Goal: Task Accomplishment & Management: Manage account settings

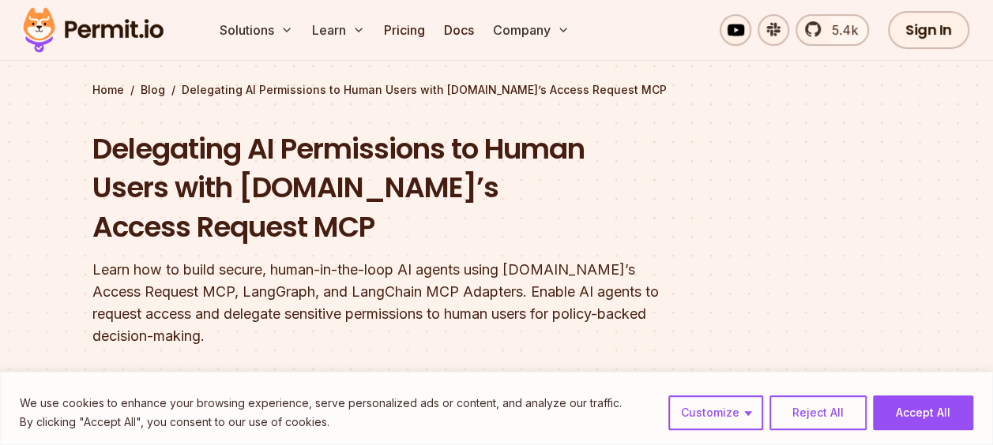
scroll to position [63, 0]
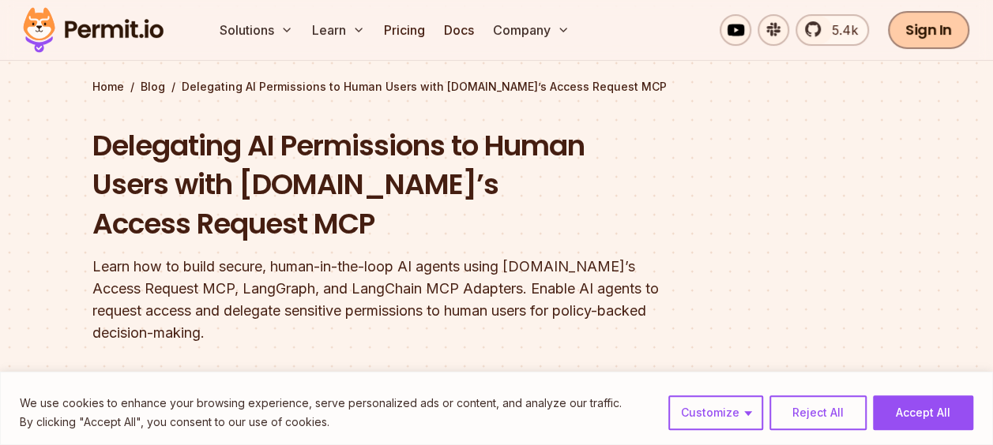
click at [904, 24] on link "Sign In" at bounding box center [928, 30] width 81 height 38
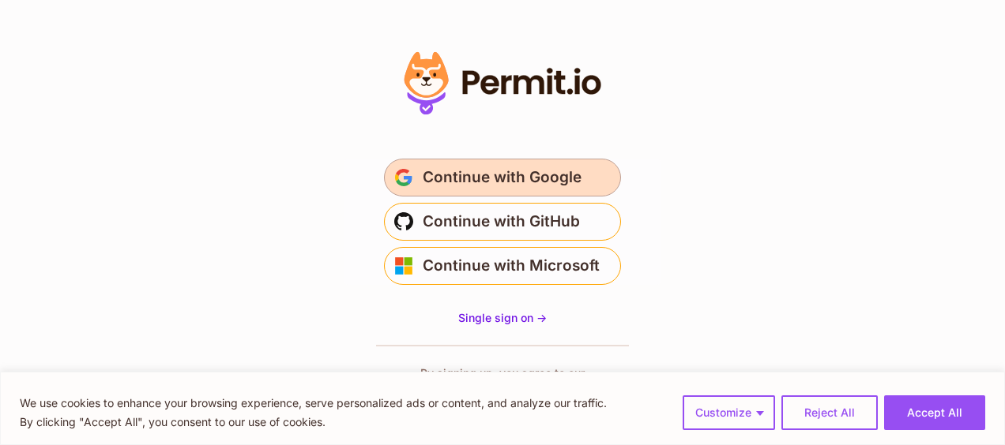
click at [573, 194] on button "Continue with Google" at bounding box center [502, 178] width 237 height 38
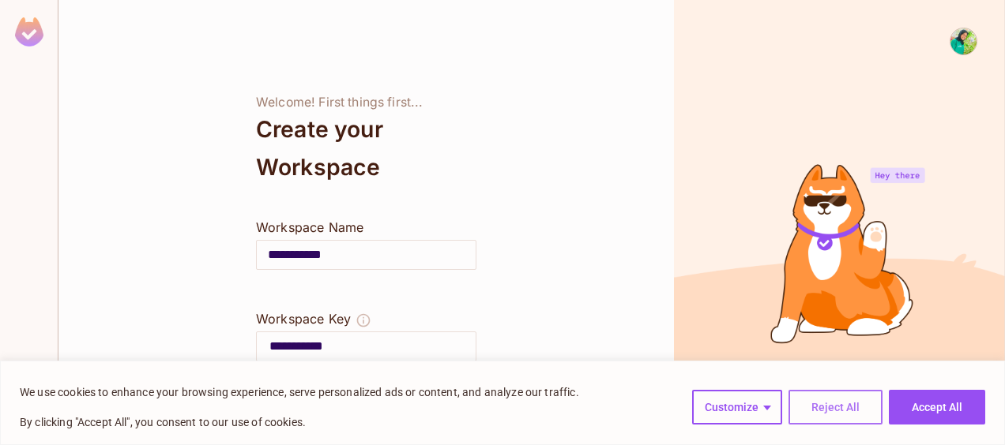
click at [838, 408] on button "Reject All" at bounding box center [835, 407] width 94 height 35
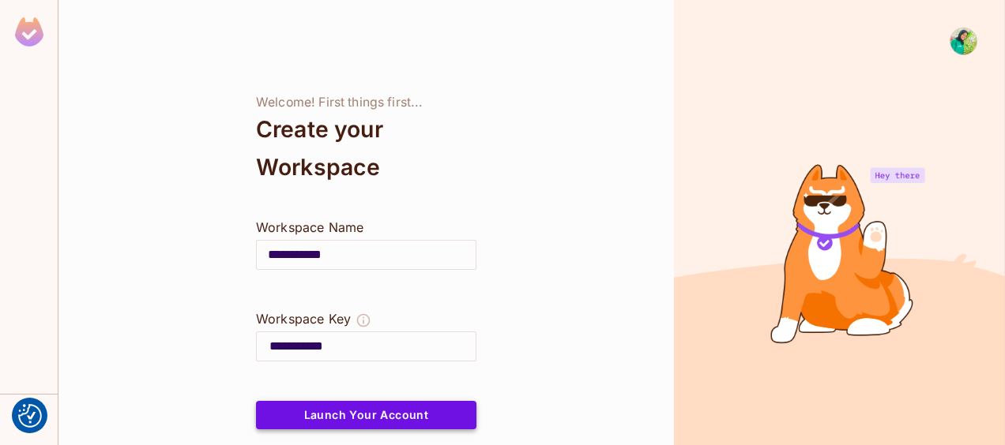
click at [423, 417] on button "Launch Your Account" at bounding box center [366, 415] width 220 height 28
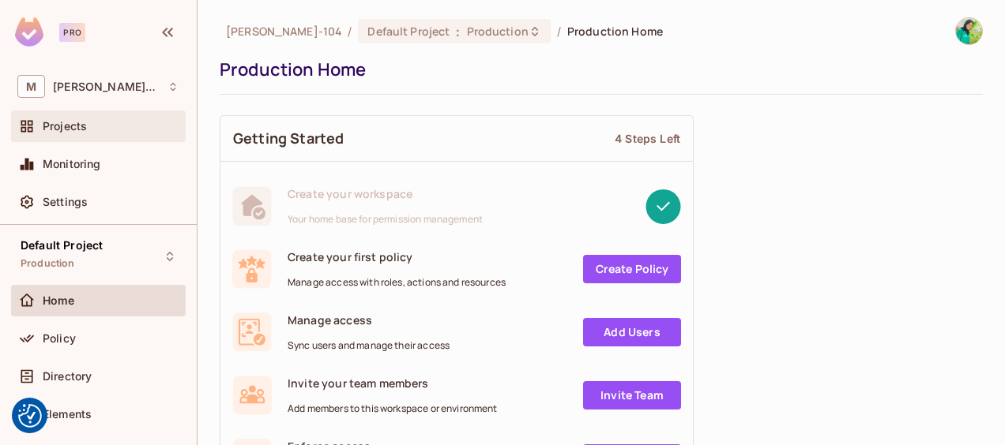
click at [95, 122] on div "Projects" at bounding box center [111, 126] width 137 height 13
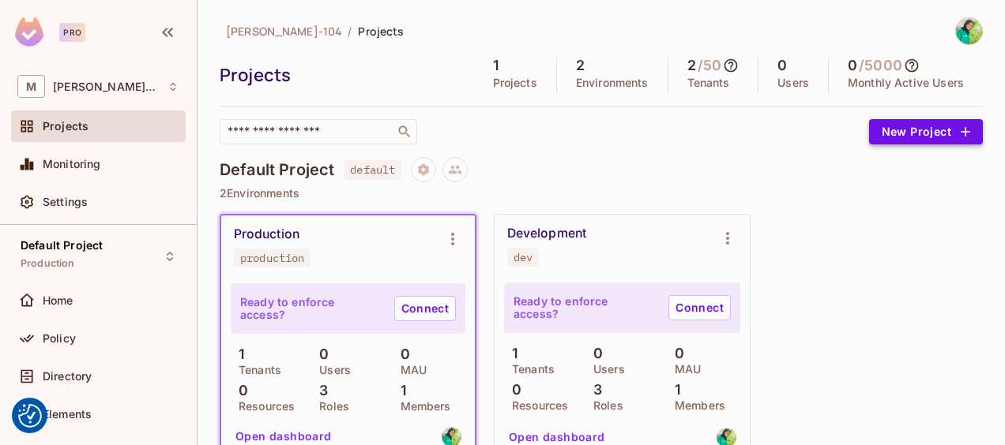
click at [957, 125] on icon "button" at bounding box center [965, 132] width 16 height 16
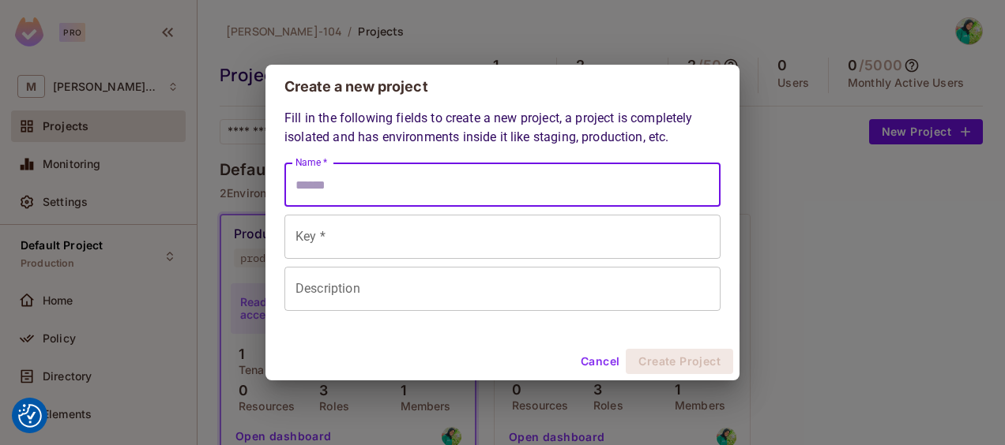
click at [637, 175] on input "Name *" at bounding box center [502, 185] width 436 height 44
type input "*"
type input "**"
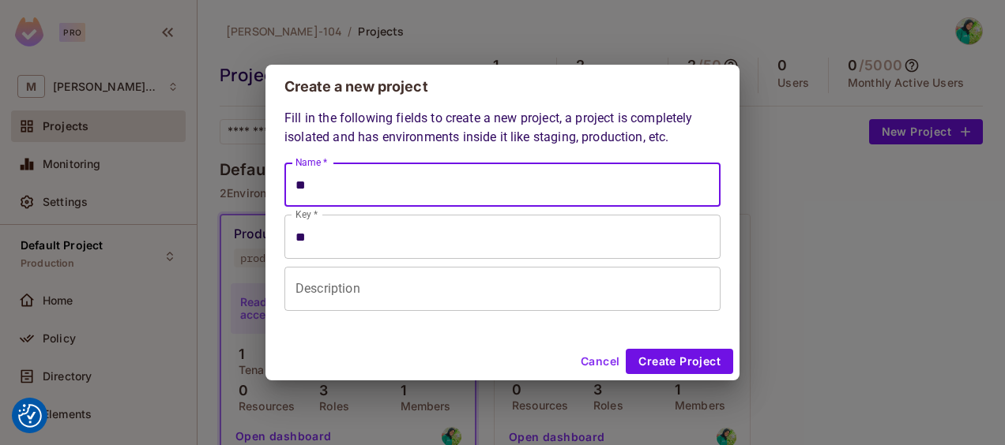
type input "***"
type input "****"
type input "*****"
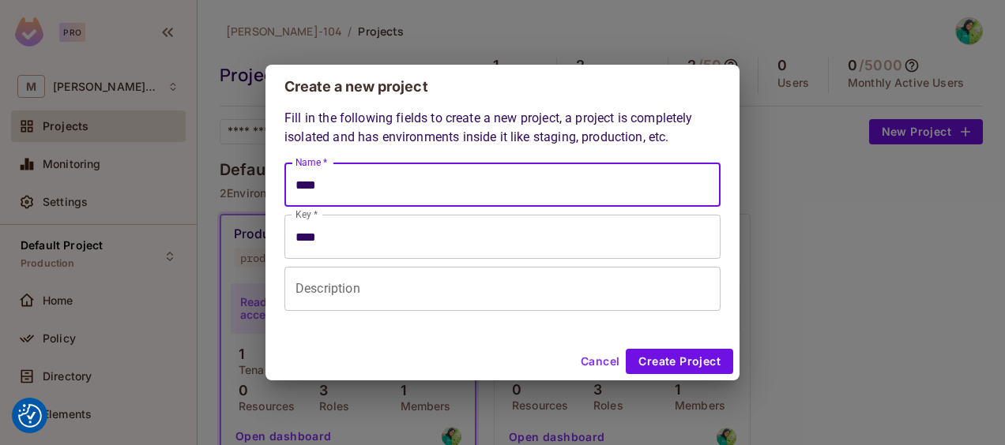
type input "*****"
type input "******"
type input "*****"
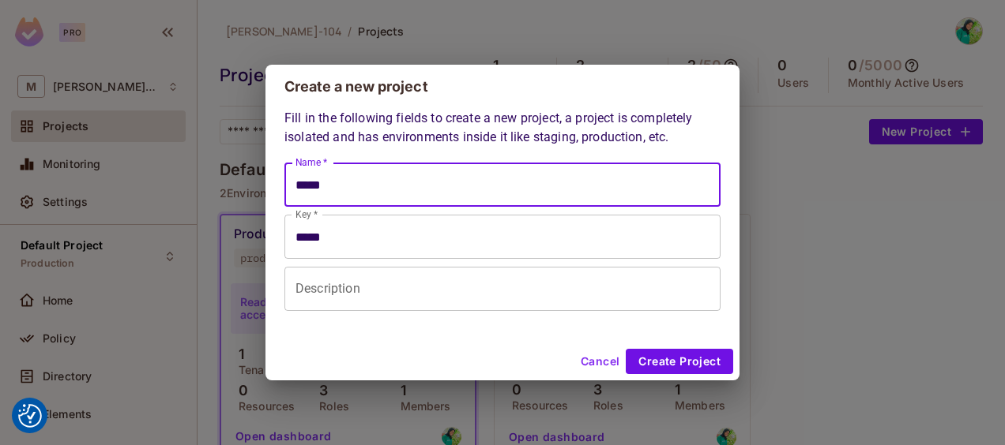
type input "*****"
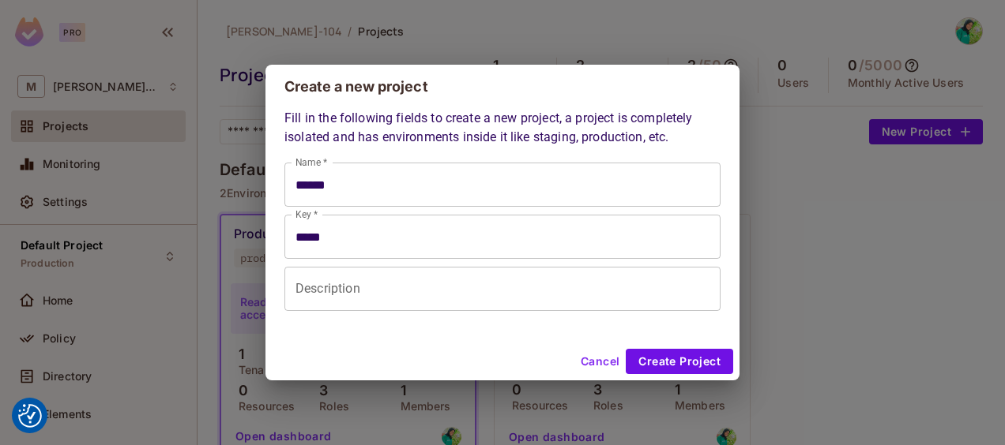
click at [897, 294] on div "Create a new project Fill in the following fields to create a new project, a pr…" at bounding box center [502, 222] width 1005 height 445
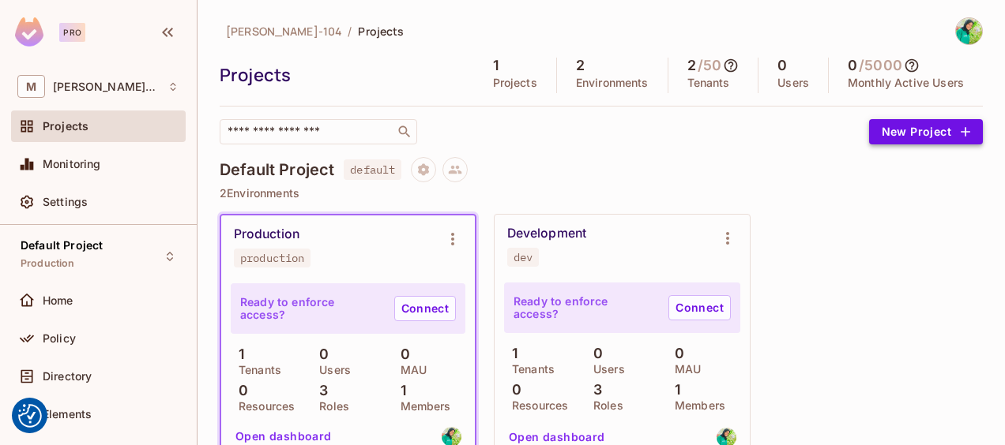
click at [918, 132] on button "New Project" at bounding box center [926, 131] width 114 height 25
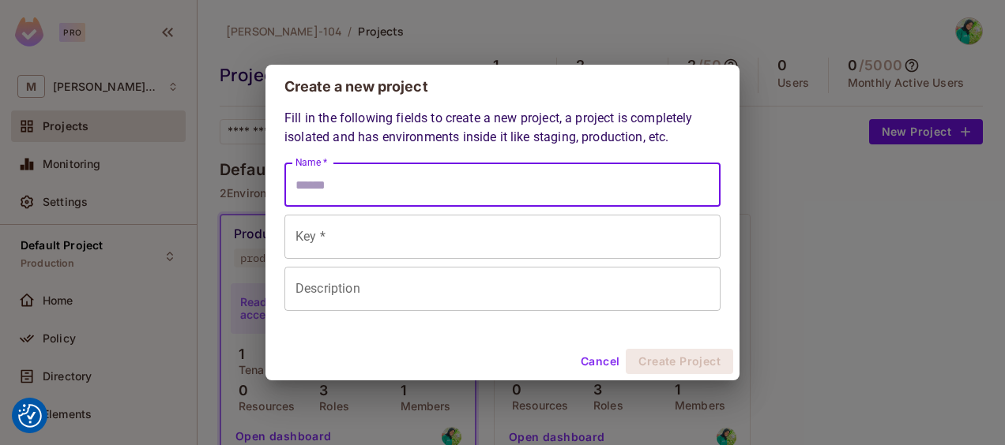
click at [594, 194] on input "Name *" at bounding box center [502, 185] width 436 height 44
type input "*****"
click at [563, 290] on input "Description" at bounding box center [502, 289] width 436 height 44
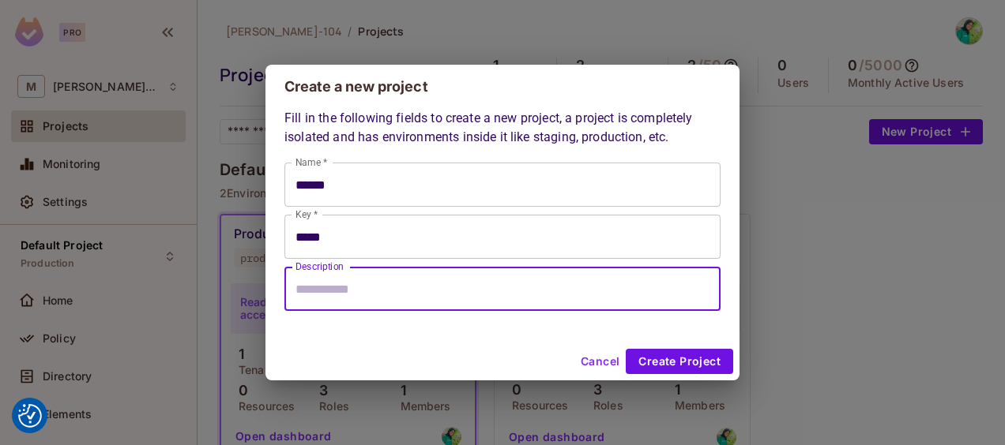
paste input "**********"
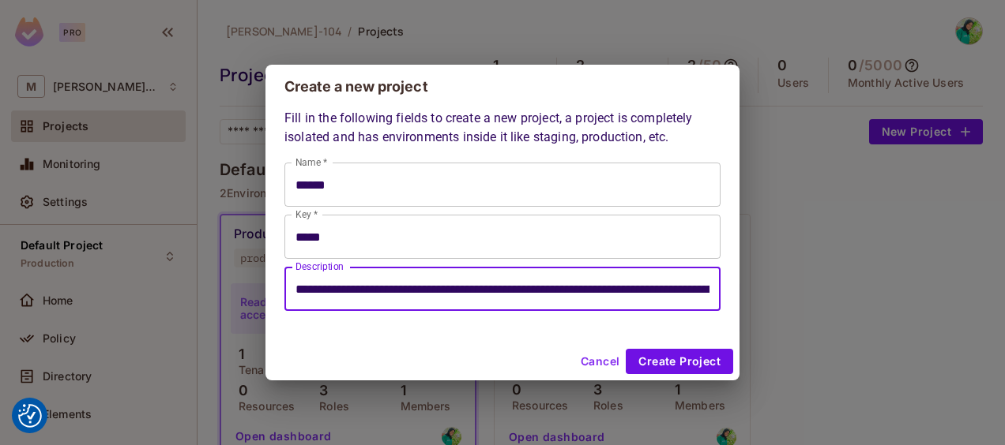
scroll to position [0, 4909]
type input "**********"
click at [663, 353] on button "Create Project" at bounding box center [679, 361] width 107 height 25
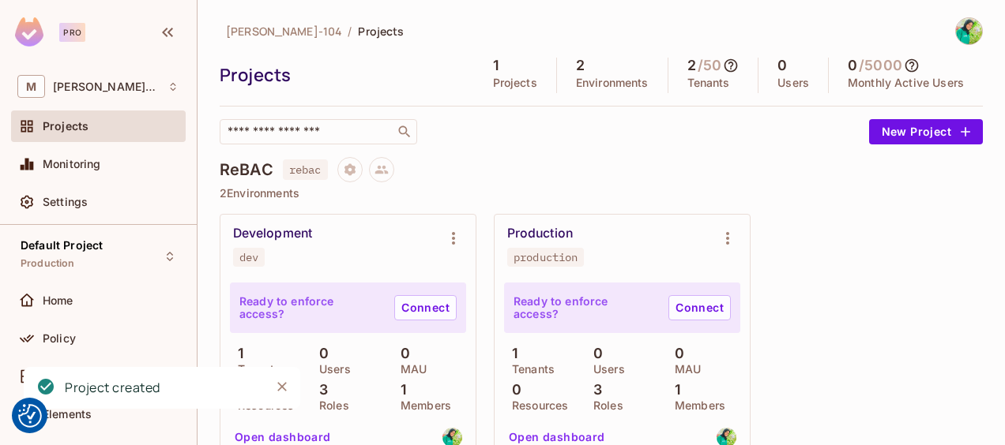
click at [278, 389] on icon "Close" at bounding box center [282, 387] width 16 height 16
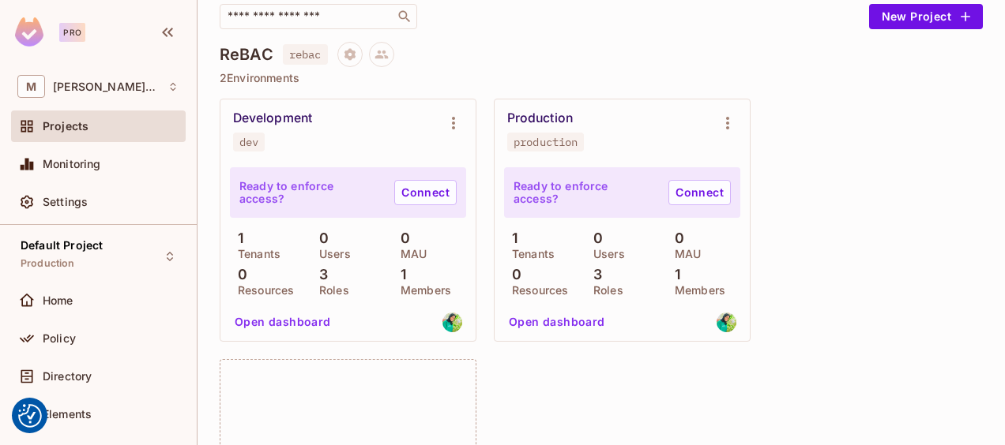
scroll to position [115, 0]
click at [106, 335] on div "Policy" at bounding box center [111, 339] width 137 height 13
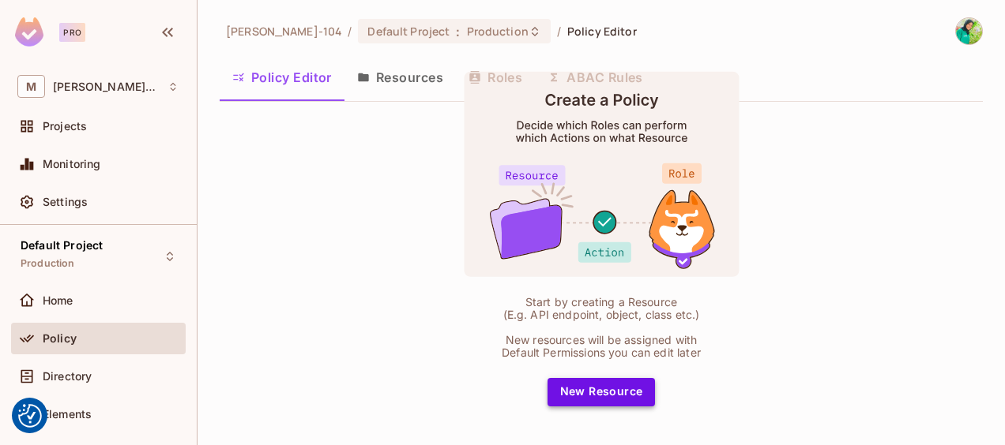
click at [580, 385] on button "New Resource" at bounding box center [601, 392] width 108 height 28
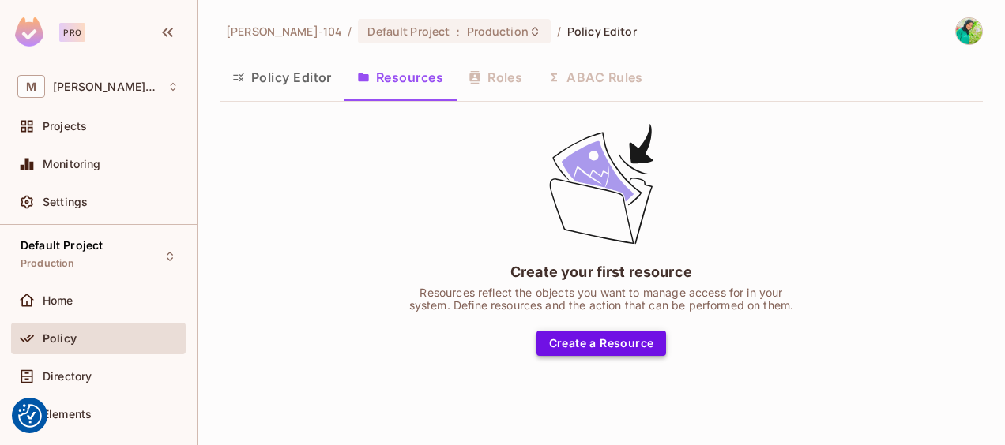
click at [611, 343] on button "Create a Resource" at bounding box center [601, 343] width 130 height 25
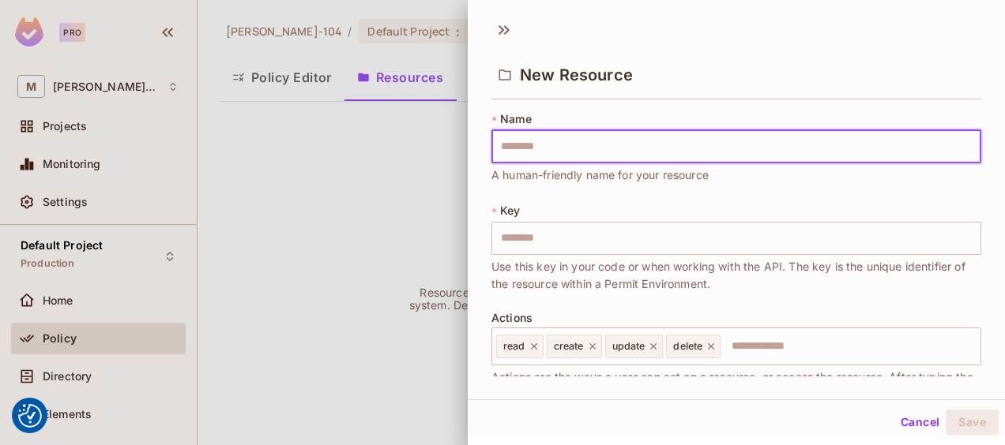
type input "**********"
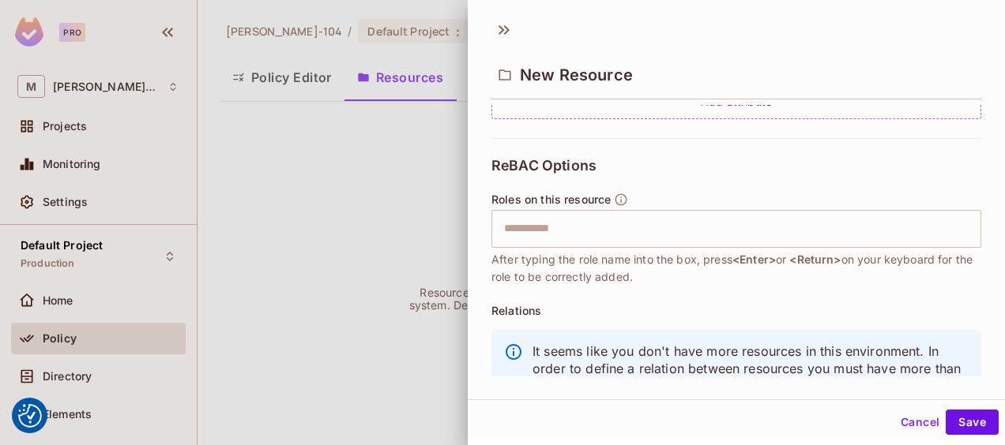
scroll to position [410, 0]
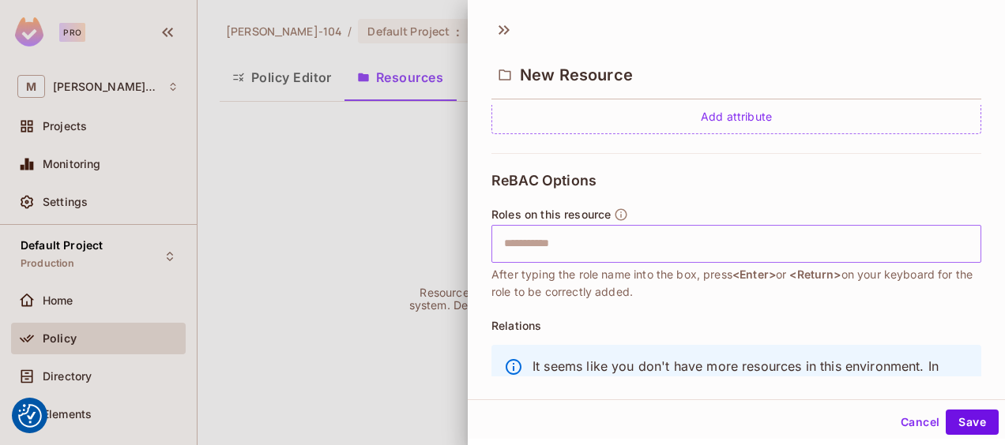
click at [697, 233] on input "text" at bounding box center [733, 244] width 479 height 32
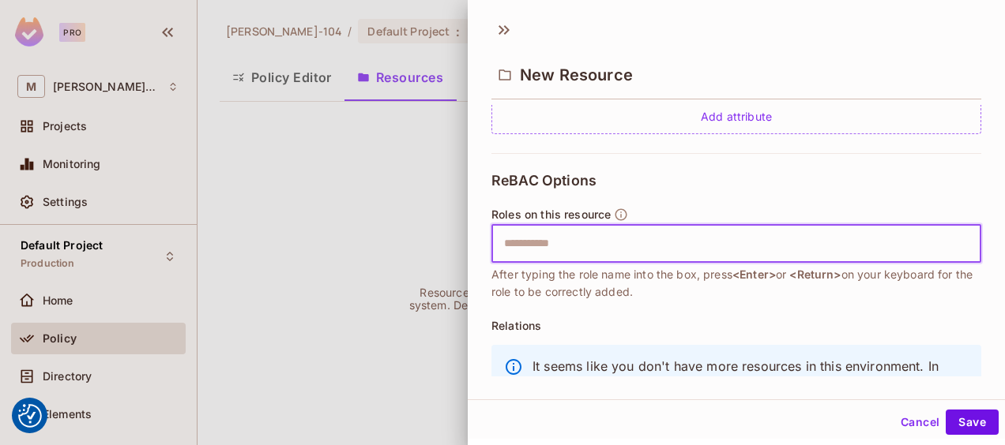
paste input "******"
type input "******"
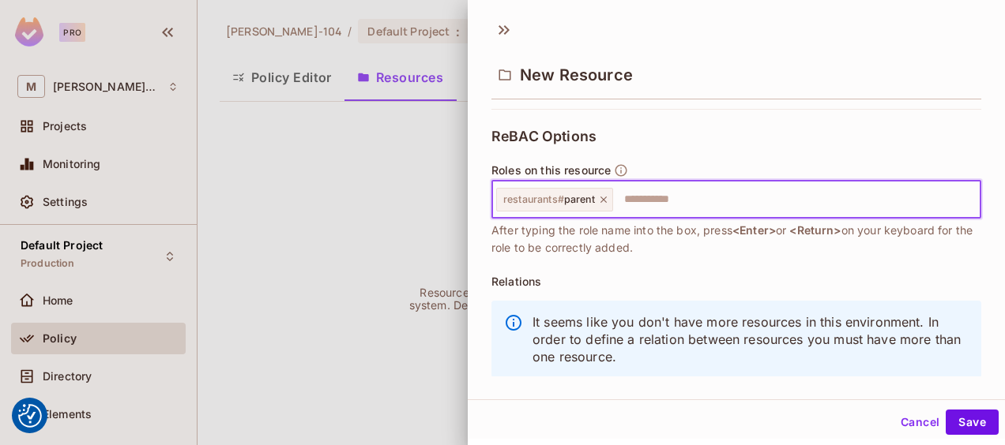
scroll to position [468, 0]
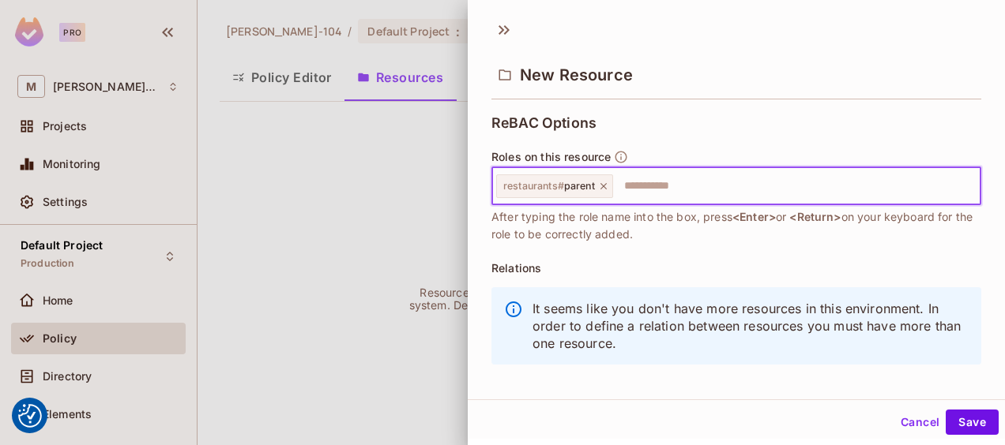
paste input "**********"
type input "**********"
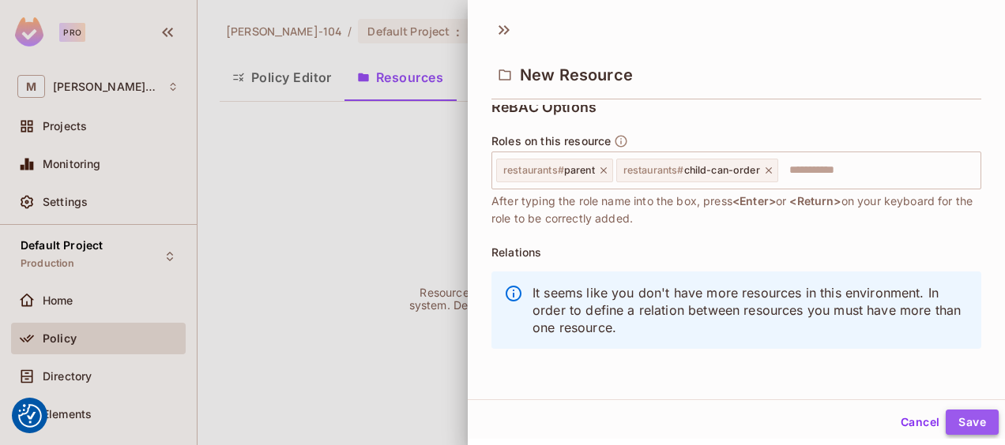
click at [945, 415] on button "Save" at bounding box center [971, 422] width 53 height 25
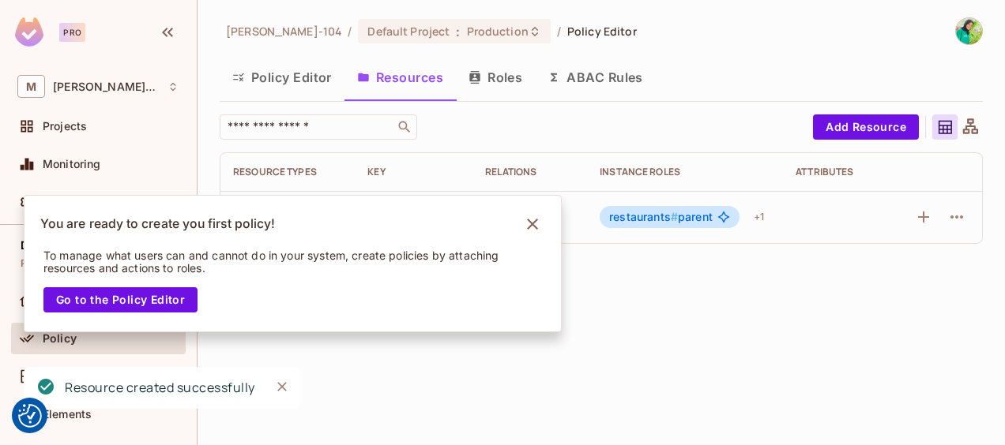
click at [314, 70] on button "Policy Editor" at bounding box center [282, 77] width 125 height 39
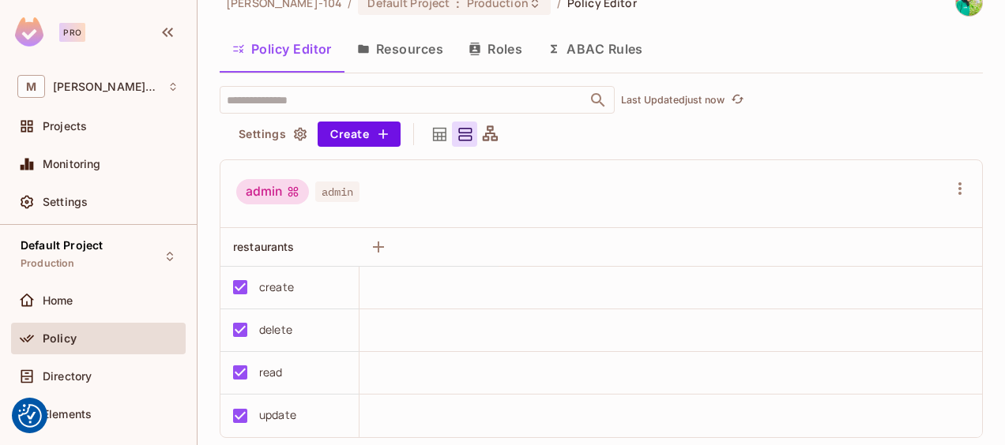
click at [643, 250] on th at bounding box center [739, 247] width 483 height 39
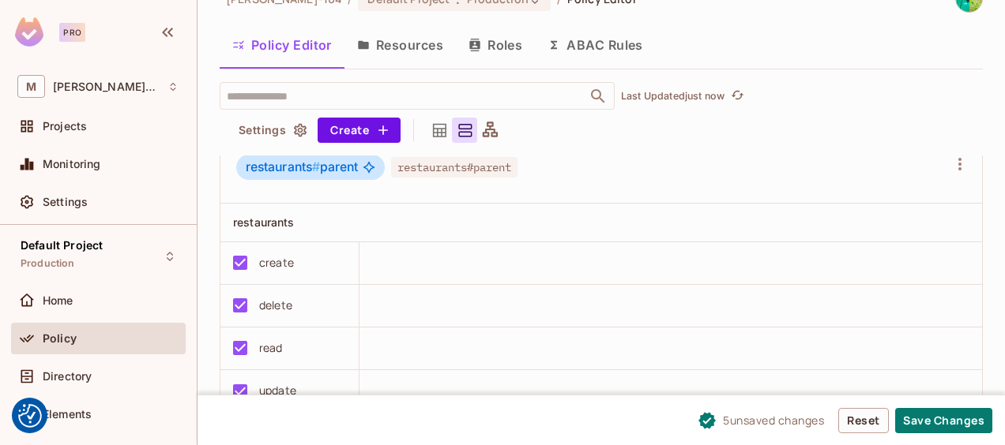
scroll to position [33, 0]
click at [962, 426] on button "Save Changes" at bounding box center [943, 420] width 97 height 25
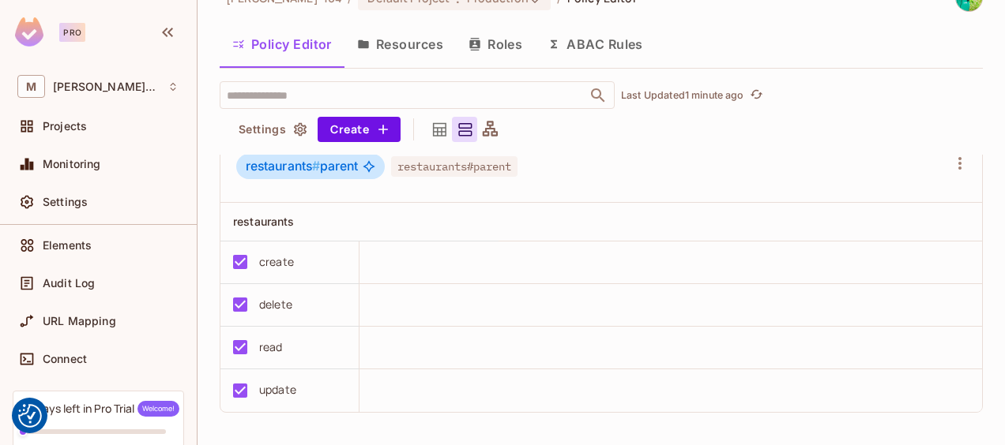
scroll to position [168, 0]
click at [88, 248] on span "Elements" at bounding box center [67, 246] width 49 height 13
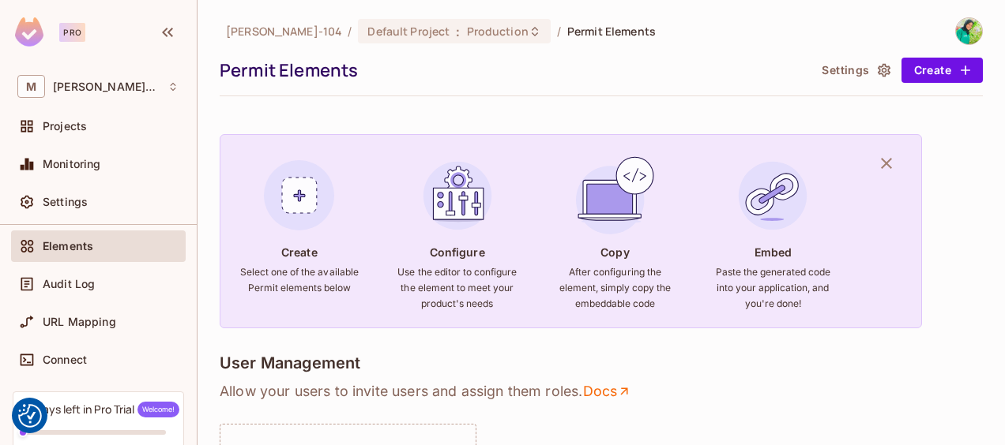
click at [295, 207] on img at bounding box center [299, 195] width 85 height 85
click at [295, 278] on h6 "Select one of the available Permit elements below" at bounding box center [299, 281] width 120 height 32
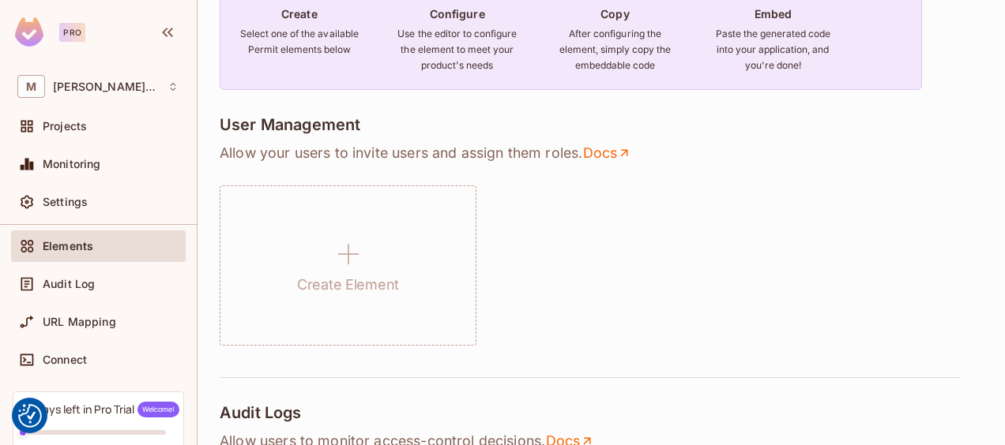
scroll to position [242, 0]
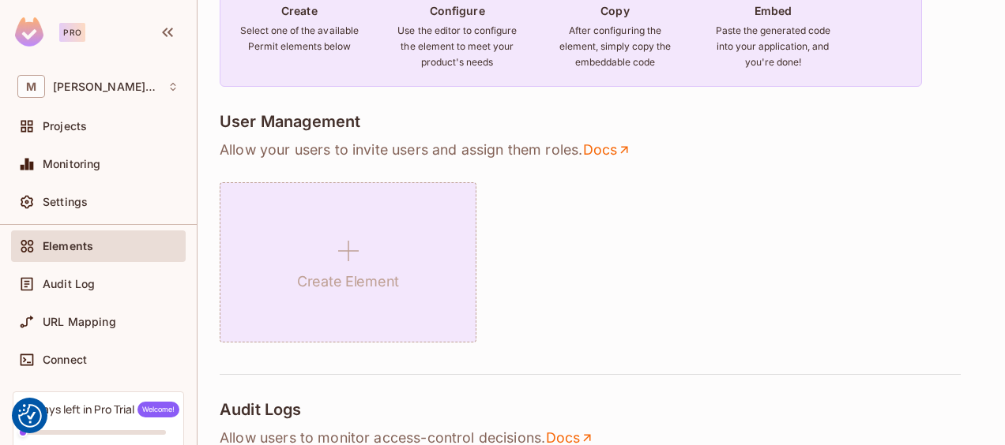
click at [370, 259] on div "Create Element" at bounding box center [348, 262] width 257 height 160
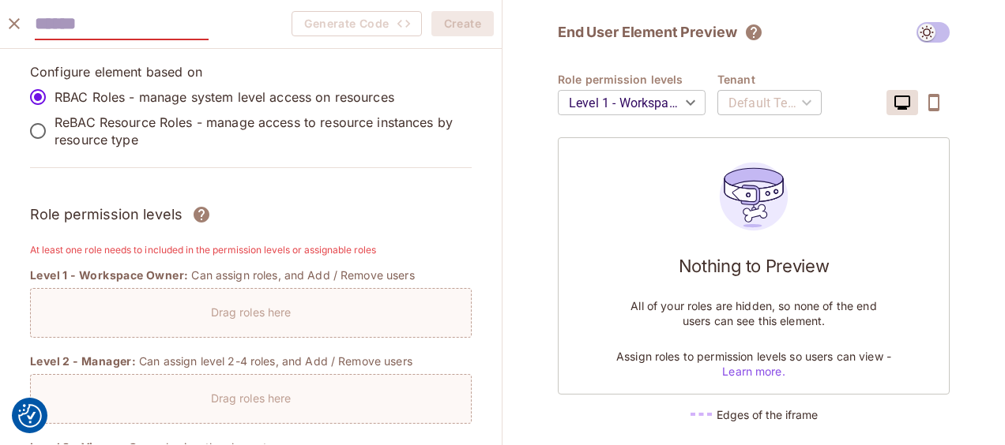
paste input "**********"
type input "**********"
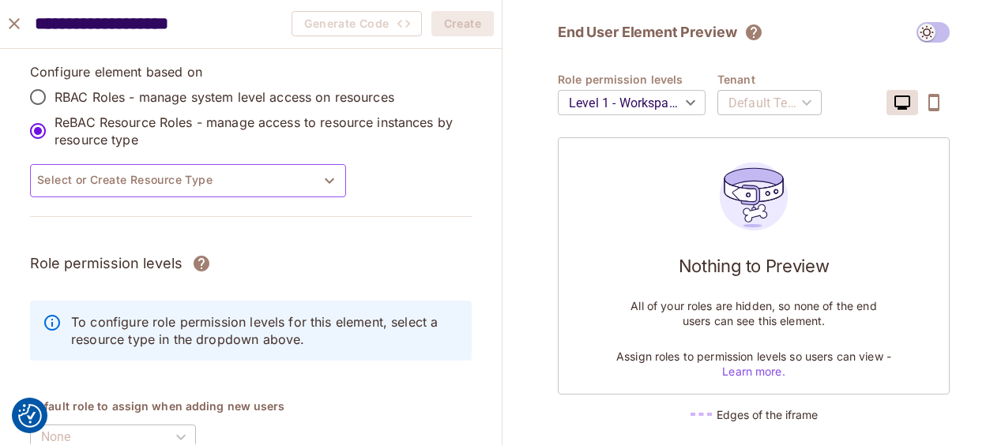
click at [251, 177] on button "Select or Create Resource Type" at bounding box center [188, 180] width 316 height 33
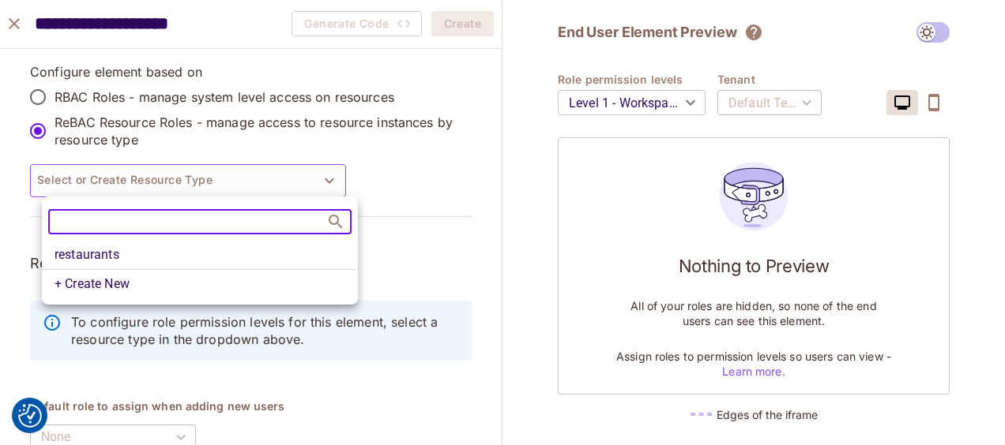
click at [212, 248] on li "restaurants" at bounding box center [200, 255] width 316 height 28
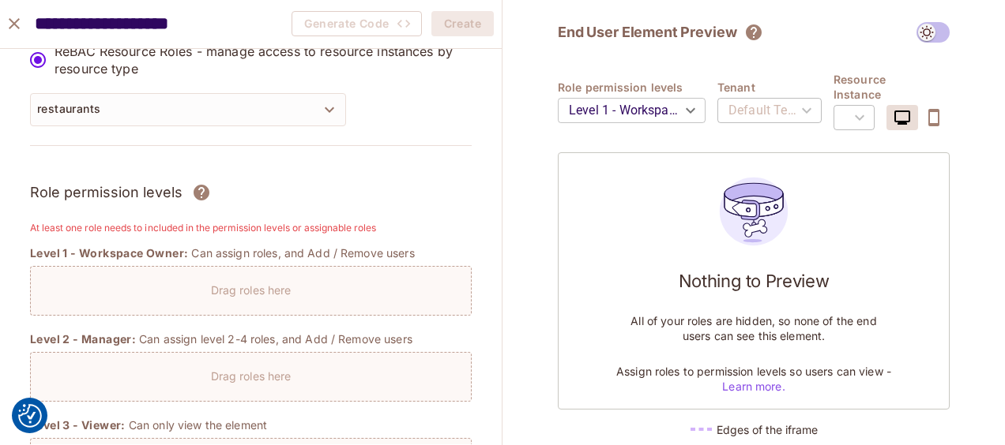
scroll to position [105, 0]
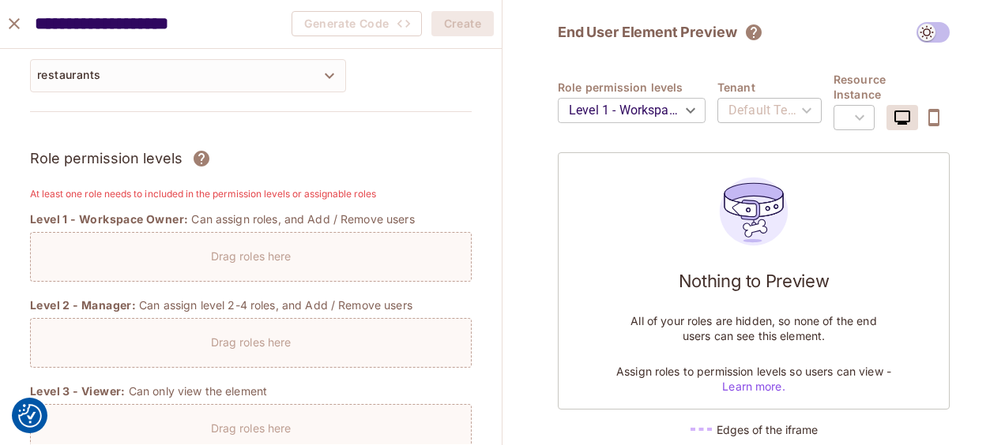
click at [363, 276] on div "Drag roles here" at bounding box center [251, 257] width 442 height 50
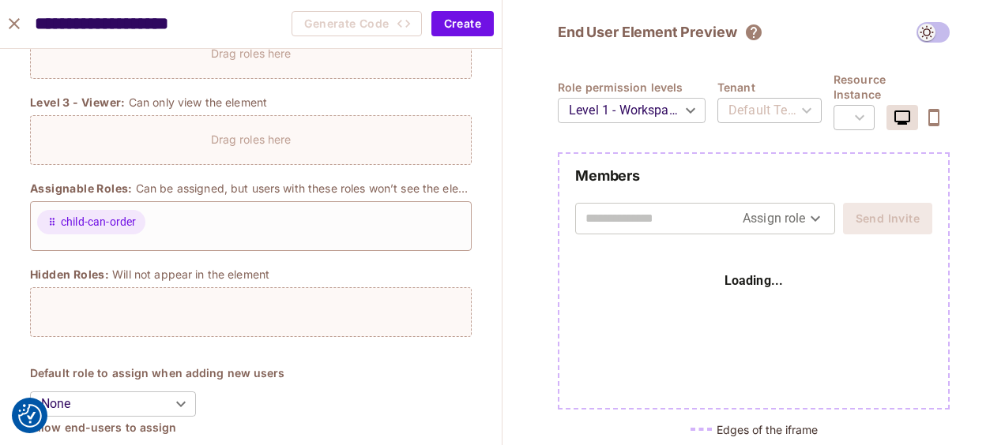
scroll to position [388, 0]
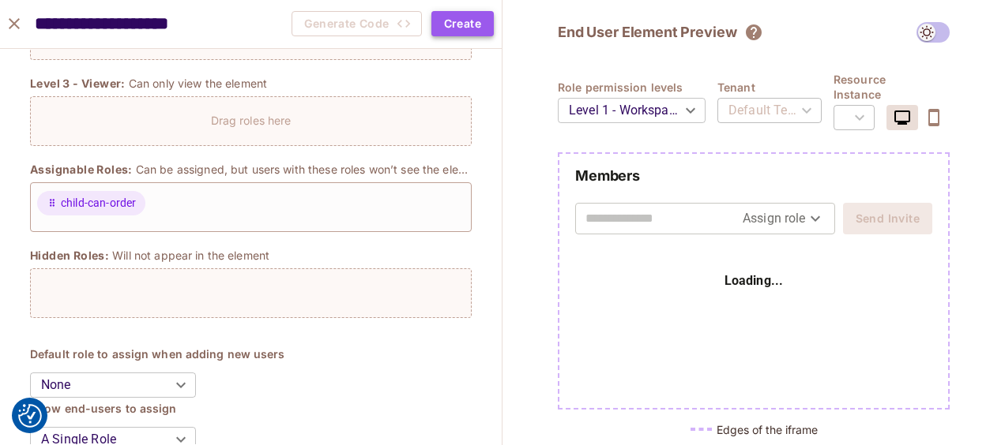
click at [455, 14] on button "Create" at bounding box center [462, 23] width 62 height 25
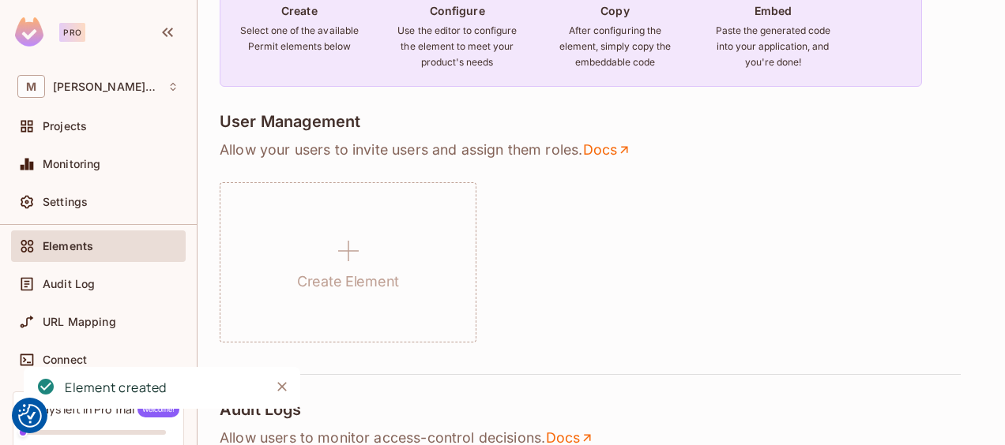
scroll to position [365, 0]
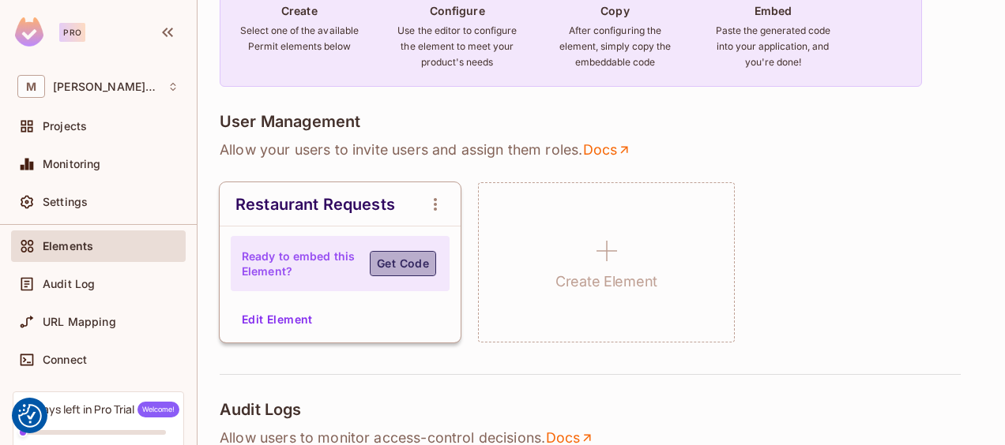
click at [409, 267] on button "Get Code" at bounding box center [403, 263] width 66 height 25
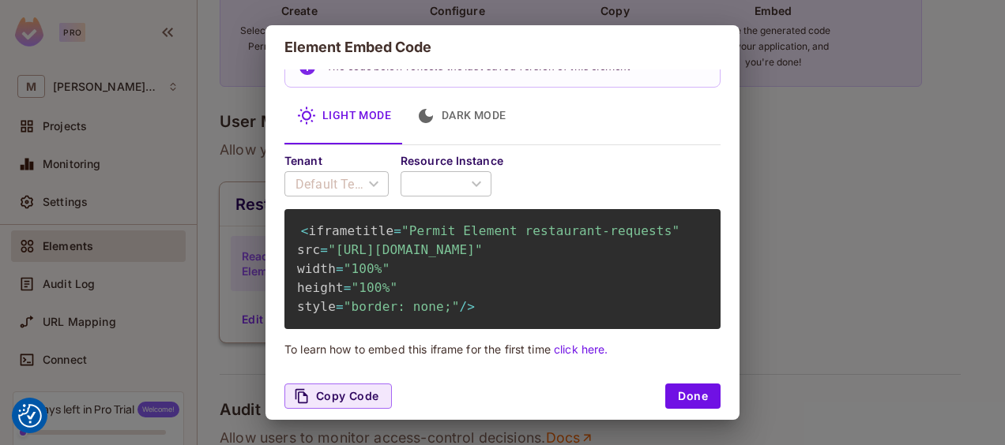
scroll to position [60, 0]
click at [363, 395] on button "Copy Code" at bounding box center [337, 396] width 107 height 25
drag, startPoint x: 339, startPoint y: 247, endPoint x: 564, endPoint y: 250, distance: 225.1
click at [483, 250] on span ""https://embed.permit.io/restaurant-requests?envId=84a96c4f1e524d0a8a904010c1cd…" at bounding box center [405, 249] width 155 height 15
copy span "84a96c4f1e524d0a8a904010c1cd01e2"
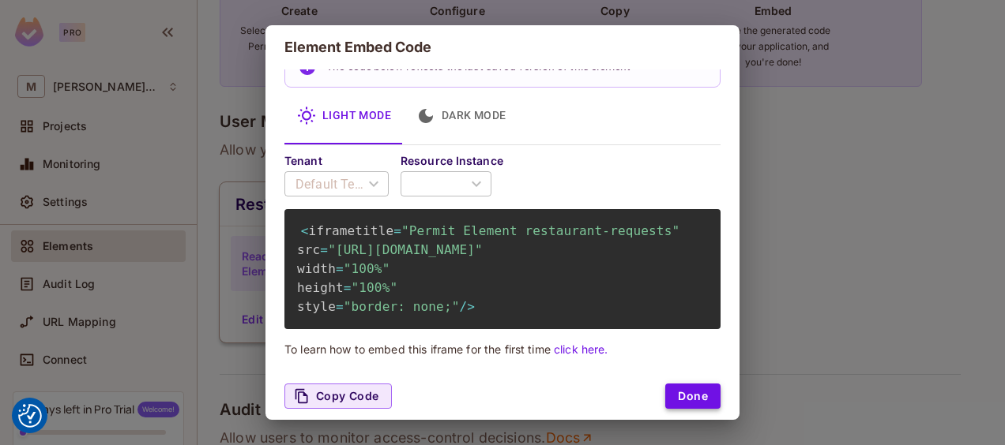
click at [682, 393] on button "Done" at bounding box center [692, 396] width 55 height 25
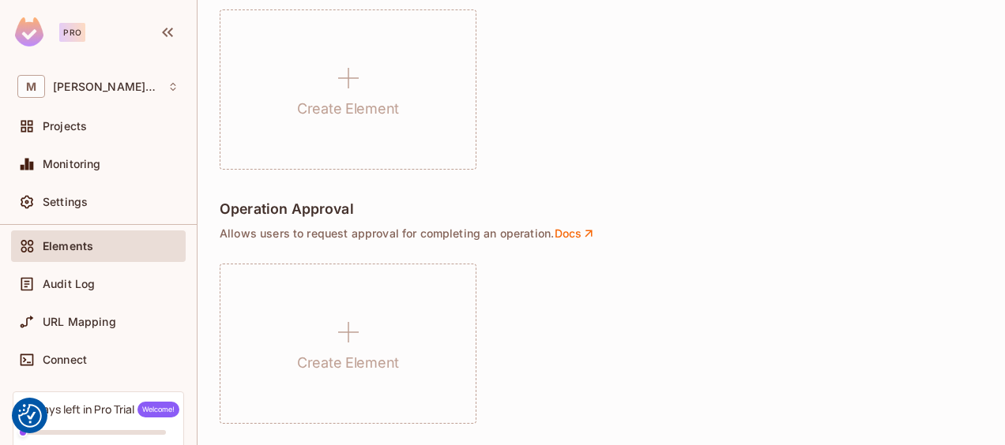
scroll to position [1066, 0]
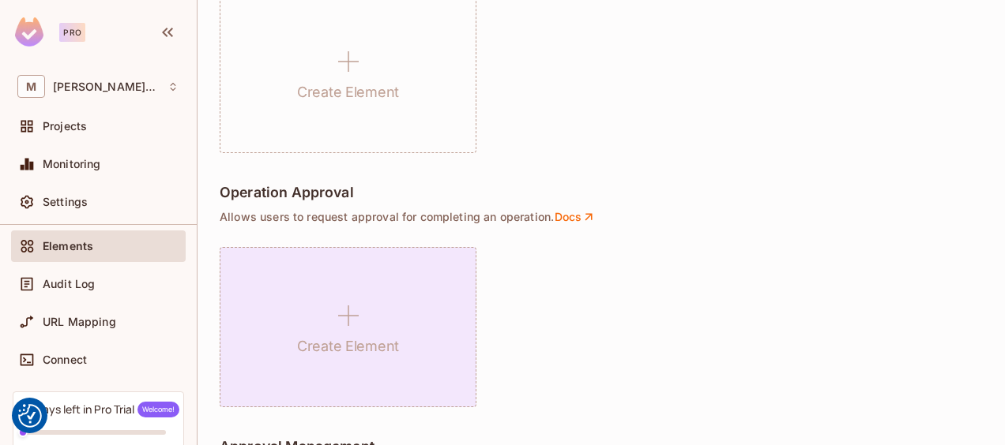
click at [369, 332] on div "Create Element" at bounding box center [348, 327] width 257 height 160
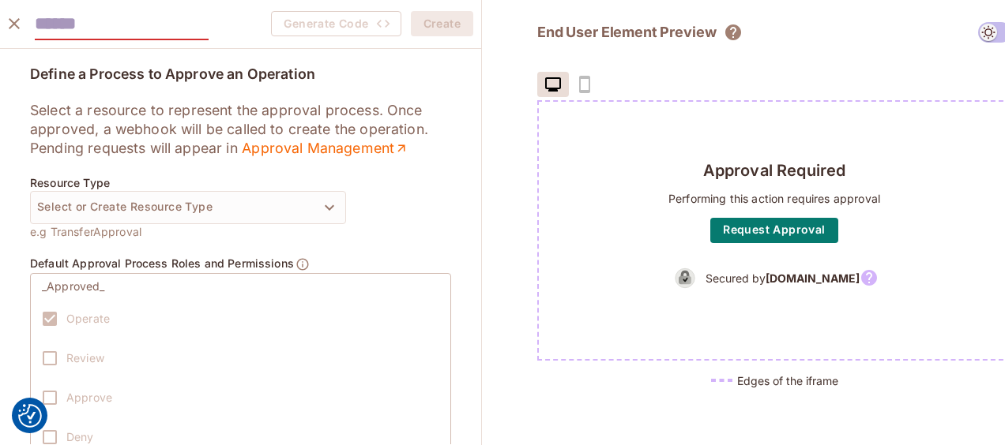
paste input "**********"
type input "**********"
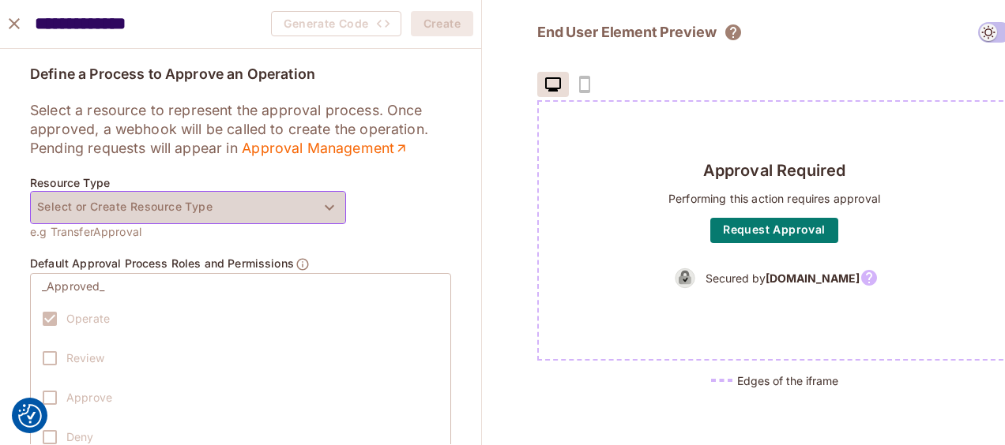
click at [256, 215] on button "Select or Create Resource Type" at bounding box center [188, 207] width 316 height 33
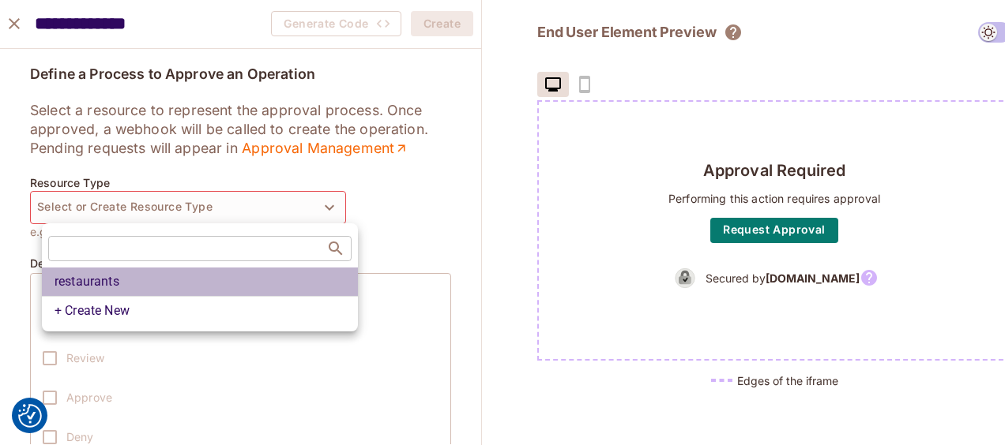
click at [221, 287] on li "restaurants" at bounding box center [200, 282] width 316 height 28
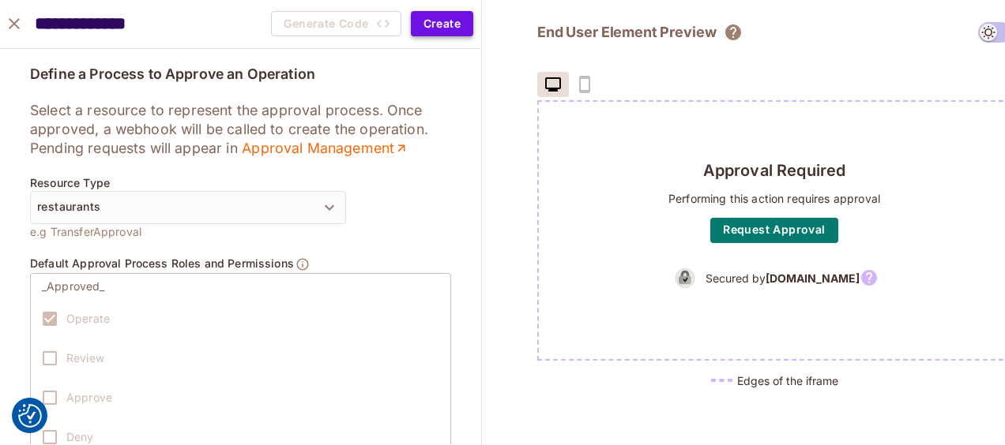
click at [427, 32] on button "Create" at bounding box center [442, 23] width 62 height 25
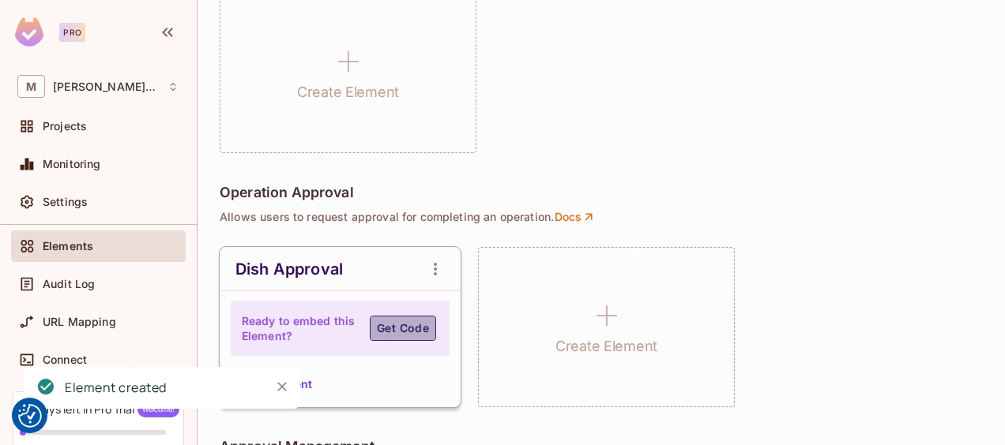
click at [430, 330] on button "Get Code" at bounding box center [403, 328] width 66 height 25
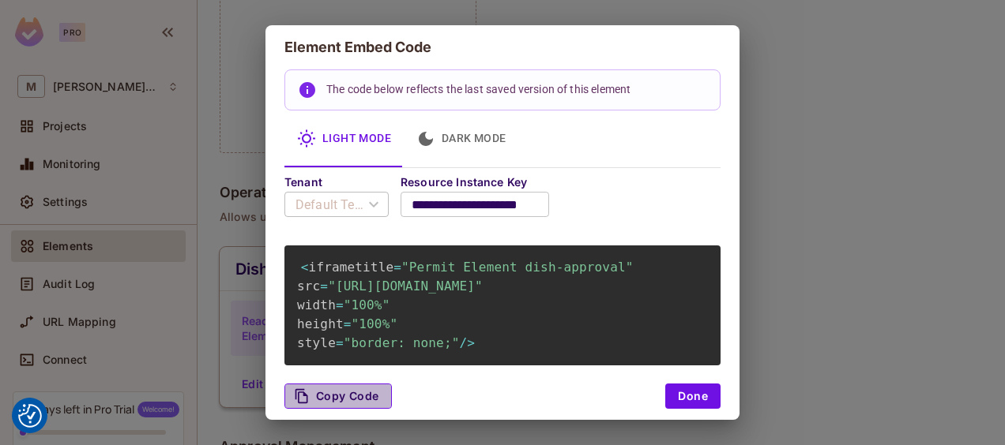
click at [375, 389] on button "Copy Code" at bounding box center [337, 396] width 107 height 25
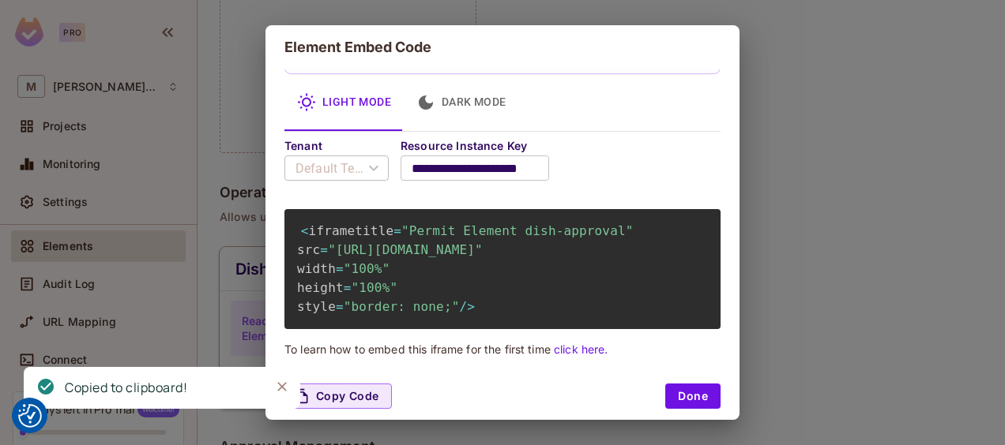
scroll to position [52, 0]
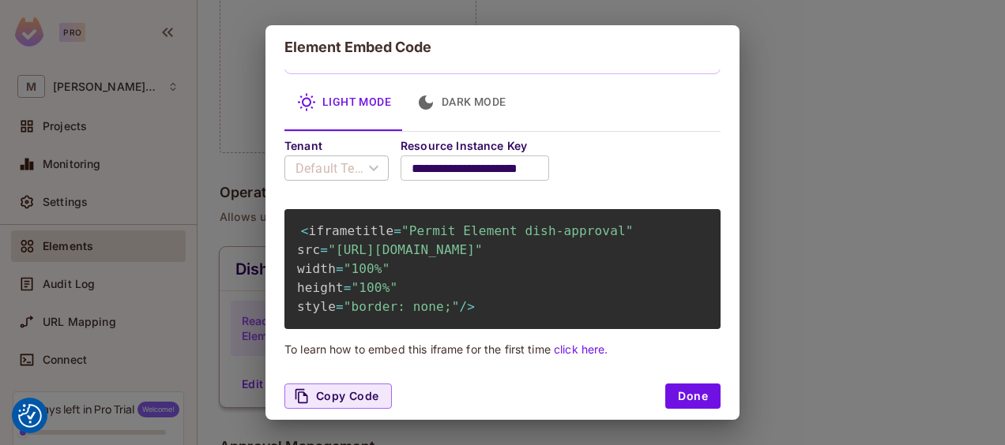
drag, startPoint x: 341, startPoint y: 268, endPoint x: 567, endPoint y: 268, distance: 225.9
click at [483, 257] on span ""https://embed.permit.io/dish-approval?envId=84a96c4f1e524d0a8a904010c1cd01e2&d…" at bounding box center [405, 249] width 155 height 15
copy span "84a96c4f1e524d0a8a904010c1cd01e2"
click at [693, 393] on button "Done" at bounding box center [692, 396] width 55 height 25
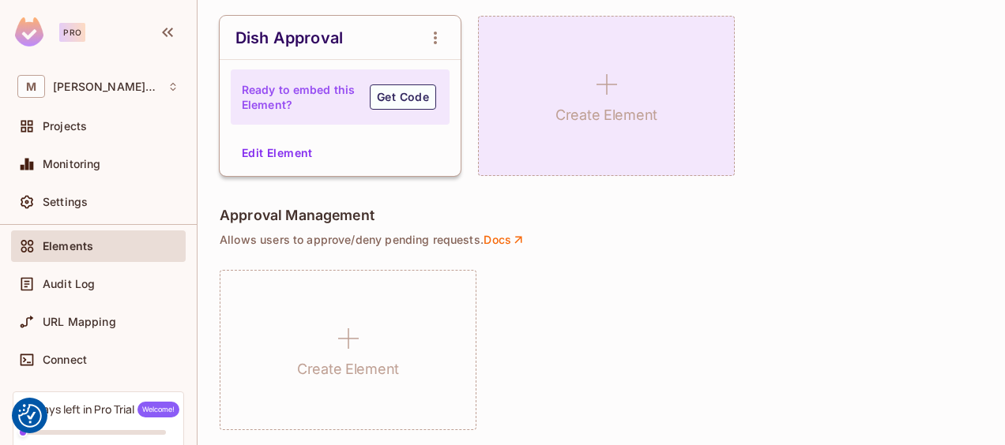
scroll to position [1313, 0]
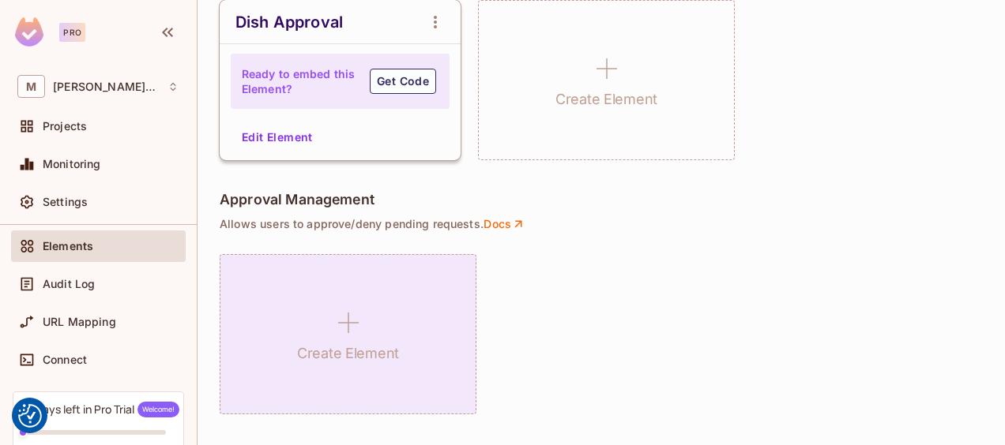
click at [381, 347] on h1 "Create Element" at bounding box center [348, 354] width 102 height 24
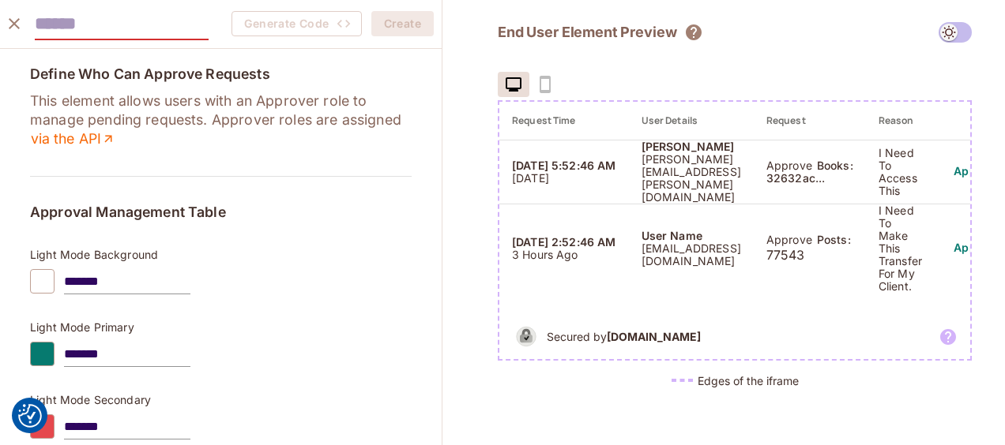
paste input "**********"
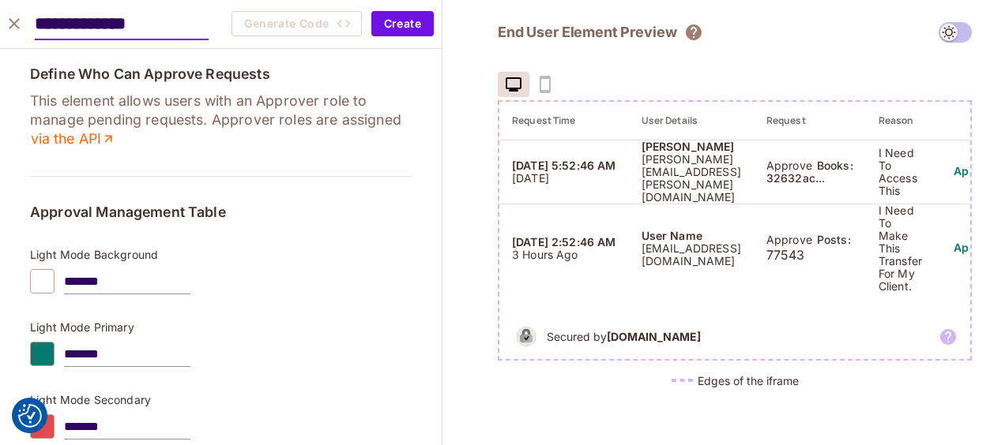
type input "**********"
click at [420, 130] on div "Define Who Can Approve Requests This element allows users with an Approver role…" at bounding box center [221, 356] width 442 height 614
click at [402, 30] on button "Create" at bounding box center [402, 23] width 62 height 25
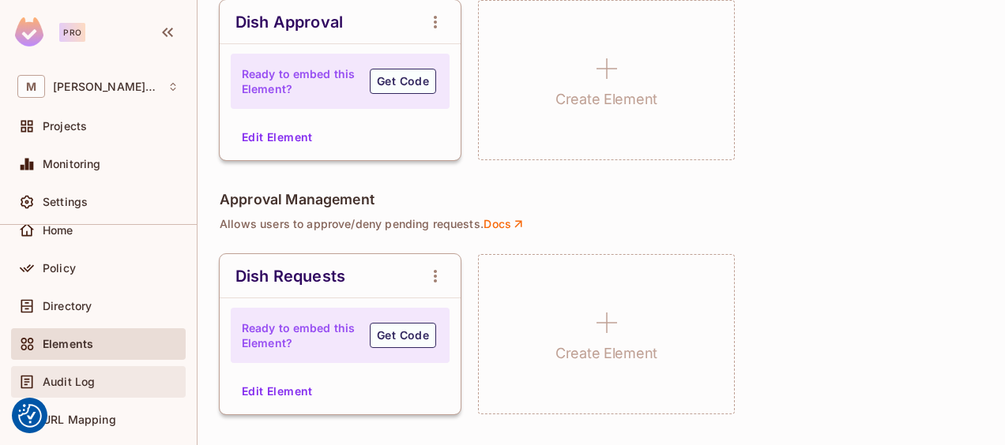
scroll to position [0, 0]
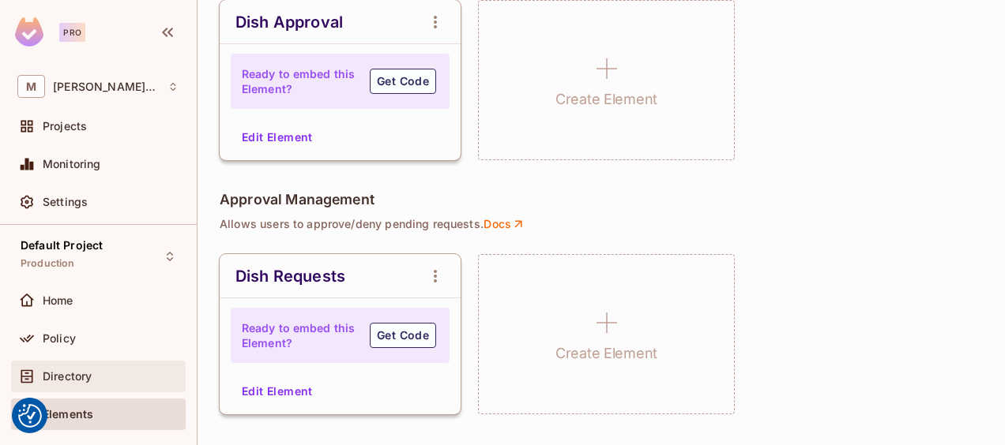
click at [81, 370] on span "Directory" at bounding box center [67, 376] width 49 height 13
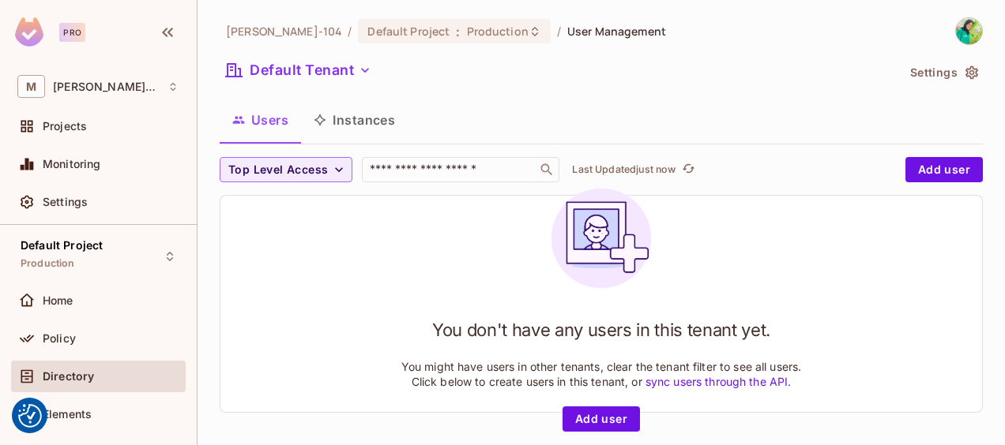
click at [372, 114] on button "Instances" at bounding box center [354, 119] width 107 height 39
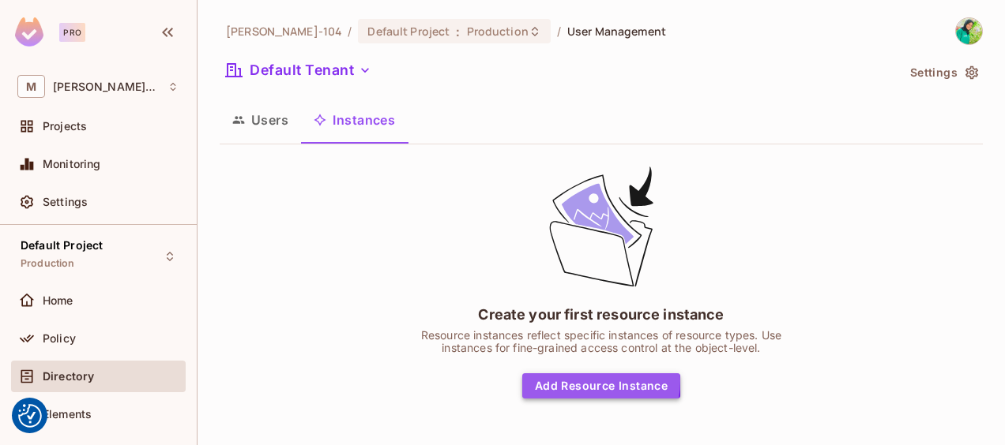
click at [588, 381] on button "Add Resource Instance" at bounding box center [601, 386] width 158 height 25
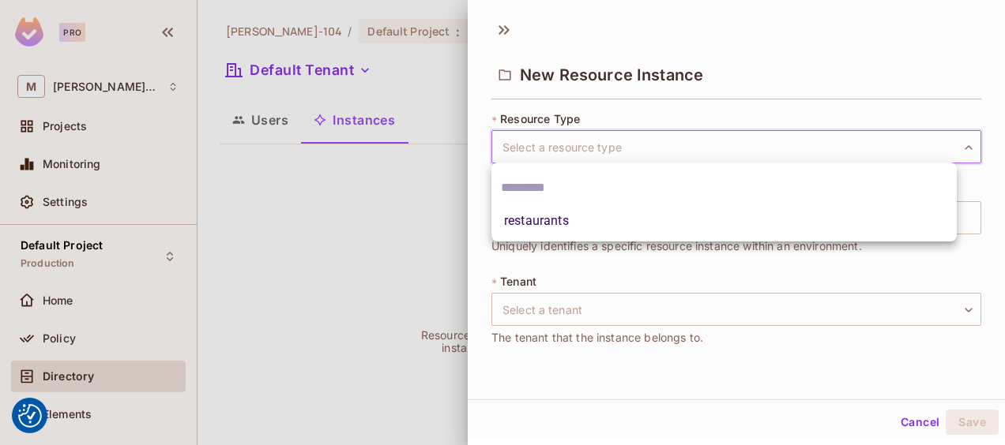
click at [728, 156] on body "We use cookies to enhance your browsing experience, serve personalized ads or c…" at bounding box center [502, 222] width 1005 height 445
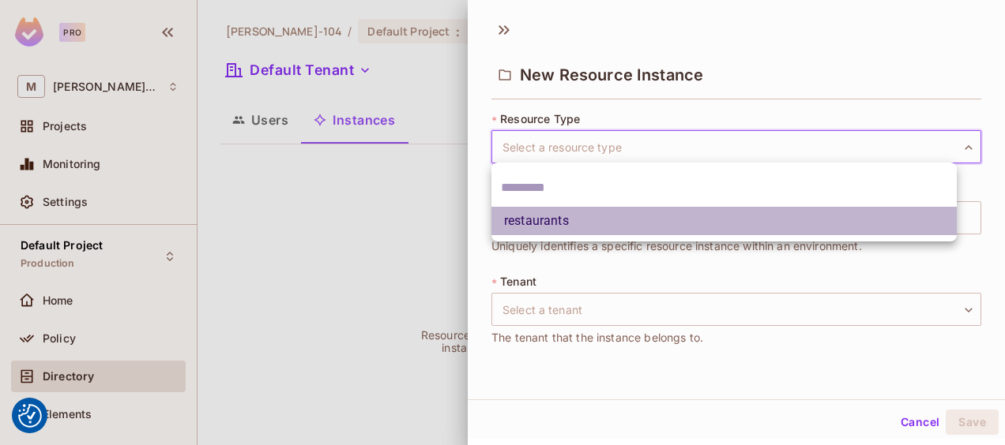
click at [678, 213] on li "restaurants" at bounding box center [723, 221] width 465 height 28
type input "**********"
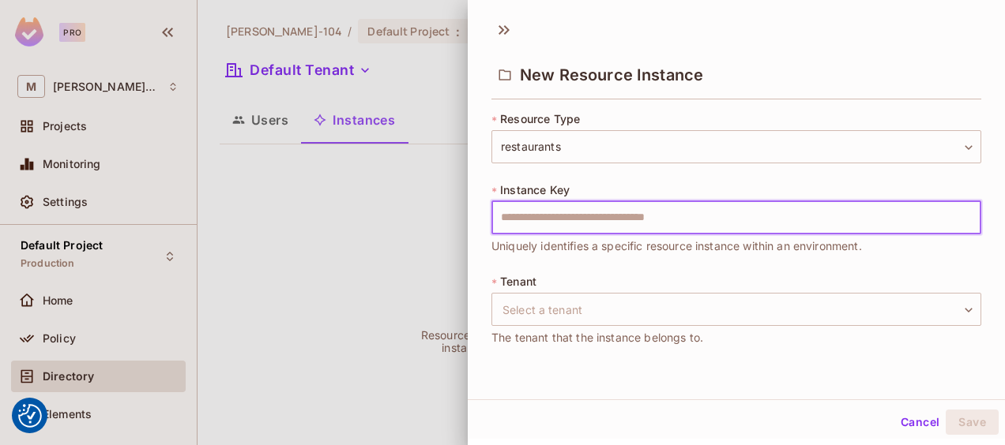
click at [616, 226] on input "text" at bounding box center [736, 217] width 490 height 33
paste input "**********"
type input "**********"
click at [650, 321] on body "We use cookies to enhance your browsing experience, serve personalized ads or c…" at bounding box center [502, 222] width 1005 height 445
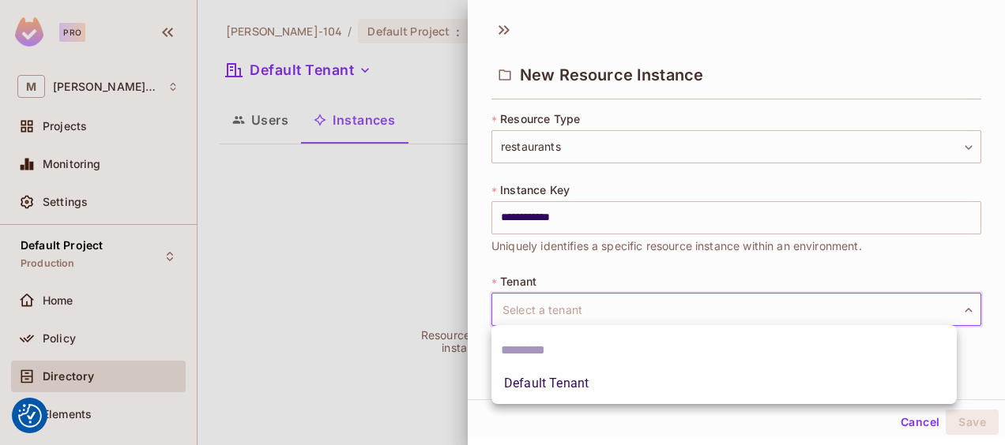
click at [613, 381] on li "Default Tenant" at bounding box center [723, 384] width 465 height 28
type input "*******"
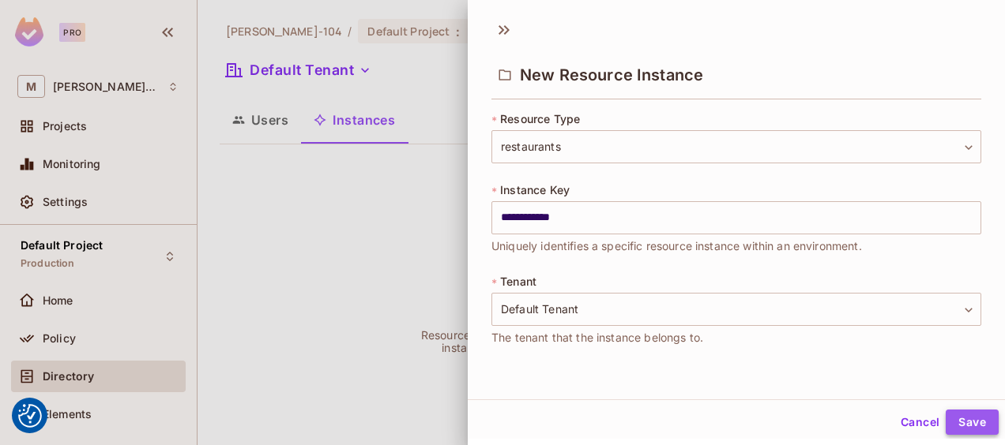
click at [945, 412] on button "Save" at bounding box center [971, 422] width 53 height 25
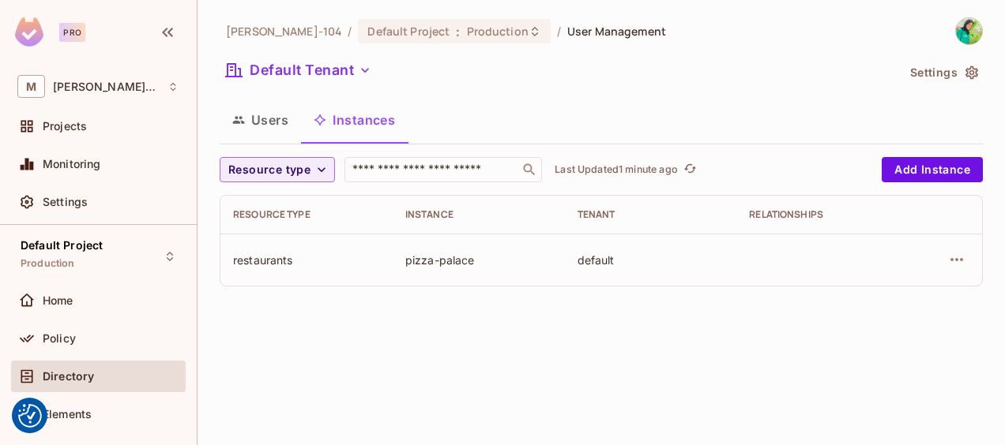
click at [274, 125] on button "Users" at bounding box center [260, 119] width 81 height 39
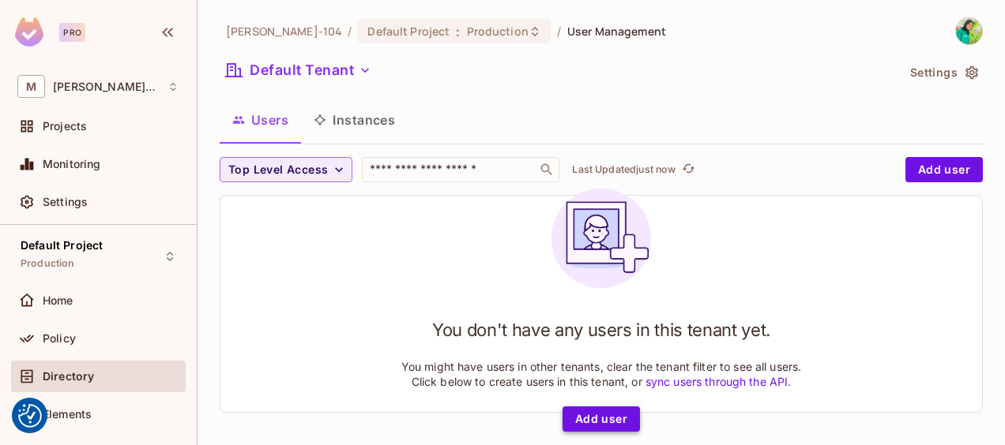
click at [600, 423] on button "Add user" at bounding box center [600, 419] width 77 height 25
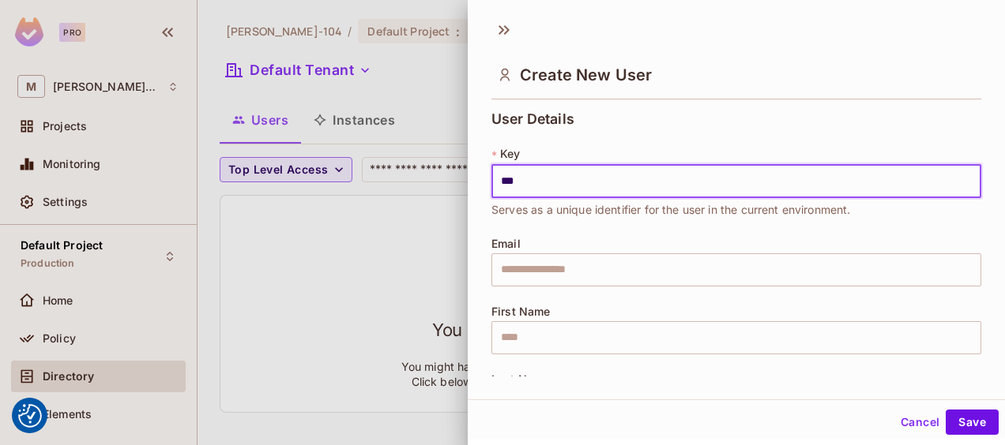
type input "***"
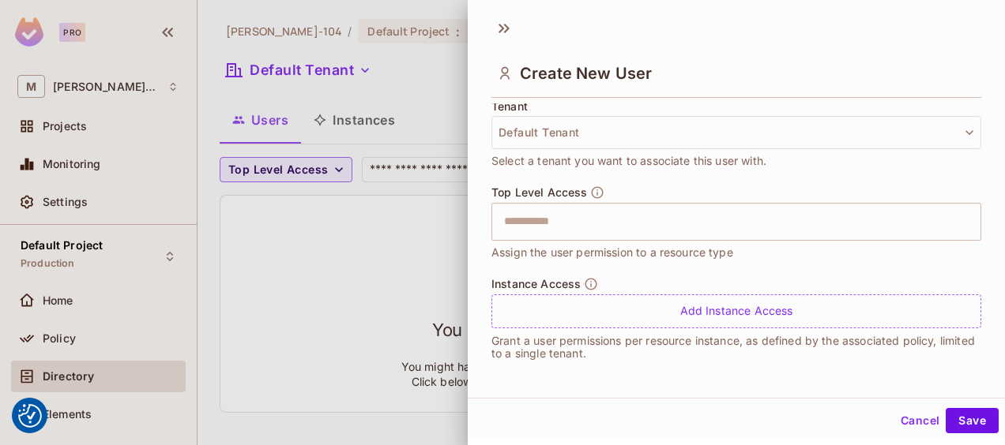
scroll to position [2, 0]
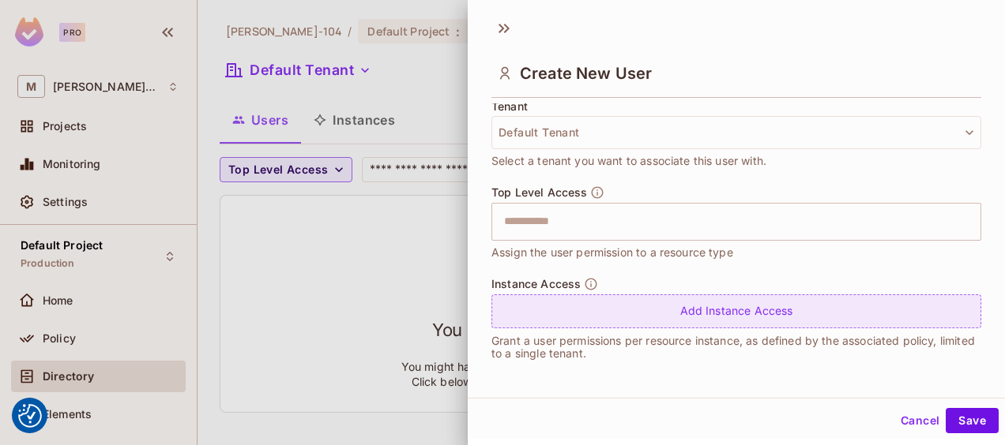
click at [665, 302] on div "Add Instance Access" at bounding box center [736, 312] width 490 height 34
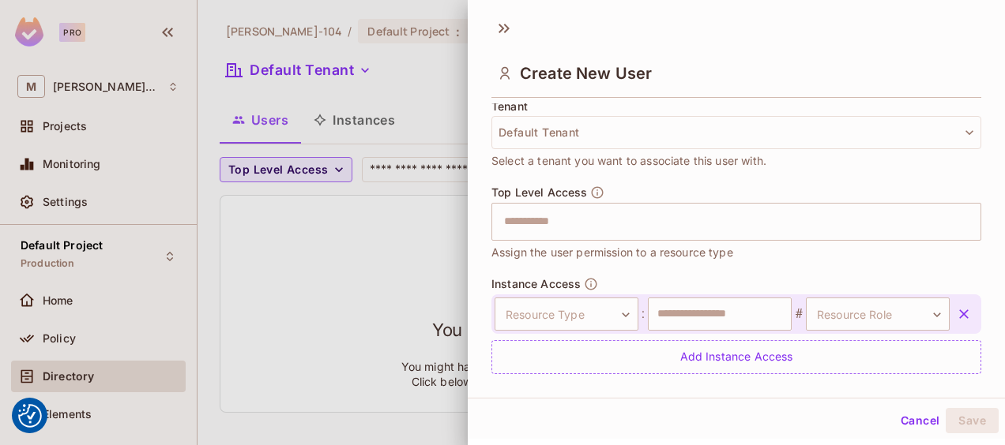
scroll to position [440, 0]
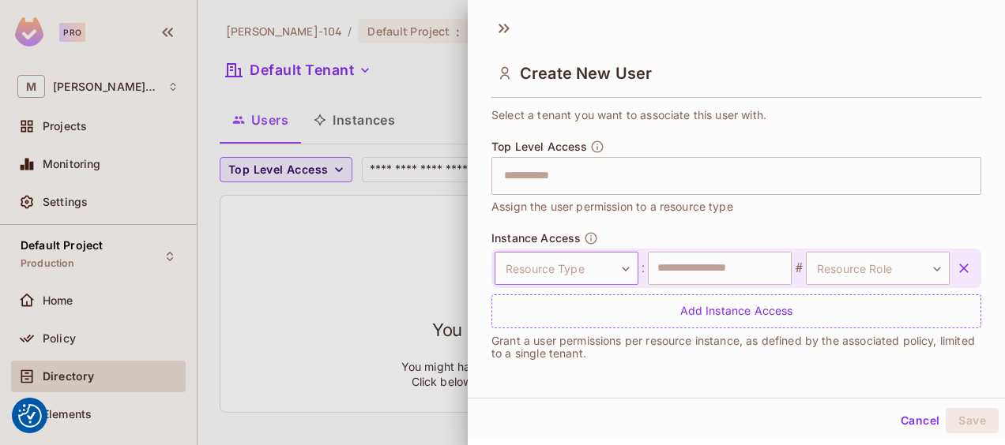
click at [588, 265] on body "We use cookies to enhance your browsing experience, serve personalized ads or c…" at bounding box center [502, 222] width 1005 height 445
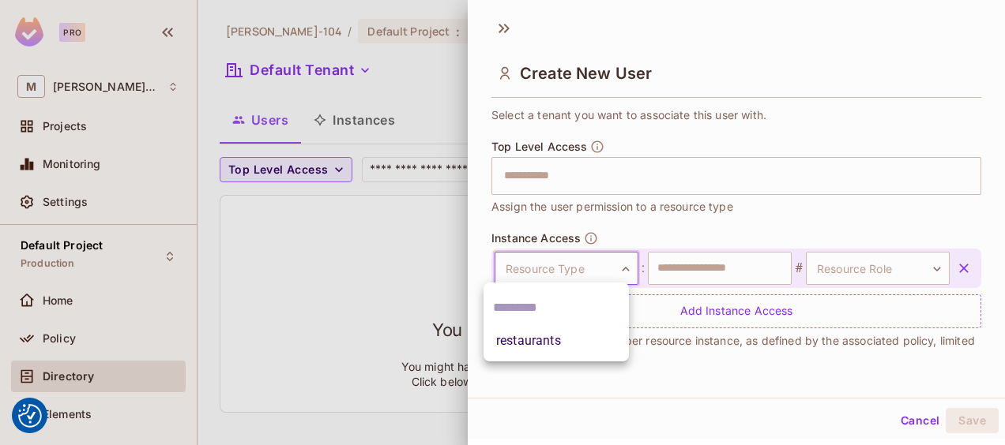
click at [567, 336] on li "restaurants" at bounding box center [555, 341] width 145 height 28
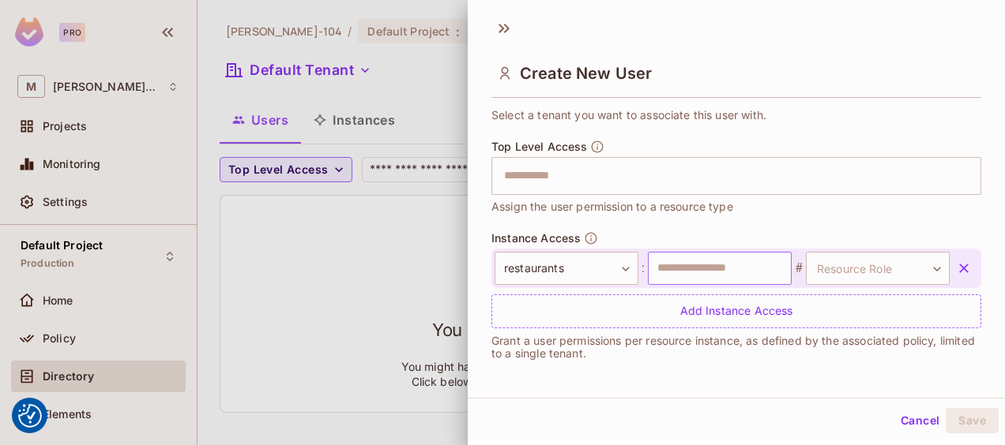
click at [684, 256] on input "text" at bounding box center [720, 268] width 144 height 33
paste input "**********"
type input "**********"
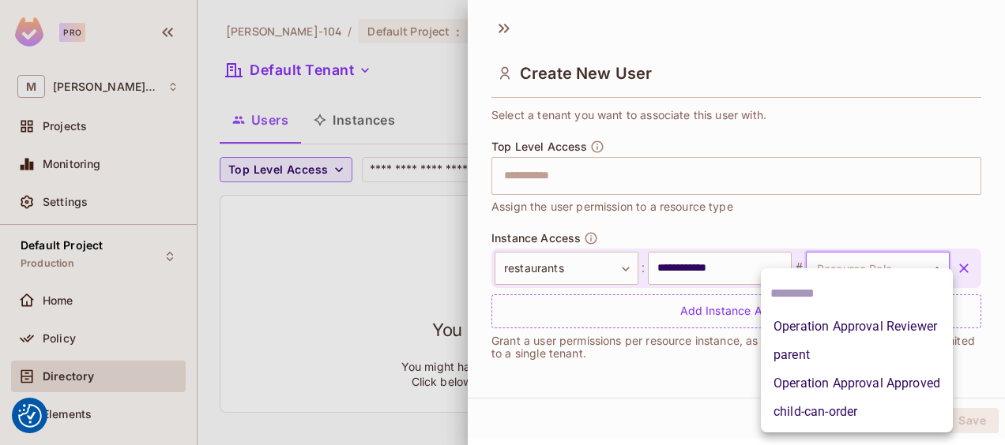
click at [918, 272] on body "We use cookies to enhance your browsing experience, serve personalized ads or c…" at bounding box center [502, 222] width 1005 height 445
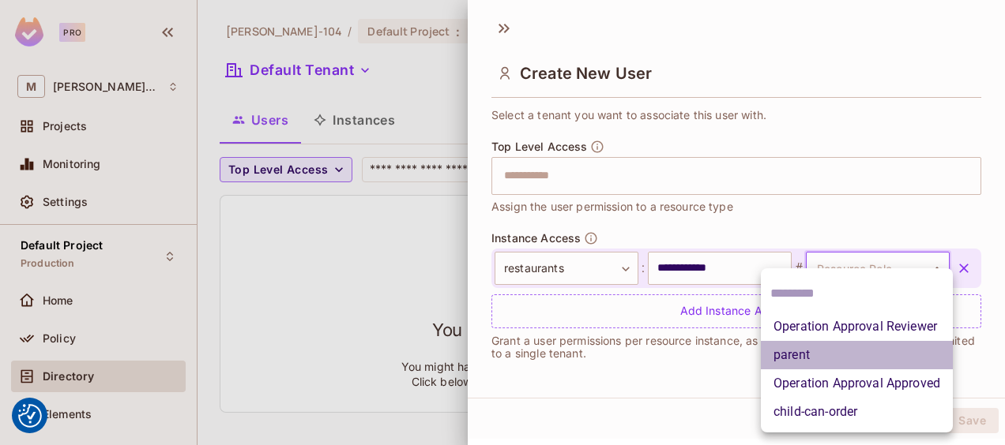
click at [807, 360] on li "parent" at bounding box center [857, 355] width 192 height 28
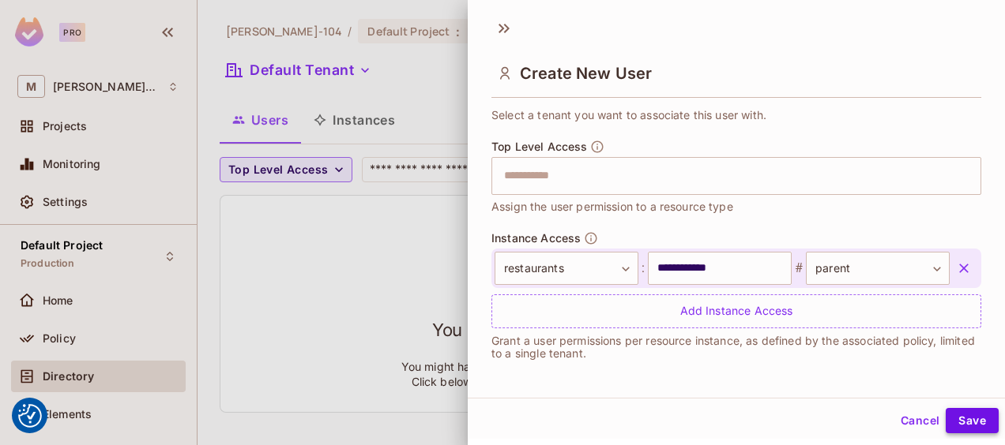
click at [964, 414] on button "Save" at bounding box center [971, 420] width 53 height 25
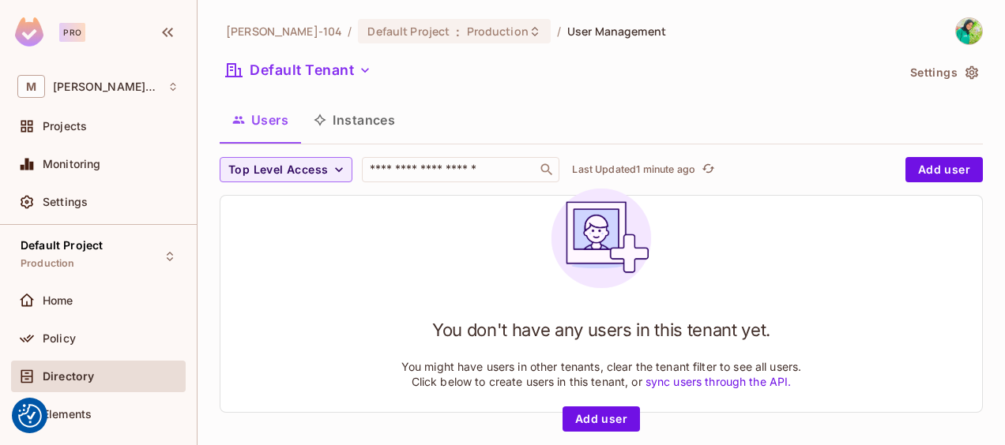
scroll to position [2, 0]
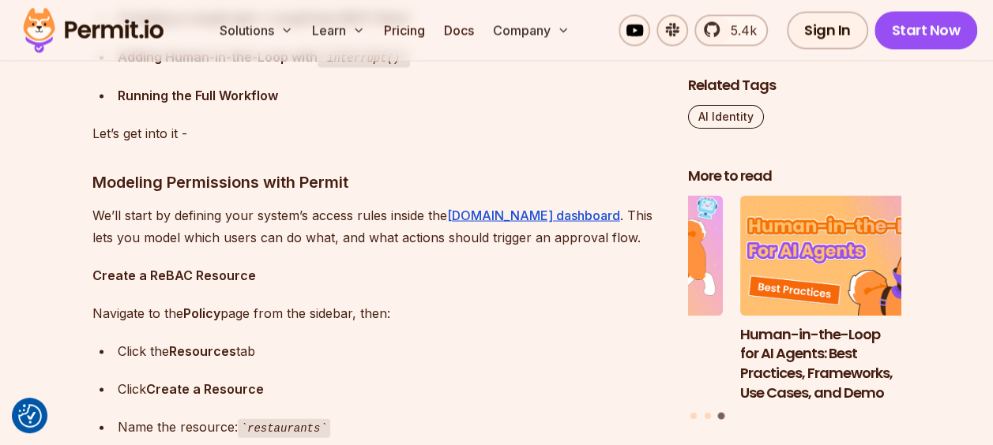
scroll to position [4433, 0]
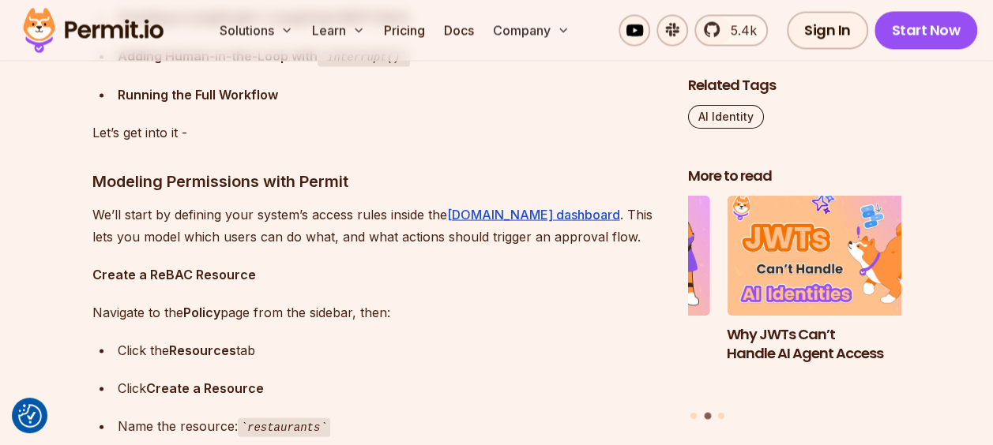
click at [484, 377] on div "Click Create a Resource" at bounding box center [390, 388] width 545 height 22
copy body "We use cookies to enhance your browsing experience, serve personalized ads or c…"
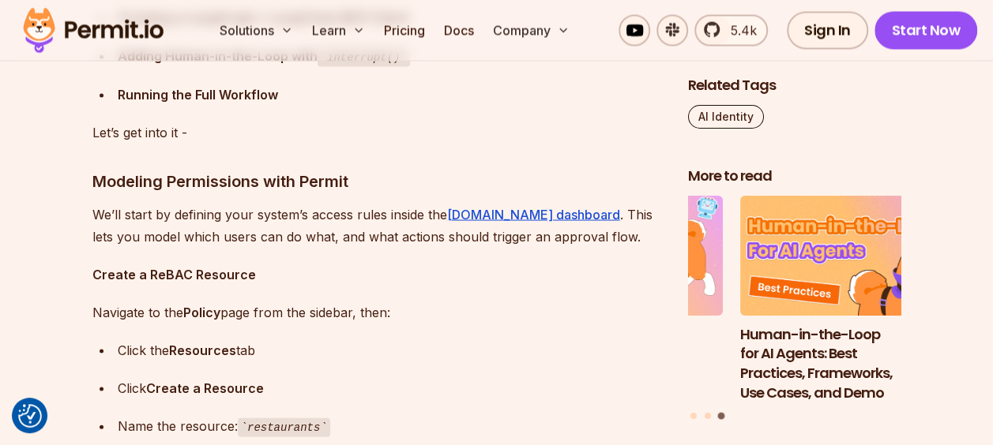
drag, startPoint x: 250, startPoint y: 343, endPoint x: 313, endPoint y: 343, distance: 63.2
click at [313, 418] on code "restaurants" at bounding box center [284, 427] width 92 height 19
copy code "restaurants"
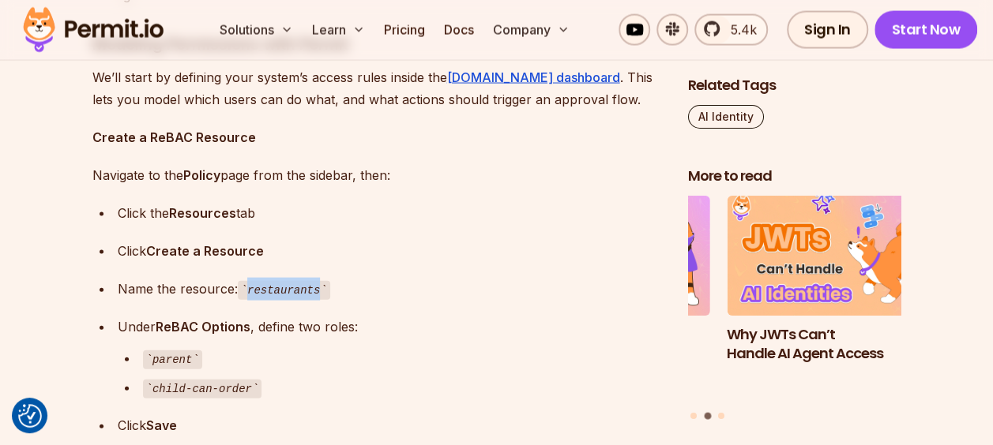
scroll to position [4576, 0]
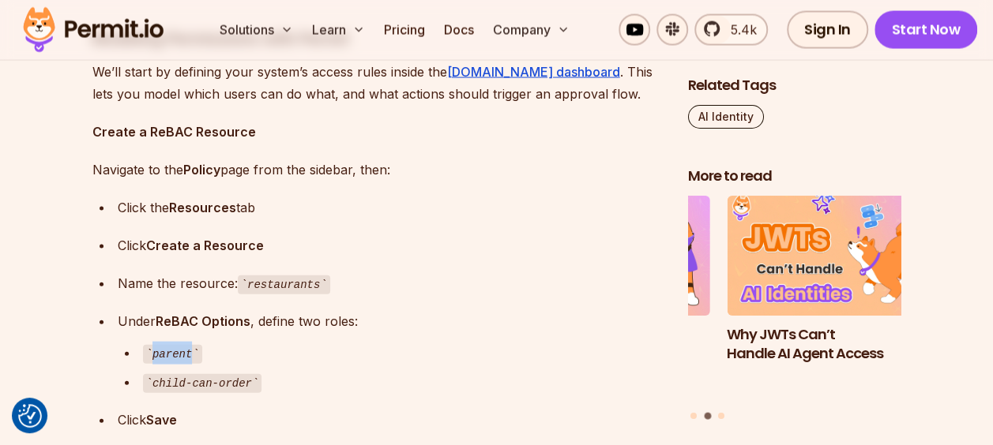
drag, startPoint x: 153, startPoint y: 265, endPoint x: 187, endPoint y: 268, distance: 34.0
click at [187, 345] on code "parent" at bounding box center [172, 354] width 59 height 19
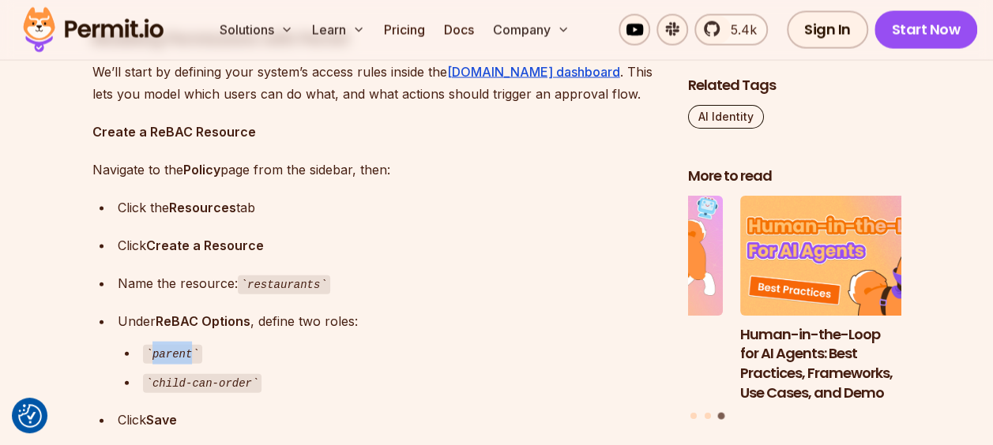
copy code "parent"
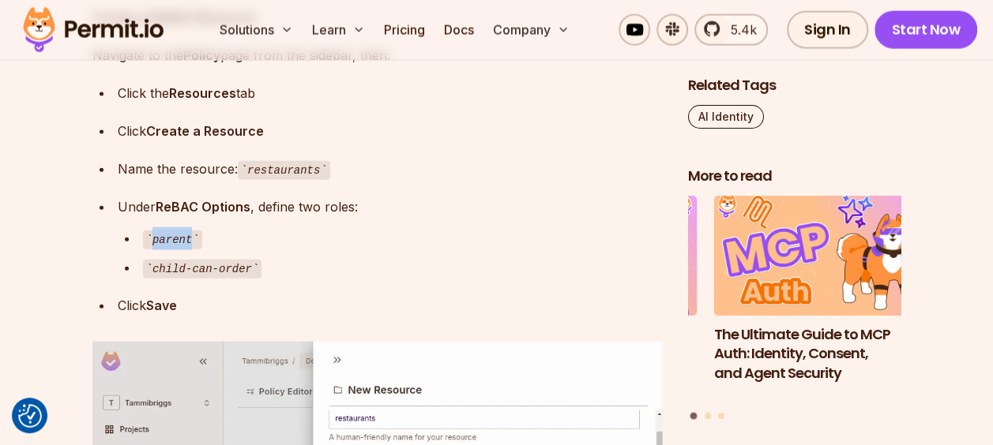
scroll to position [4692, 0]
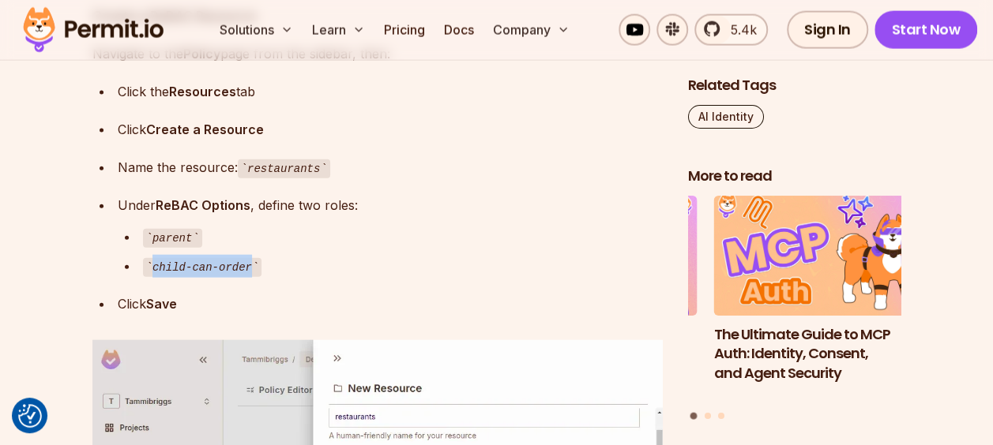
drag, startPoint x: 154, startPoint y: 182, endPoint x: 242, endPoint y: 177, distance: 87.8
click at [242, 258] on code "child-can-order" at bounding box center [202, 267] width 119 height 19
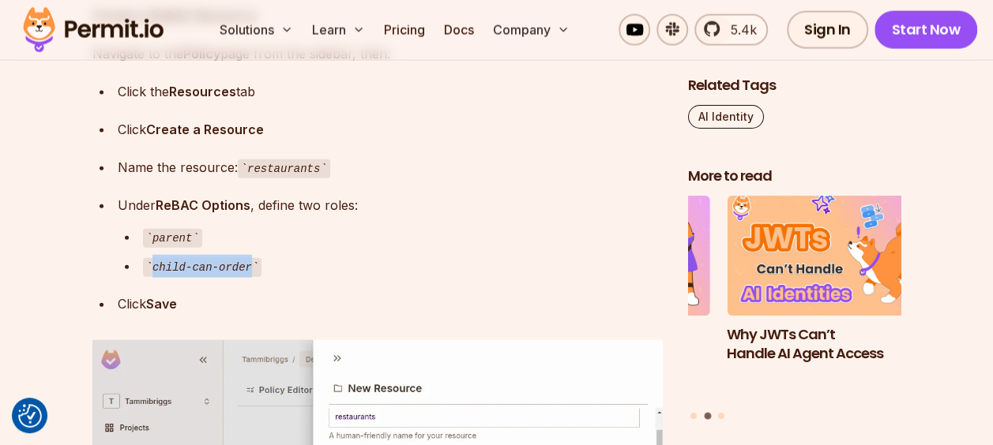
copy code "child-can-order"
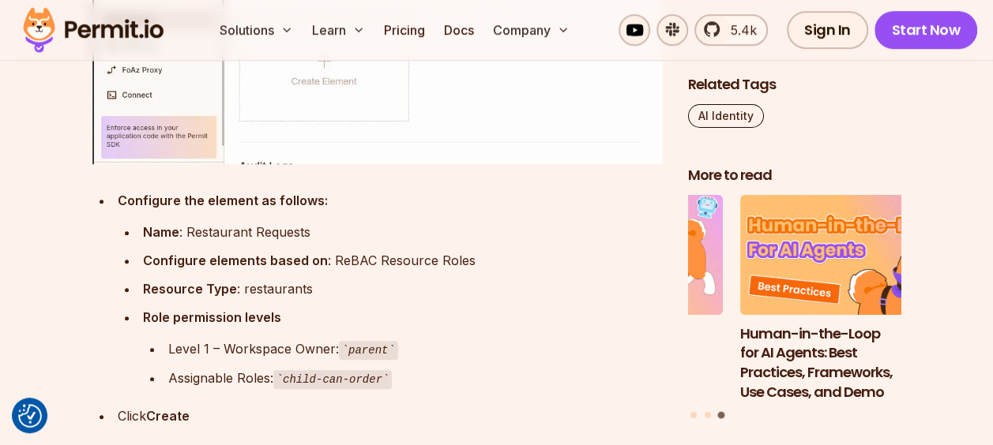
scroll to position [6418, 0]
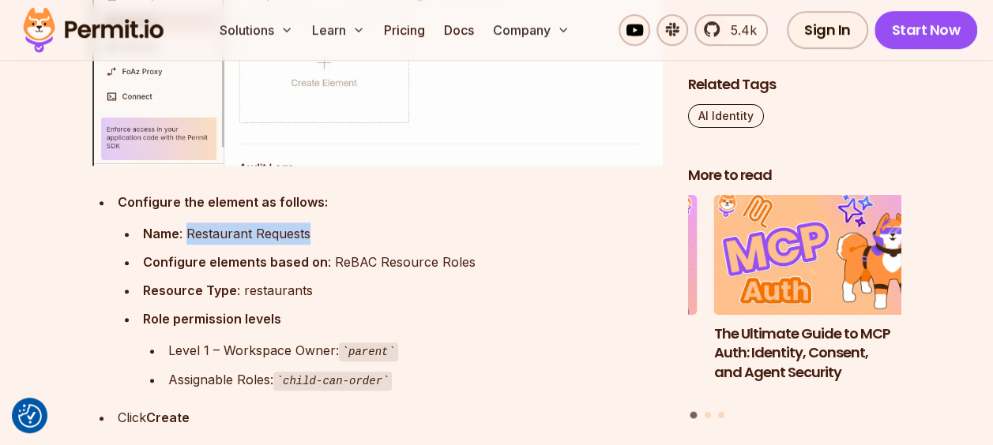
drag, startPoint x: 187, startPoint y: 164, endPoint x: 318, endPoint y: 164, distance: 130.3
click at [318, 223] on div "Name : Restaurant Requests" at bounding box center [403, 234] width 520 height 22
copy div "Restaurant Requests"
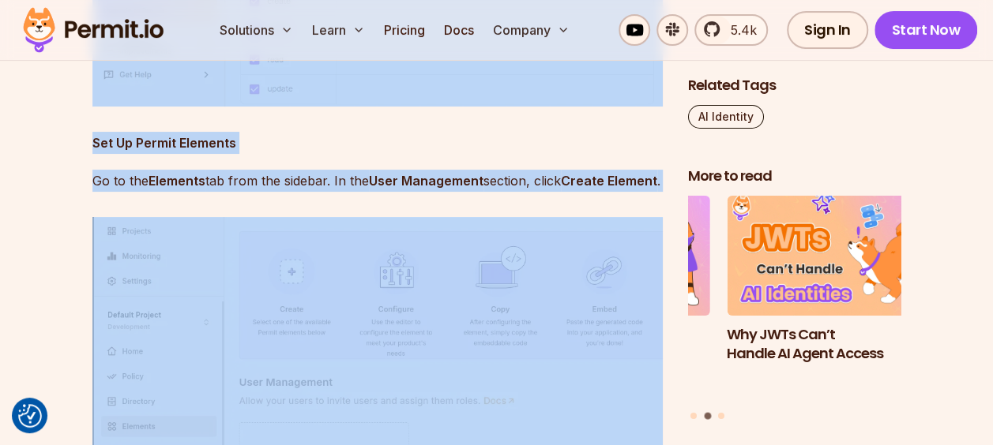
drag, startPoint x: 384, startPoint y: 202, endPoint x: 331, endPoint y: -35, distance: 242.8
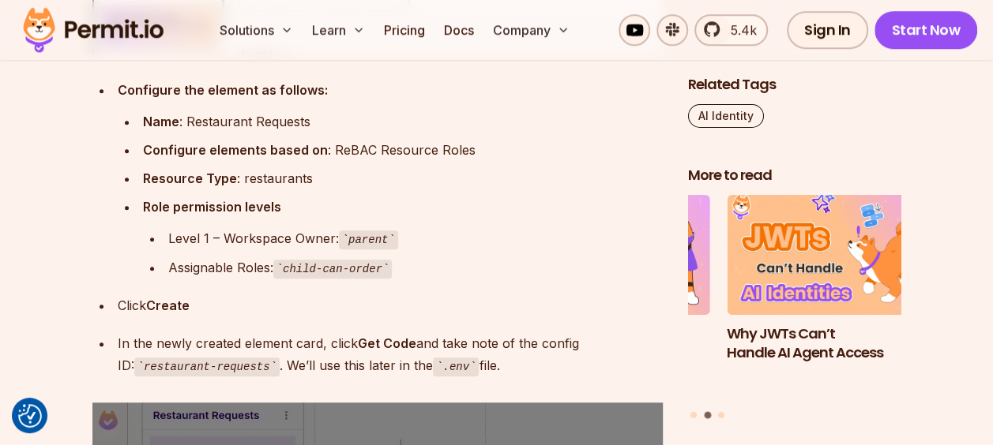
scroll to position [6534, 0]
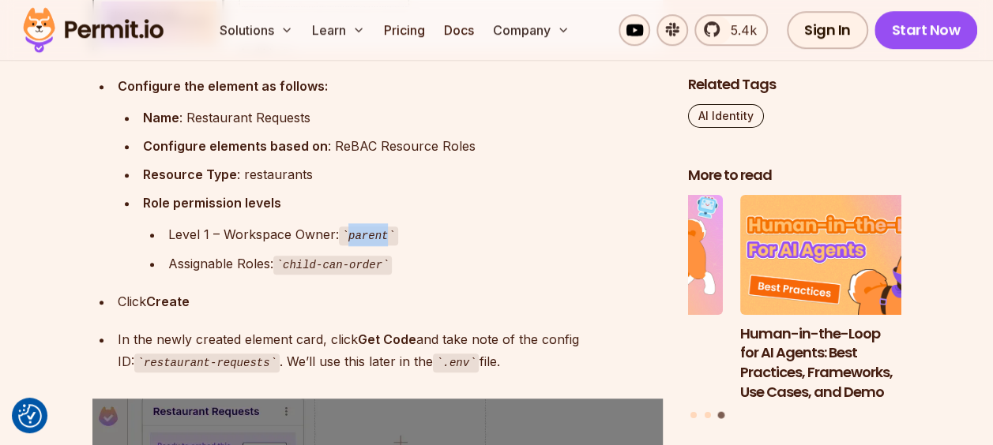
drag, startPoint x: 349, startPoint y: 171, endPoint x: 384, endPoint y: 172, distance: 34.8
click at [384, 227] on code "parent" at bounding box center [368, 236] width 59 height 19
copy code "parent"
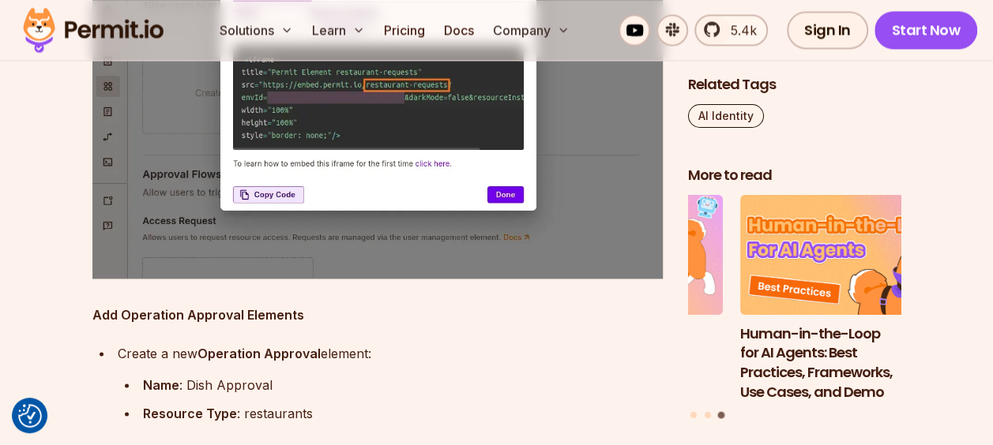
scroll to position [7093, 0]
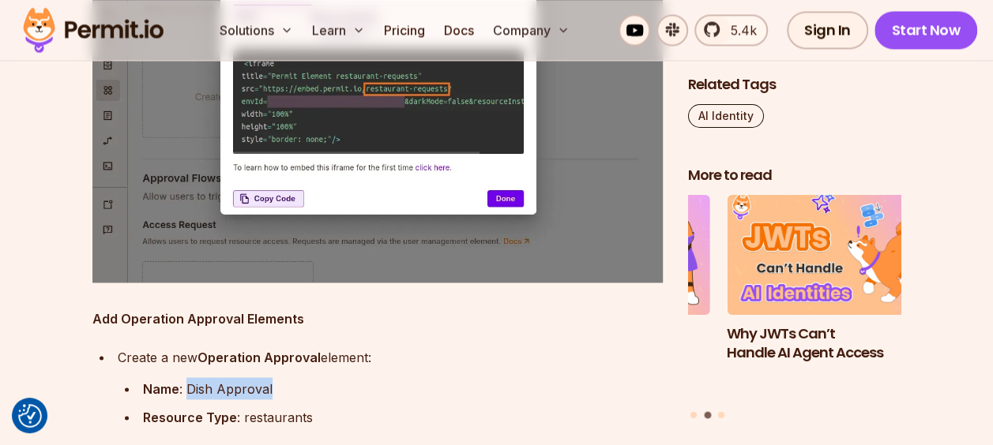
drag, startPoint x: 187, startPoint y: 318, endPoint x: 270, endPoint y: 318, distance: 82.9
click at [270, 378] on div "Name : Dish Approval" at bounding box center [403, 389] width 520 height 22
copy div "Dish Approval"
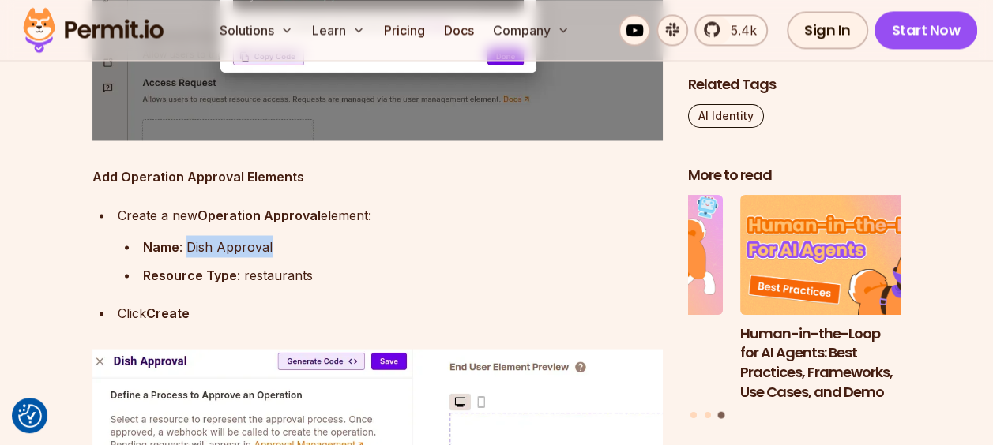
scroll to position [7240, 0]
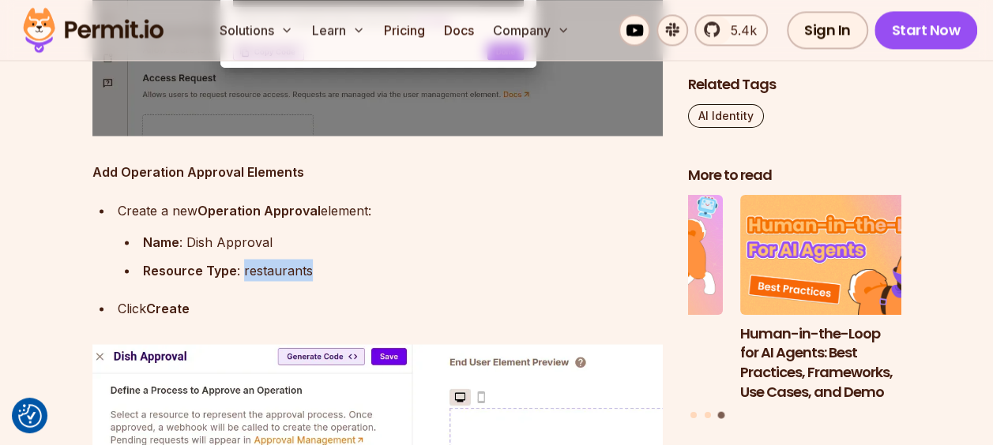
drag, startPoint x: 242, startPoint y: 201, endPoint x: 314, endPoint y: 203, distance: 71.9
click at [314, 259] on div "Resource Type : restaurants" at bounding box center [403, 270] width 520 height 22
copy div "restaurants"
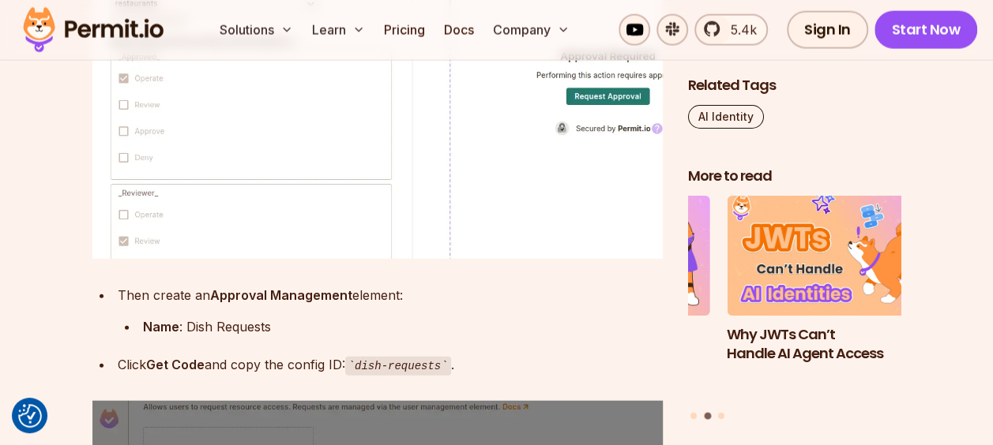
scroll to position [7725, 0]
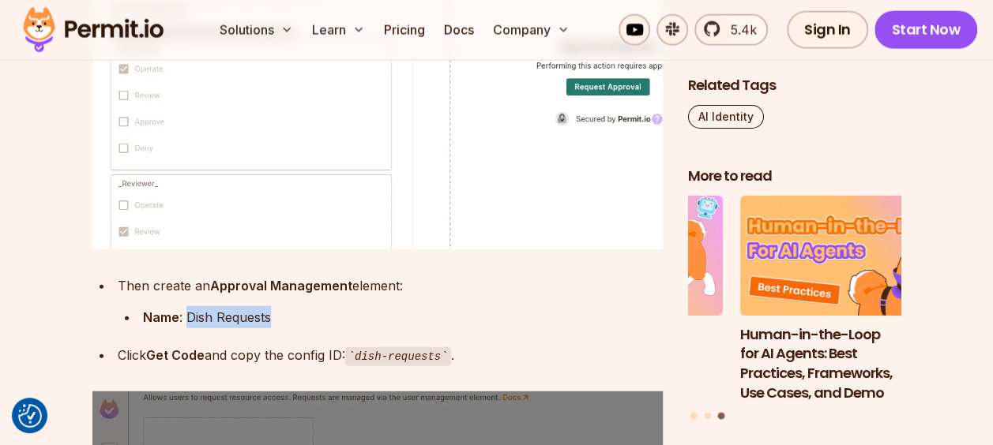
drag, startPoint x: 190, startPoint y: 249, endPoint x: 273, endPoint y: 250, distance: 83.7
click at [273, 306] on div "Name : Dish Requests" at bounding box center [403, 317] width 520 height 22
copy div "Dish Requests"
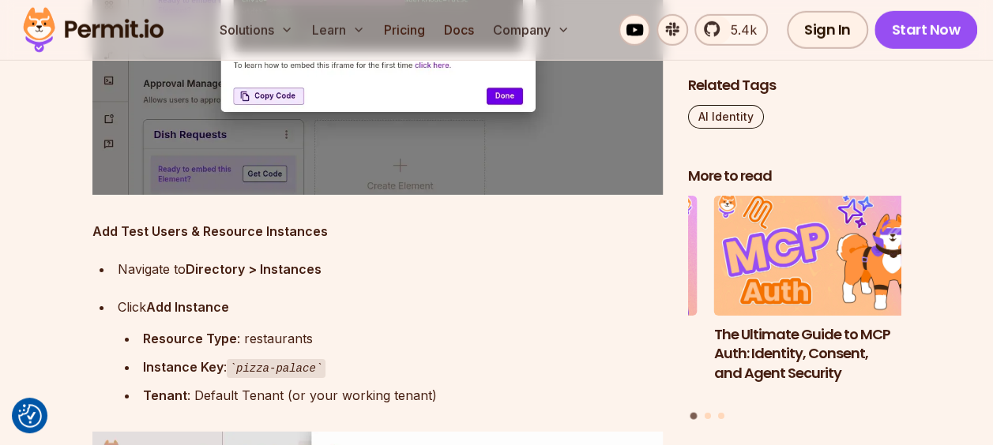
scroll to position [8367, 0]
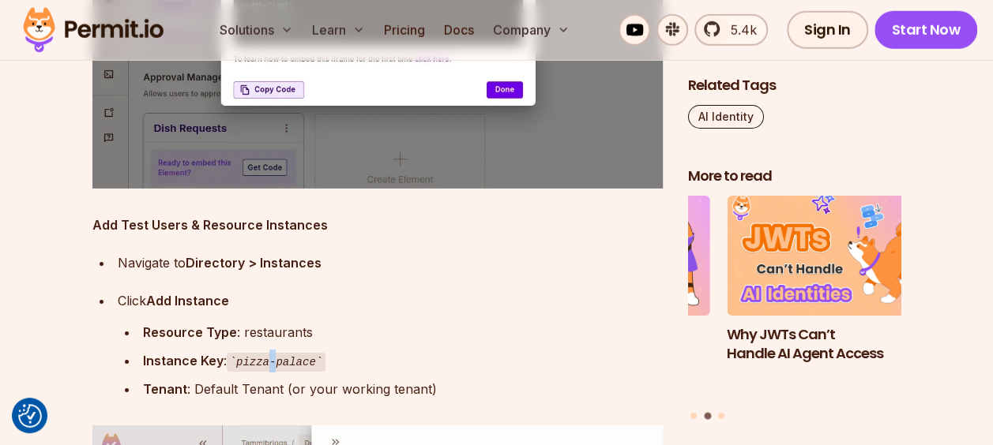
drag, startPoint x: 272, startPoint y: 288, endPoint x: 265, endPoint y: 284, distance: 8.1
click at [265, 353] on code "pizza-palace" at bounding box center [277, 362] width 100 height 19
drag, startPoint x: 265, startPoint y: 284, endPoint x: 299, endPoint y: 263, distance: 40.1
click at [299, 321] on div "Resource Type : restaurants" at bounding box center [403, 332] width 520 height 22
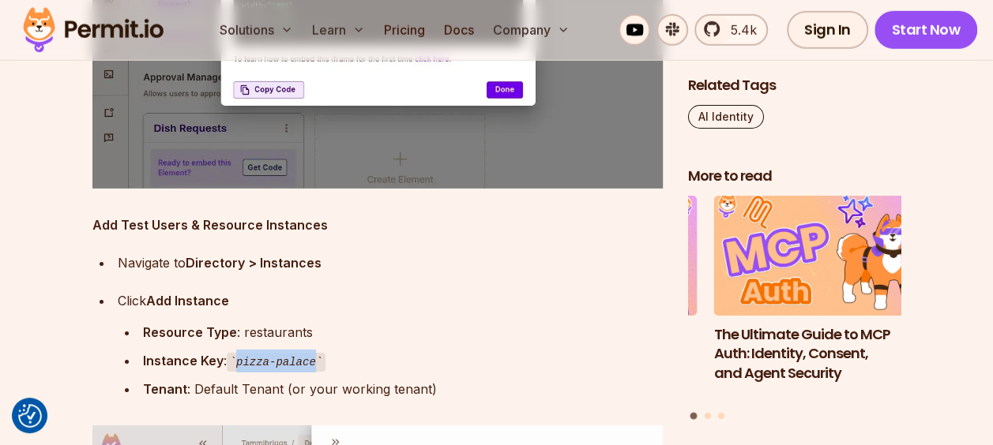
drag, startPoint x: 238, startPoint y: 294, endPoint x: 310, endPoint y: 294, distance: 72.7
click at [310, 353] on code "pizza-palace" at bounding box center [277, 362] width 100 height 19
copy code "pizza-palace"
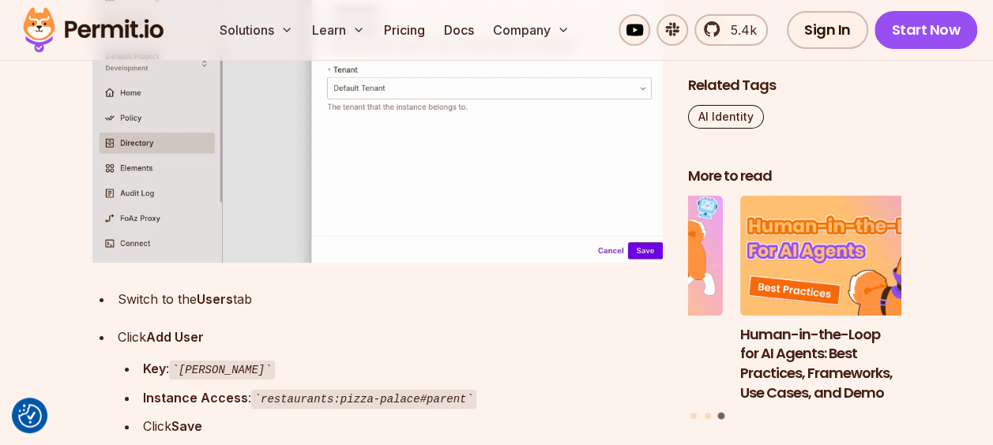
scroll to position [8910, 0]
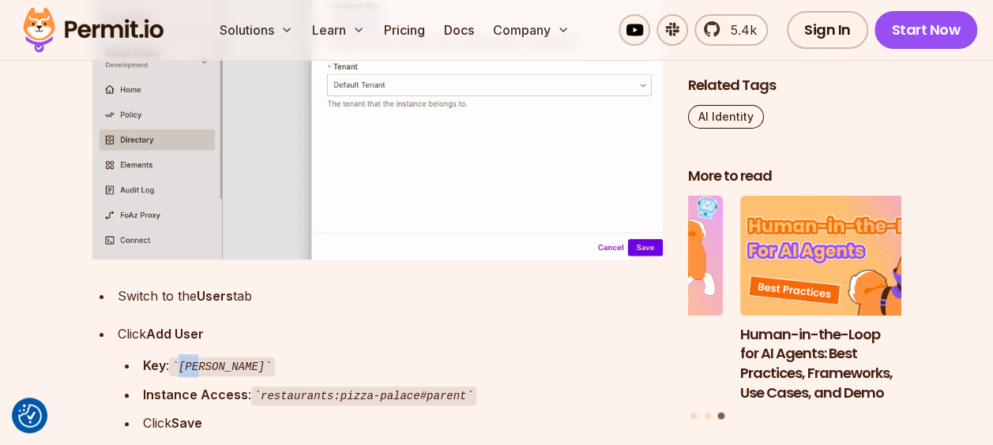
drag, startPoint x: 182, startPoint y: 299, endPoint x: 201, endPoint y: 299, distance: 19.0
click at [201, 358] on code "[PERSON_NAME]" at bounding box center [222, 367] width 106 height 19
drag, startPoint x: 327, startPoint y: 325, endPoint x: 261, endPoint y: 330, distance: 66.5
click at [261, 387] on code "restaurants:pizza-palace#parent" at bounding box center [363, 396] width 225 height 19
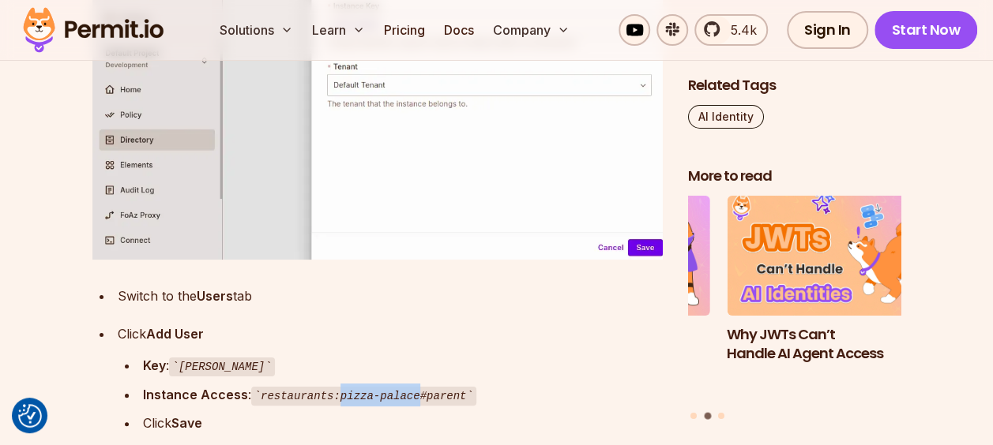
drag, startPoint x: 335, startPoint y: 324, endPoint x: 404, endPoint y: 325, distance: 69.5
click at [404, 387] on code "restaurants:pizza-palace#parent" at bounding box center [363, 396] width 225 height 19
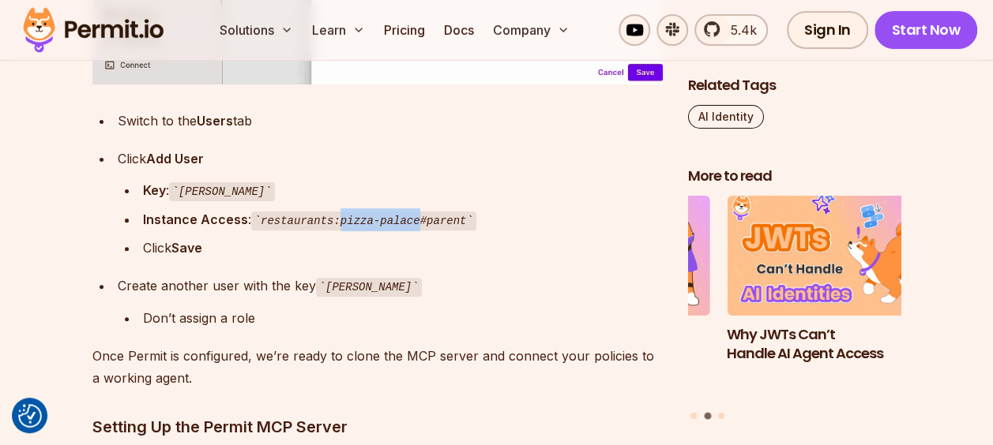
scroll to position [9146, 0]
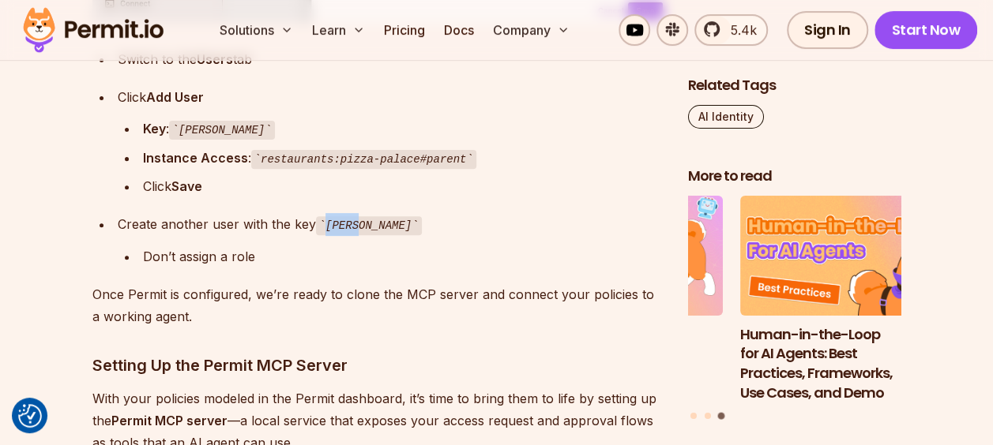
drag, startPoint x: 326, startPoint y: 155, endPoint x: 356, endPoint y: 158, distance: 30.2
click at [356, 216] on code "[PERSON_NAME]" at bounding box center [369, 225] width 106 height 19
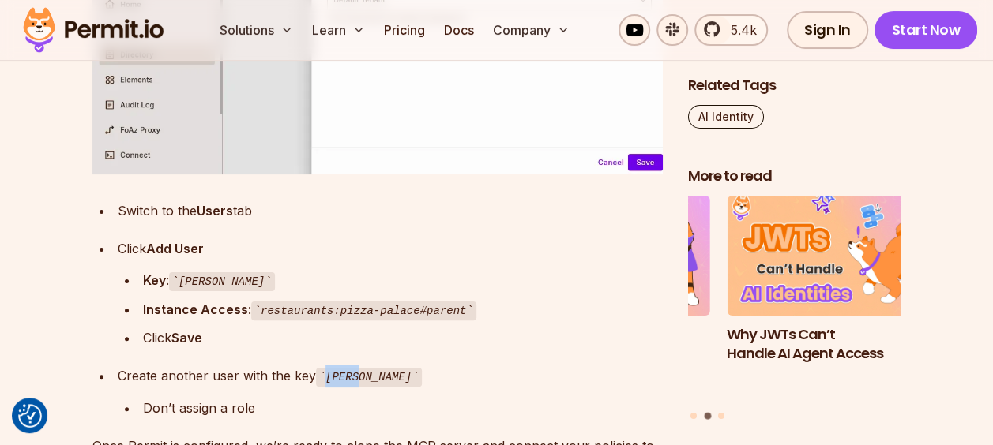
scroll to position [8993, 0]
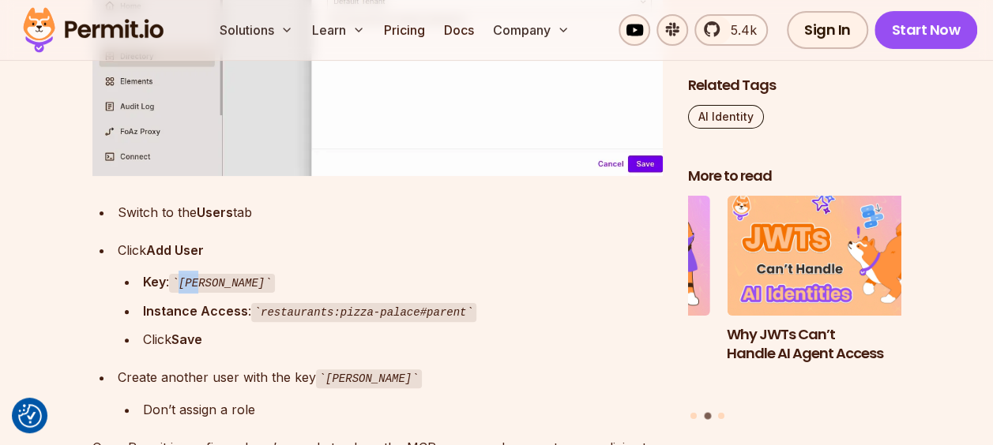
drag, startPoint x: 183, startPoint y: 216, endPoint x: 206, endPoint y: 215, distance: 23.0
click at [206, 274] on code "[PERSON_NAME]" at bounding box center [222, 283] width 106 height 19
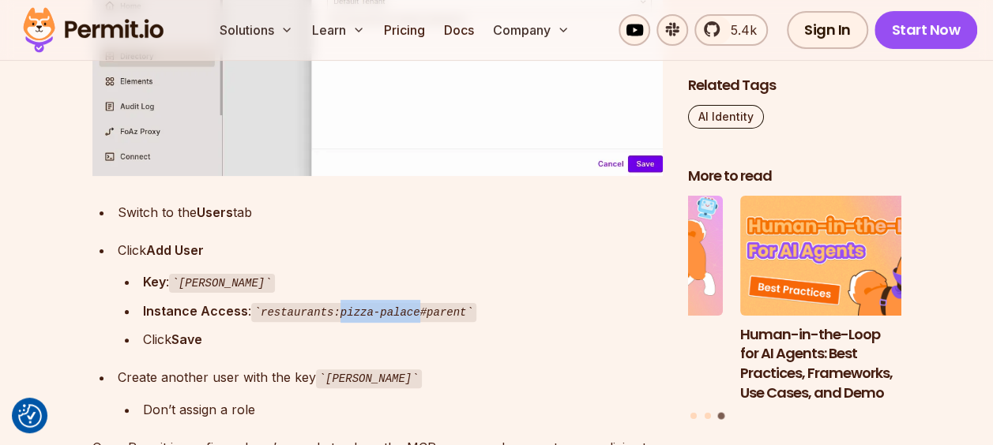
drag, startPoint x: 333, startPoint y: 242, endPoint x: 404, endPoint y: 242, distance: 71.1
click at [404, 303] on code "restaurants:pizza-palace#parent" at bounding box center [363, 312] width 225 height 19
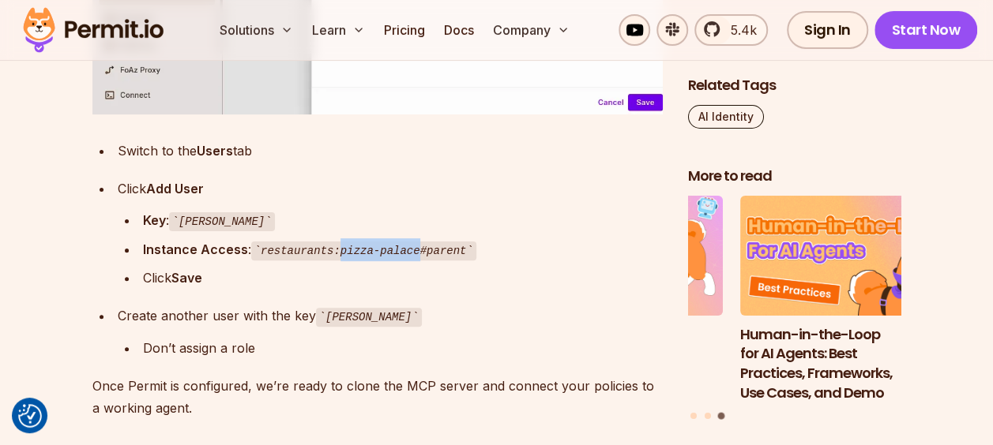
scroll to position [9046, 0]
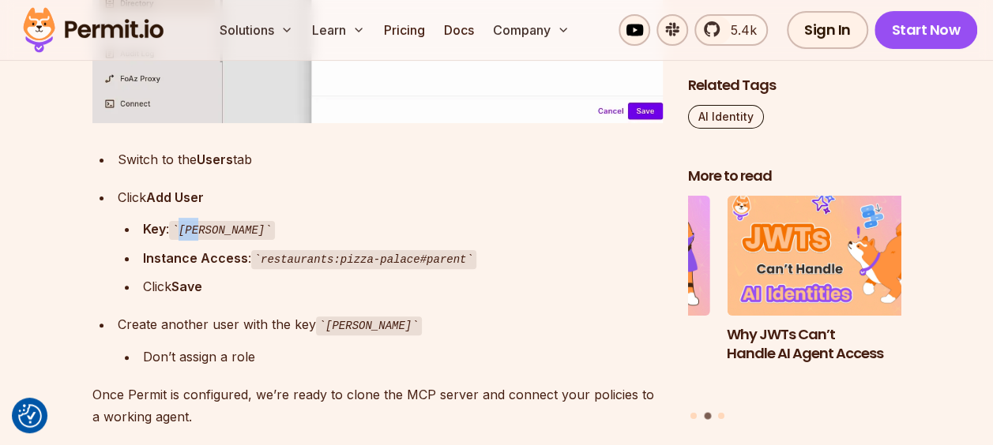
drag, startPoint x: 182, startPoint y: 161, endPoint x: 201, endPoint y: 163, distance: 18.2
click at [201, 221] on code "[PERSON_NAME]" at bounding box center [222, 230] width 106 height 19
click at [460, 314] on div "Create another user with the key henry" at bounding box center [390, 325] width 545 height 23
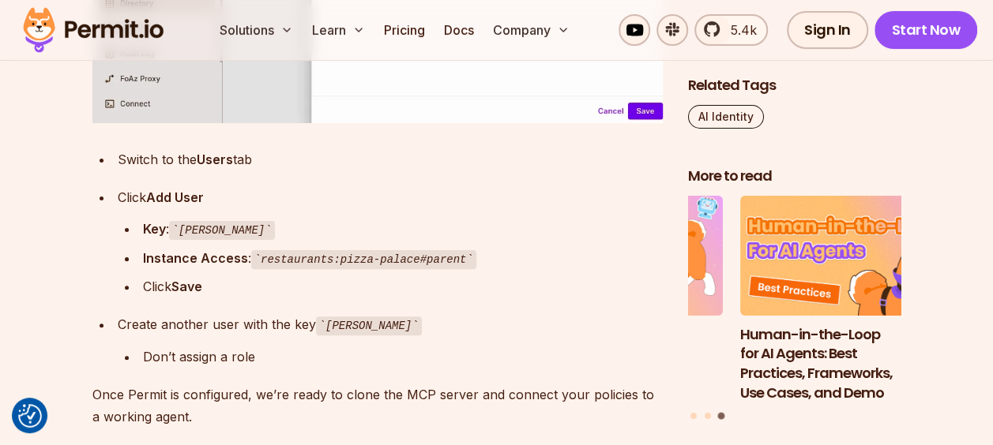
click at [553, 276] on div "Click Save" at bounding box center [403, 287] width 520 height 22
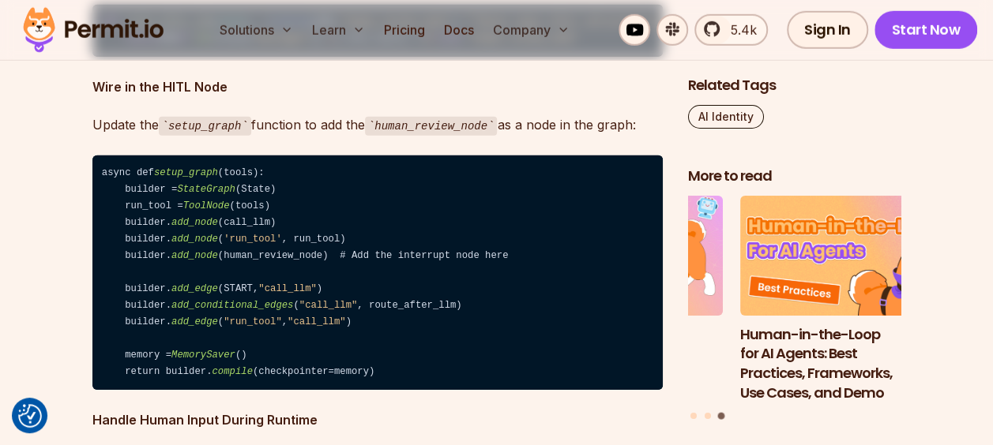
scroll to position [14291, 0]
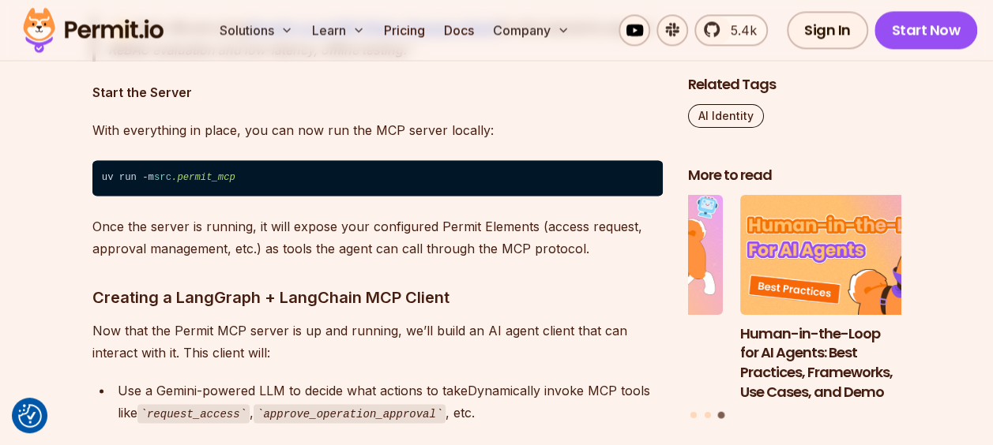
scroll to position [10162, 0]
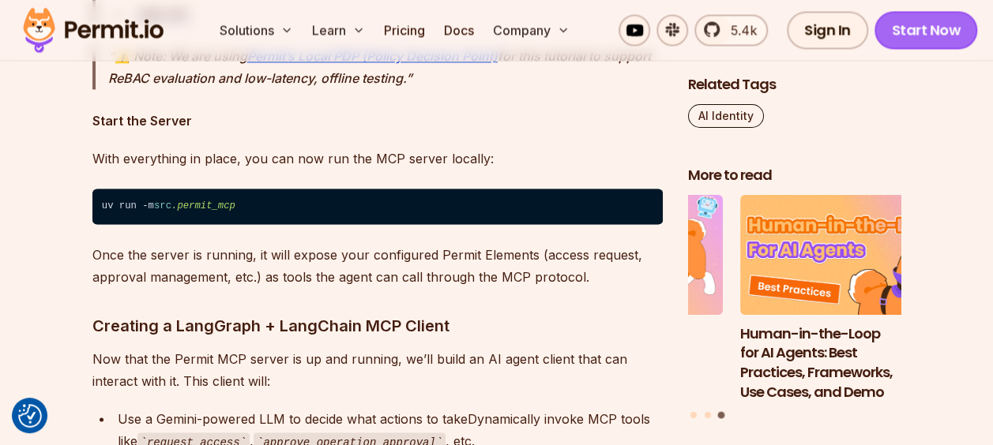
click at [913, 39] on link "Start Now" at bounding box center [925, 30] width 103 height 38
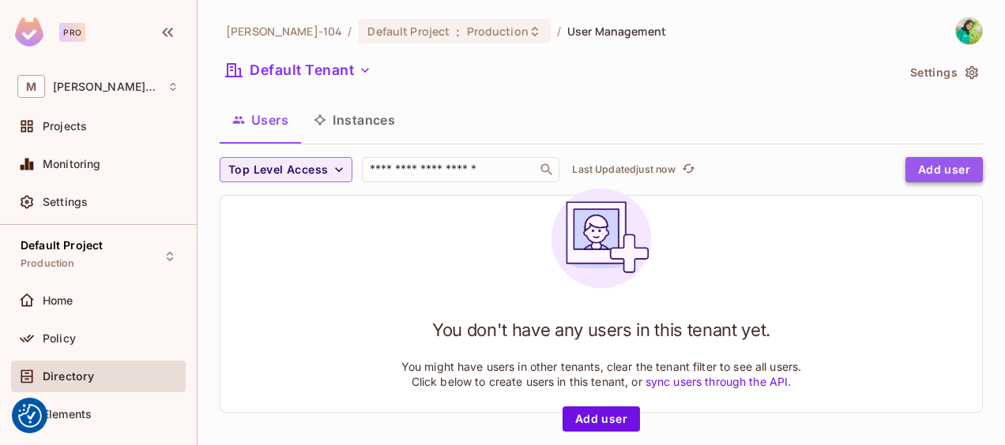
click at [942, 167] on button "Add user" at bounding box center [943, 169] width 77 height 25
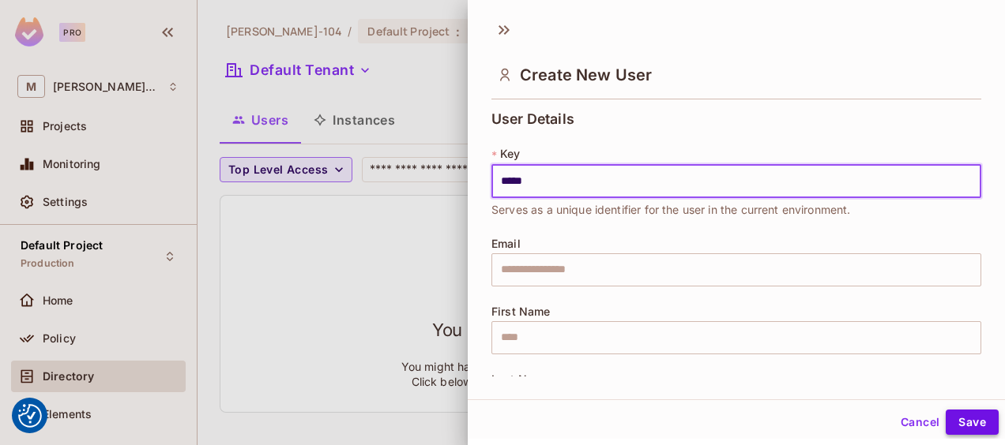
type input "*****"
click at [948, 414] on button "Save" at bounding box center [971, 422] width 53 height 25
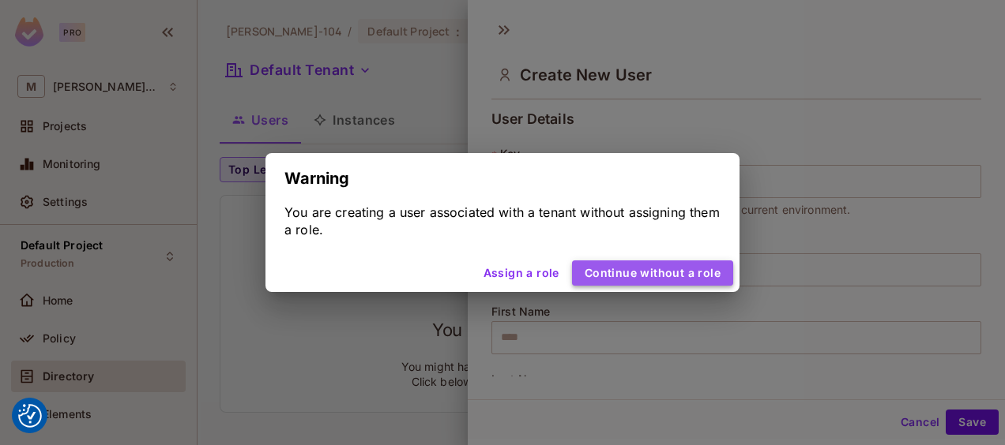
click at [670, 274] on button "Continue without a role" at bounding box center [652, 273] width 161 height 25
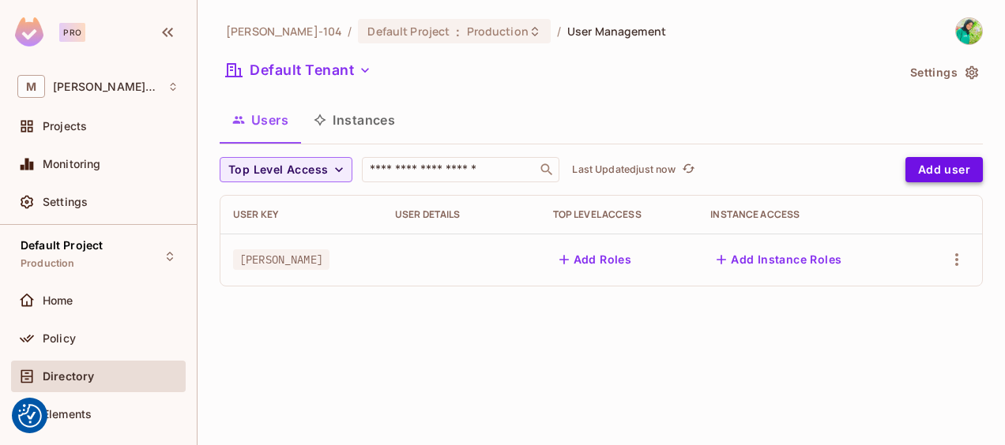
click at [913, 170] on button "Add user" at bounding box center [943, 169] width 77 height 25
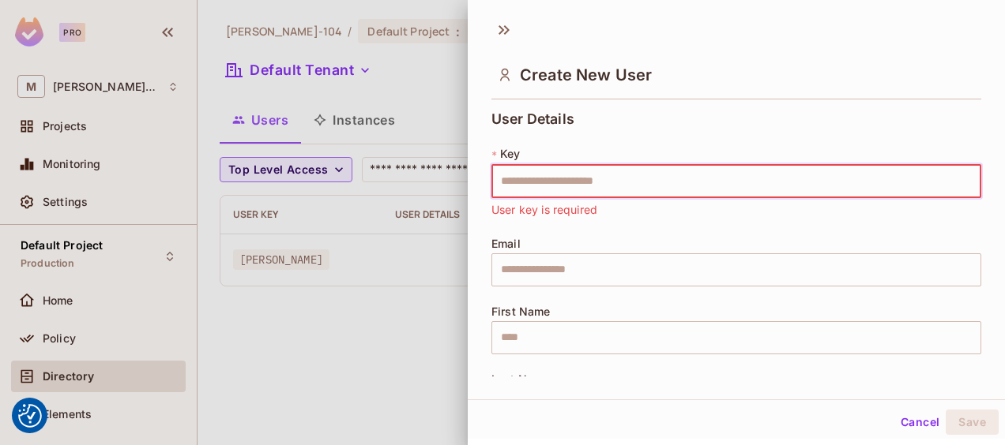
paste input "***"
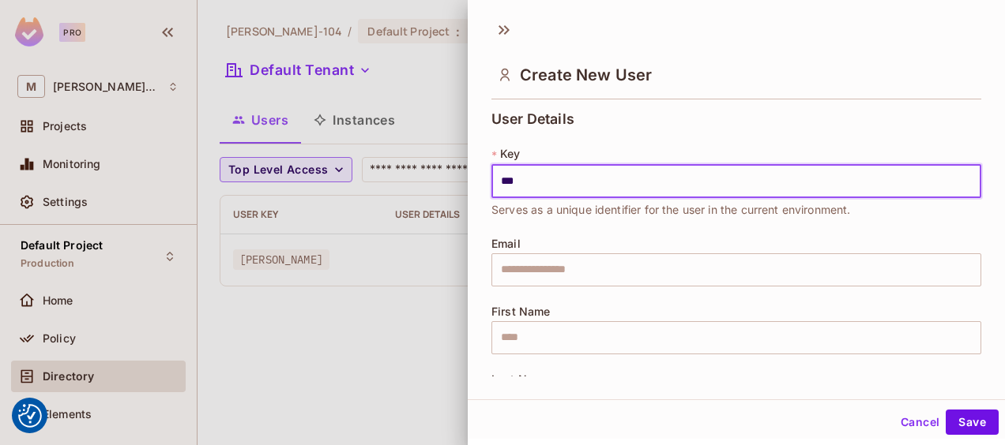
type input "***"
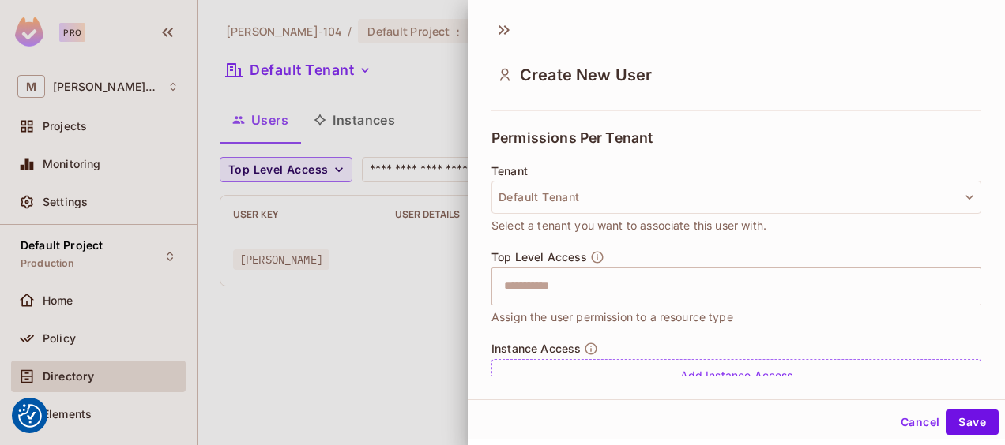
scroll to position [394, 0]
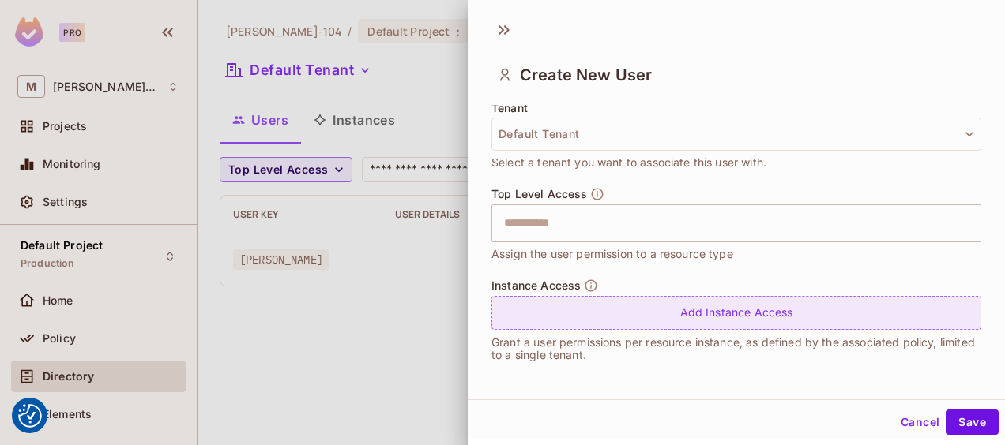
click at [727, 308] on div "Add Instance Access" at bounding box center [736, 313] width 490 height 34
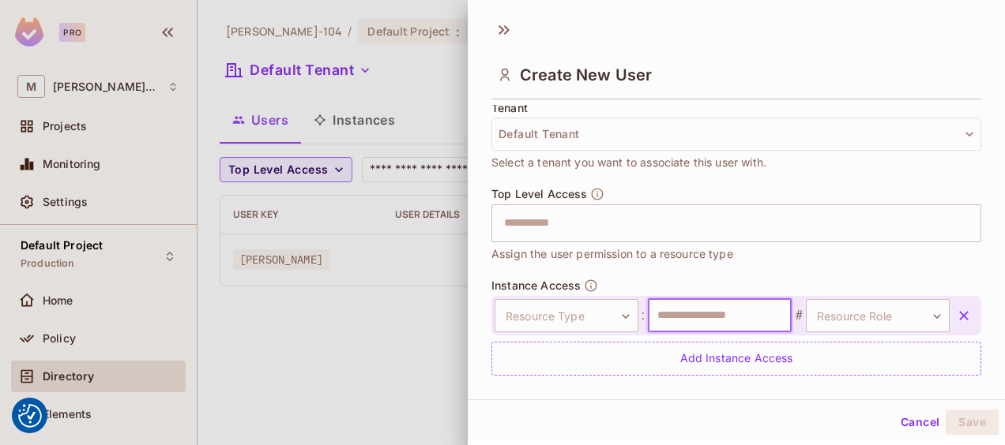
click at [724, 311] on input "text" at bounding box center [720, 315] width 144 height 33
type input "**********"
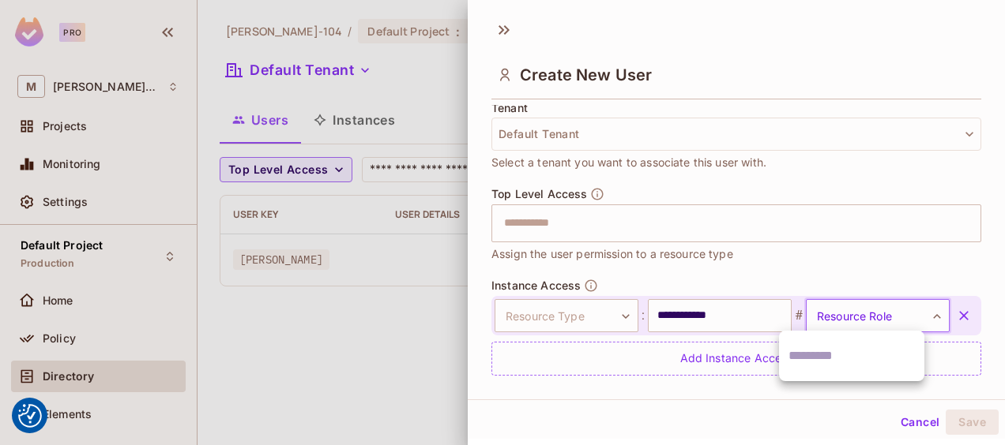
click at [827, 310] on body "We use cookies to enhance your browsing experience, serve personalized ads or c…" at bounding box center [502, 222] width 1005 height 445
click at [584, 306] on div at bounding box center [502, 222] width 1005 height 445
click at [607, 305] on body "We use cookies to enhance your browsing experience, serve personalized ads or c…" at bounding box center [502, 222] width 1005 height 445
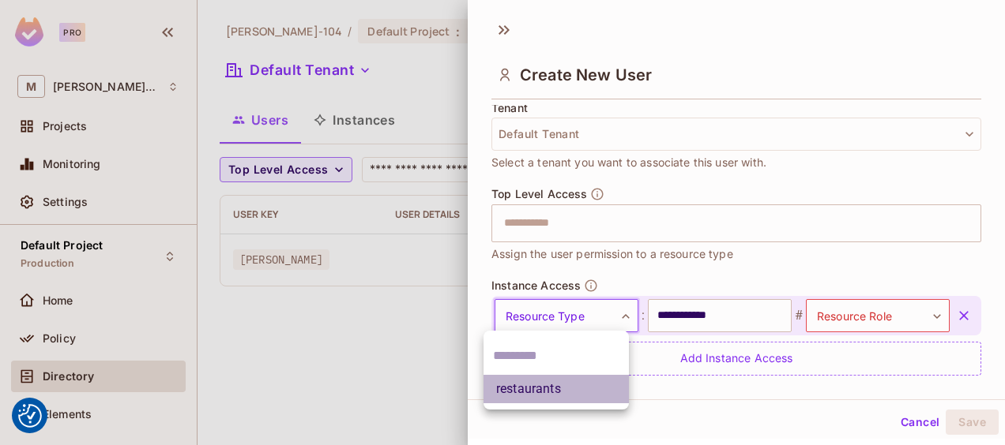
click at [549, 378] on li "restaurants" at bounding box center [555, 389] width 145 height 28
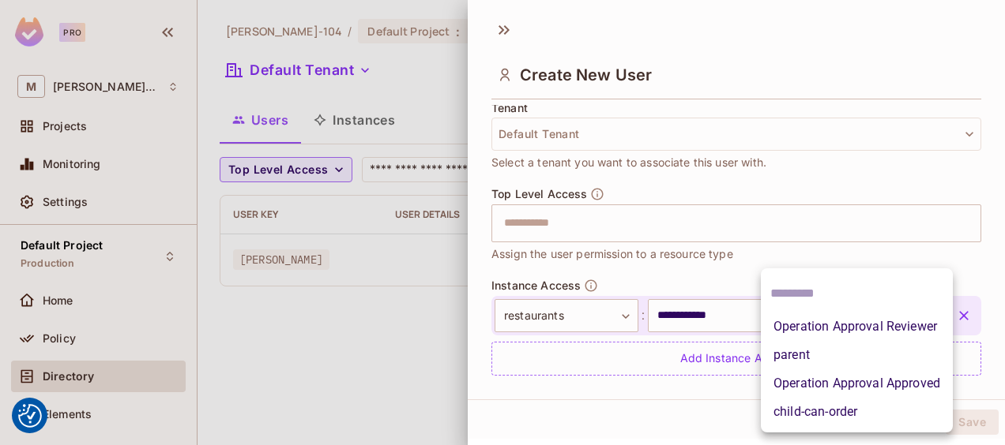
click at [829, 308] on body "We use cookies to enhance your browsing experience, serve personalized ads or c…" at bounding box center [502, 222] width 1005 height 445
click at [809, 341] on li "parent" at bounding box center [857, 355] width 192 height 28
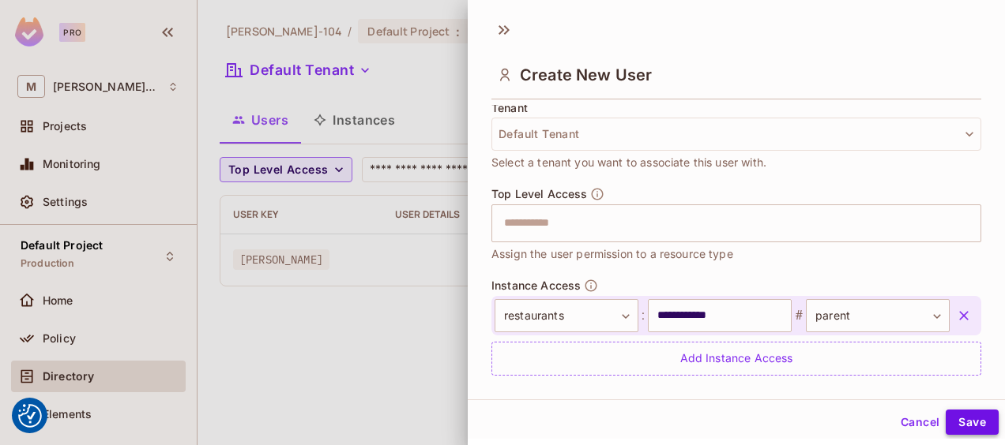
click at [967, 423] on button "Save" at bounding box center [971, 422] width 53 height 25
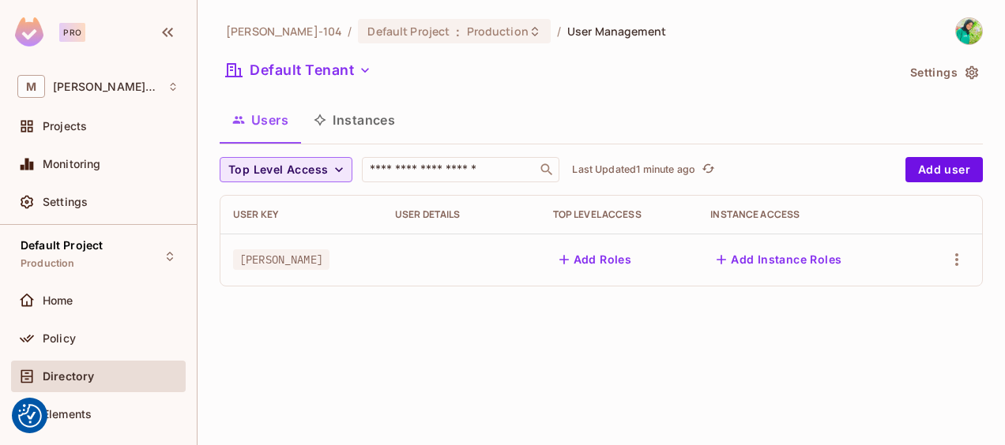
click at [318, 160] on span "Top Level Access" at bounding box center [278, 170] width 100 height 20
click at [283, 192] on li "admin" at bounding box center [259, 206] width 79 height 34
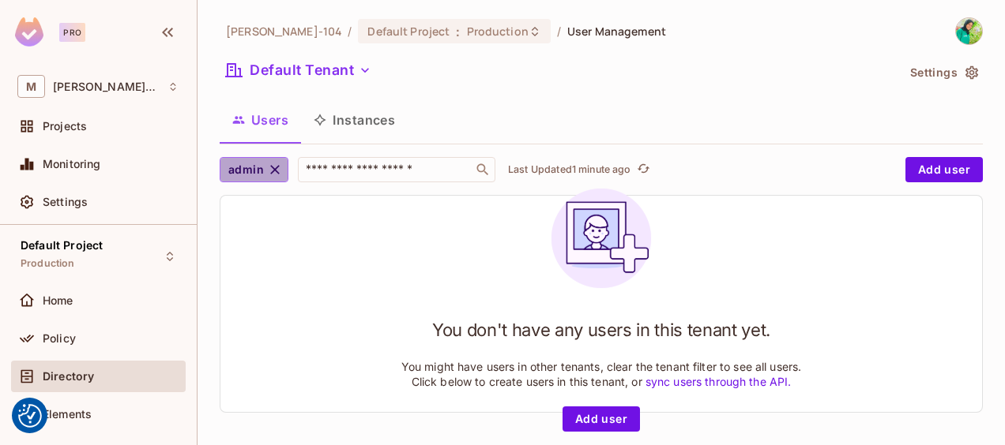
click at [279, 168] on icon "button" at bounding box center [275, 170] width 16 height 16
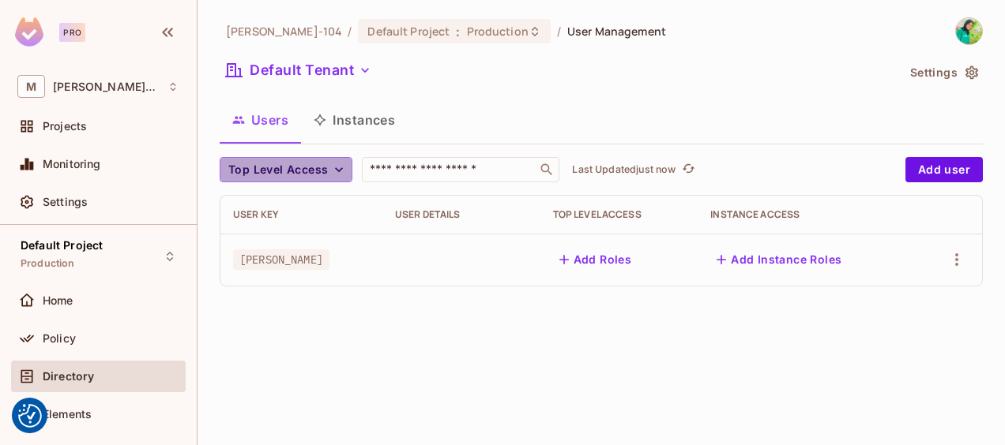
click at [279, 168] on span "Top Level Access" at bounding box center [278, 170] width 100 height 20
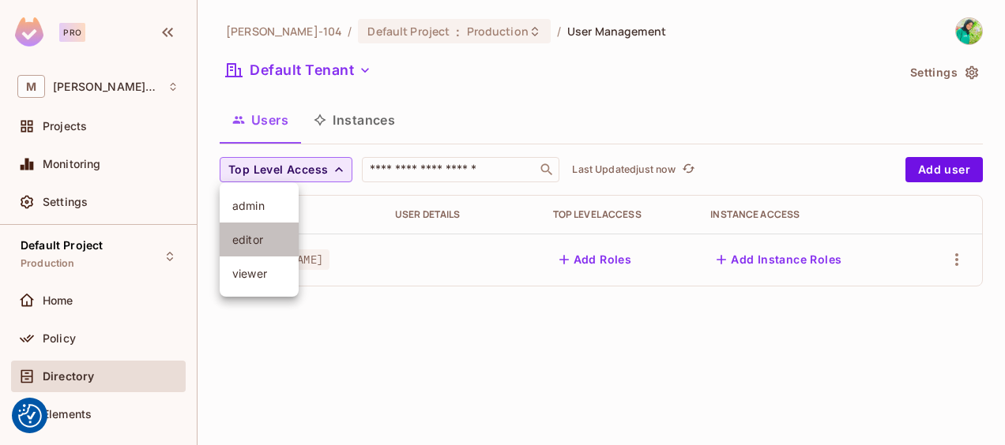
click at [257, 224] on li "editor" at bounding box center [259, 240] width 79 height 34
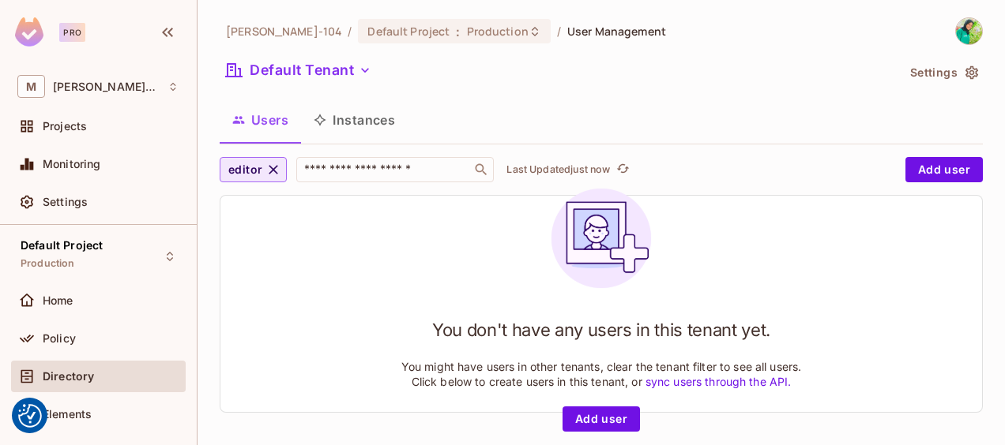
click at [271, 174] on icon "button" at bounding box center [273, 170] width 16 height 16
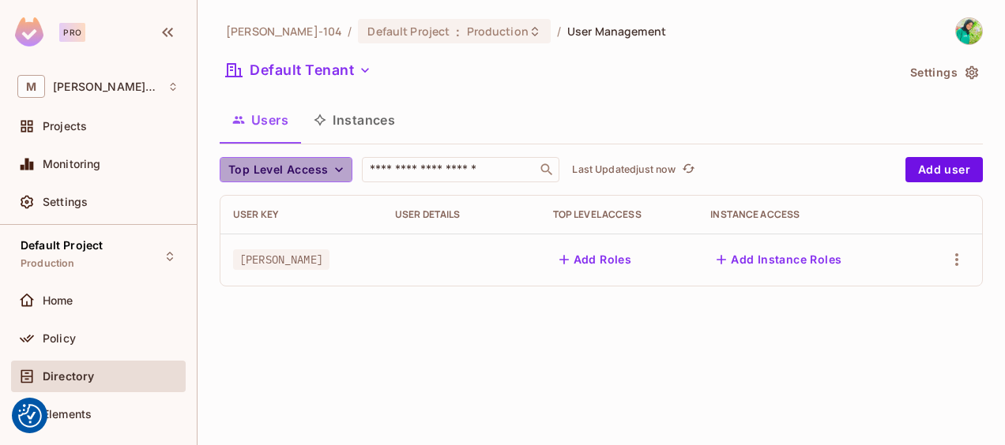
click at [272, 174] on span "Top Level Access" at bounding box center [278, 170] width 100 height 20
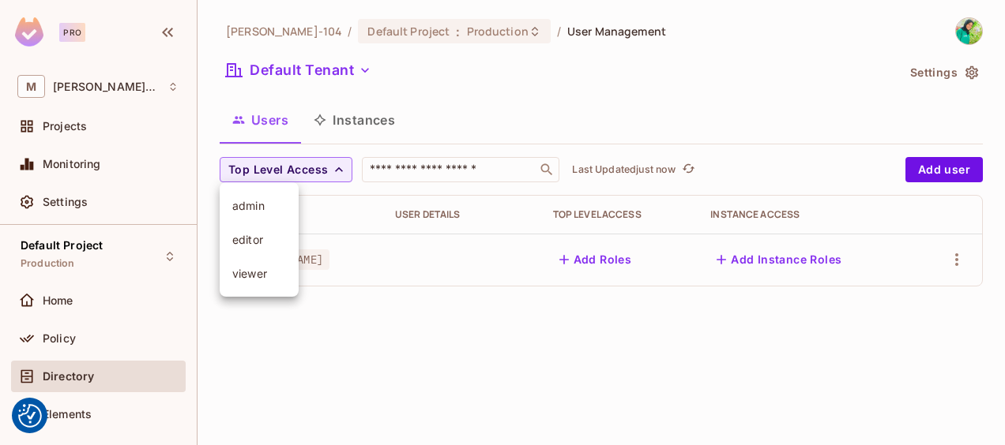
click at [250, 262] on li "viewer" at bounding box center [259, 274] width 79 height 34
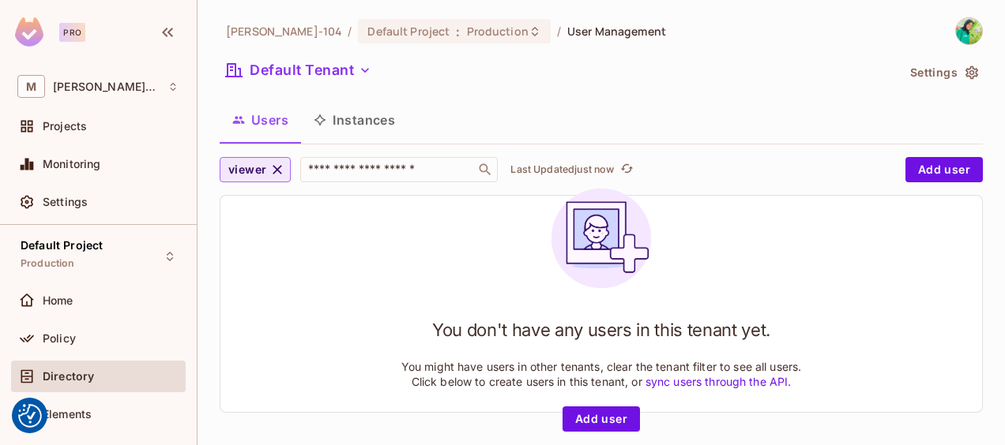
click at [281, 179] on button "viewer" at bounding box center [255, 169] width 71 height 25
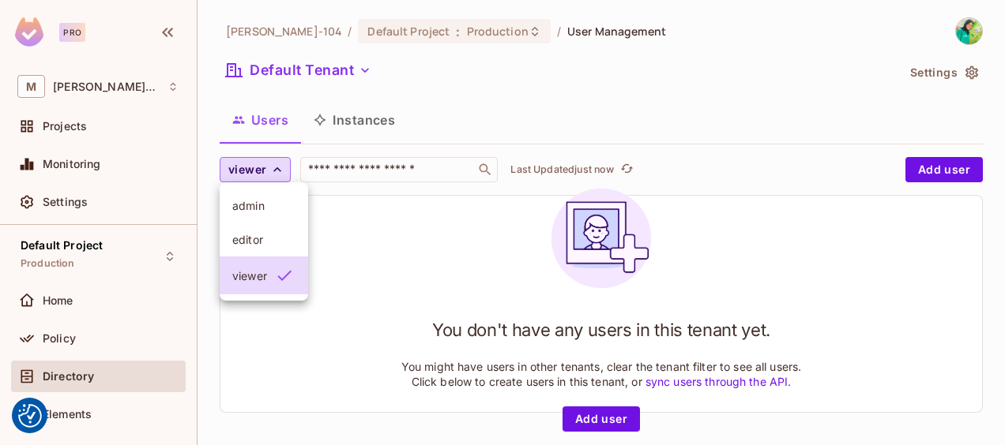
click at [393, 199] on div at bounding box center [502, 222] width 1005 height 445
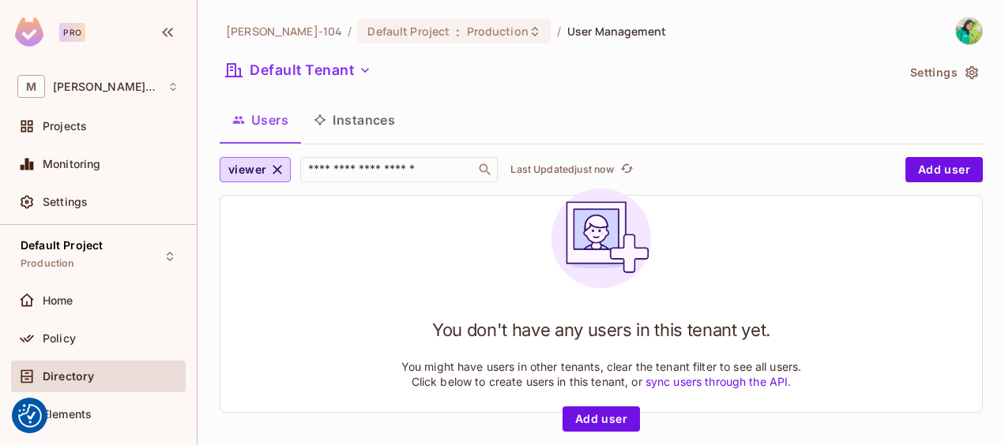
click at [393, 199] on div at bounding box center [502, 222] width 1005 height 445
click at [280, 171] on icon "button" at bounding box center [277, 170] width 16 height 16
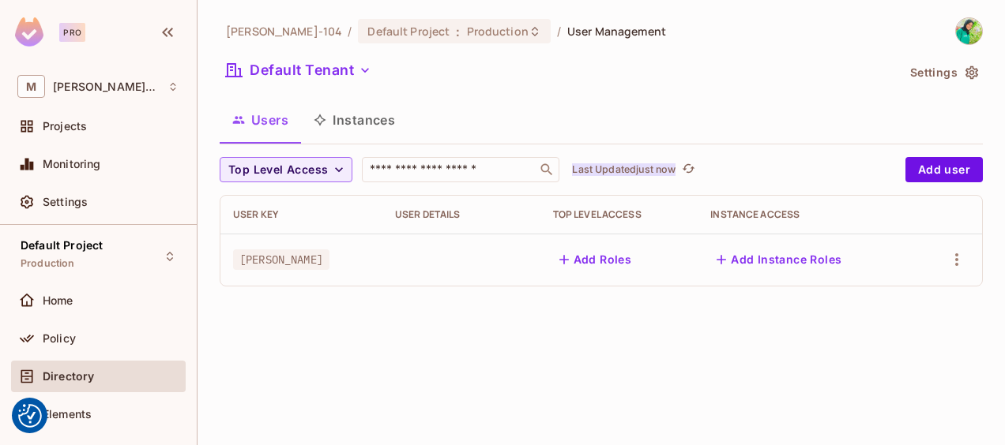
click at [662, 166] on p "Last Updated just now" at bounding box center [623, 169] width 103 height 13
click at [495, 173] on input "text" at bounding box center [449, 170] width 166 height 16
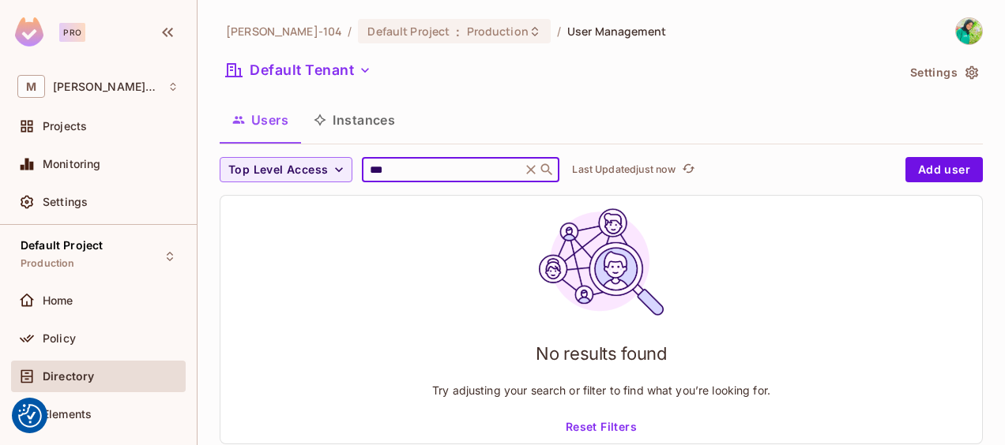
type input "***"
click at [536, 164] on icon at bounding box center [531, 170] width 16 height 16
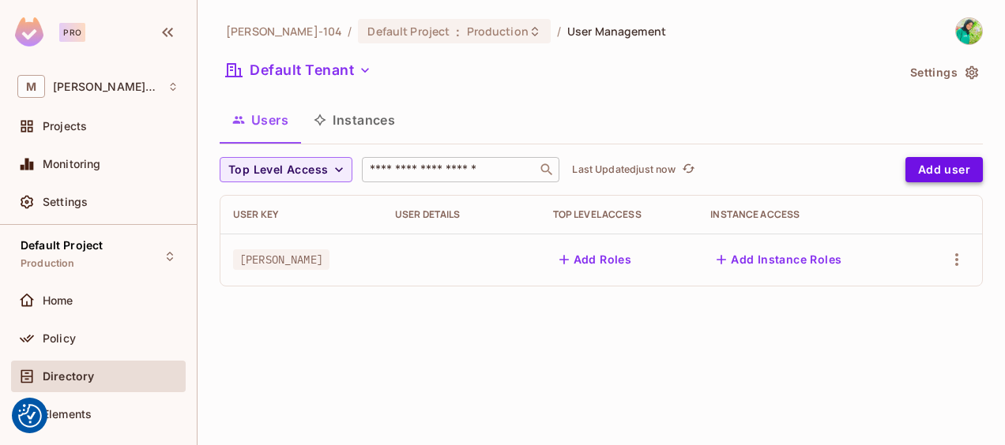
click at [938, 160] on button "Add user" at bounding box center [943, 169] width 77 height 25
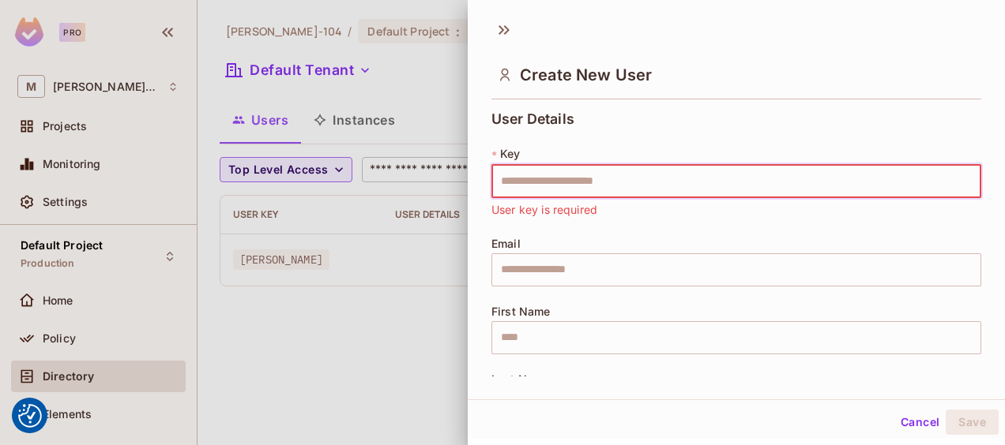
paste input "***"
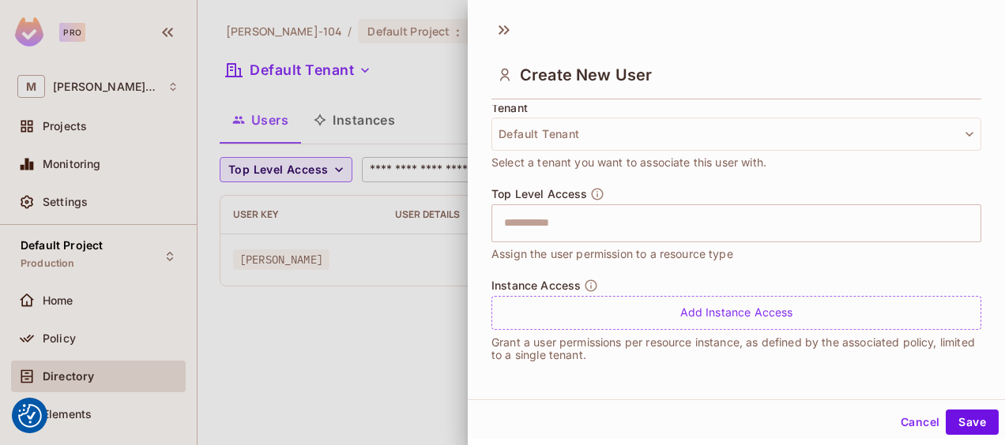
type input "***"
click at [580, 308] on div "Add Instance Access" at bounding box center [736, 313] width 490 height 34
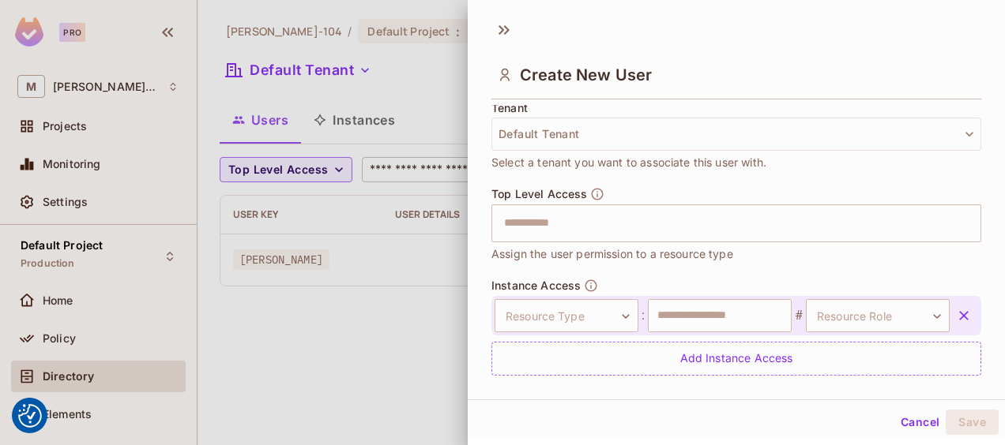
click at [580, 308] on body "We use cookies to enhance your browsing experience, serve personalized ads or c…" at bounding box center [502, 222] width 1005 height 445
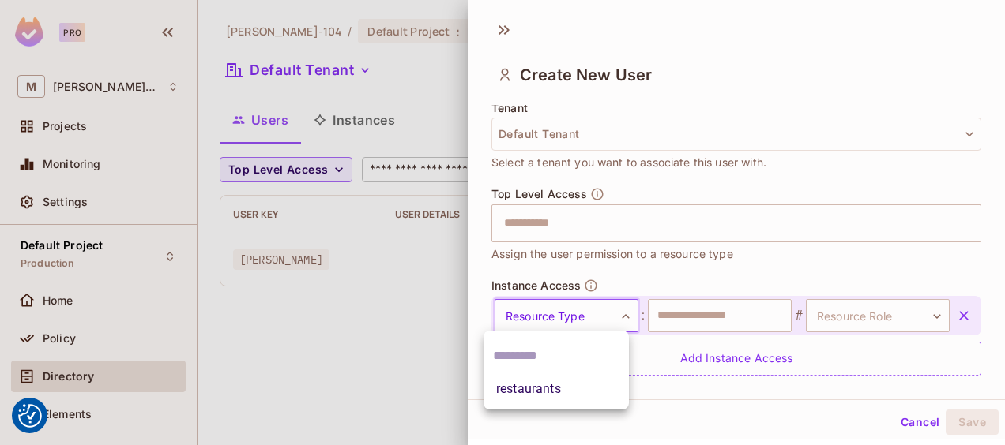
click at [549, 385] on li "restaurants" at bounding box center [555, 389] width 145 height 28
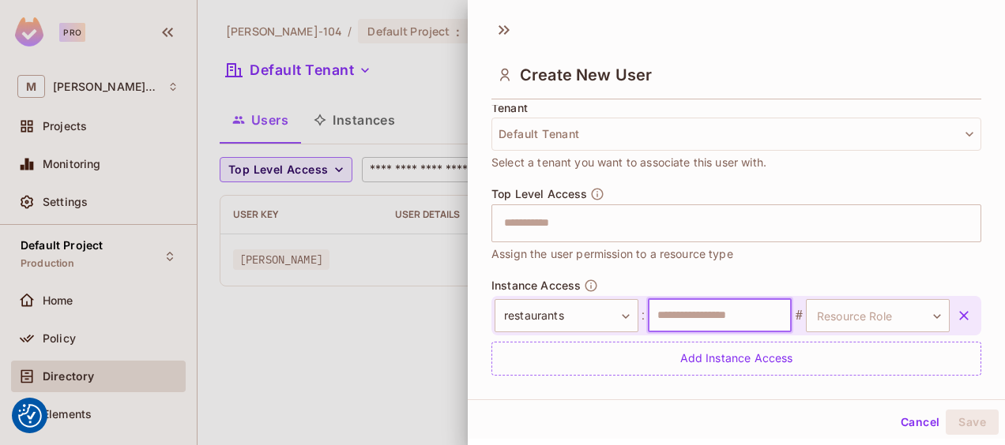
click at [736, 321] on input "text" at bounding box center [720, 315] width 144 height 33
type input "**********"
click at [824, 318] on body "We use cookies to enhance your browsing experience, serve personalized ads or c…" at bounding box center [502, 222] width 1005 height 445
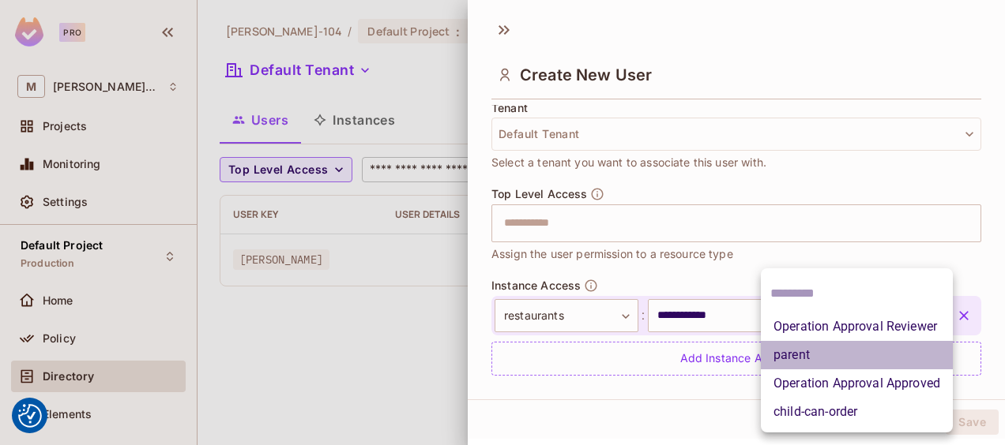
click at [814, 344] on li "parent" at bounding box center [857, 355] width 192 height 28
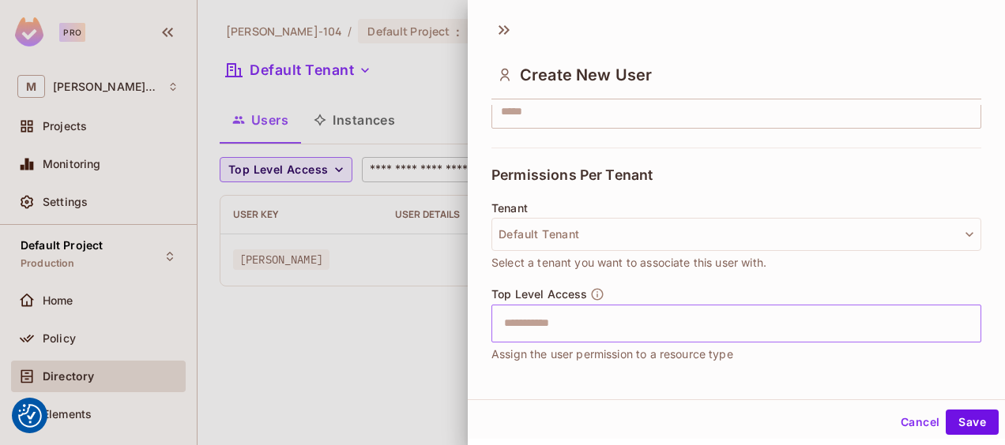
scroll to position [440, 0]
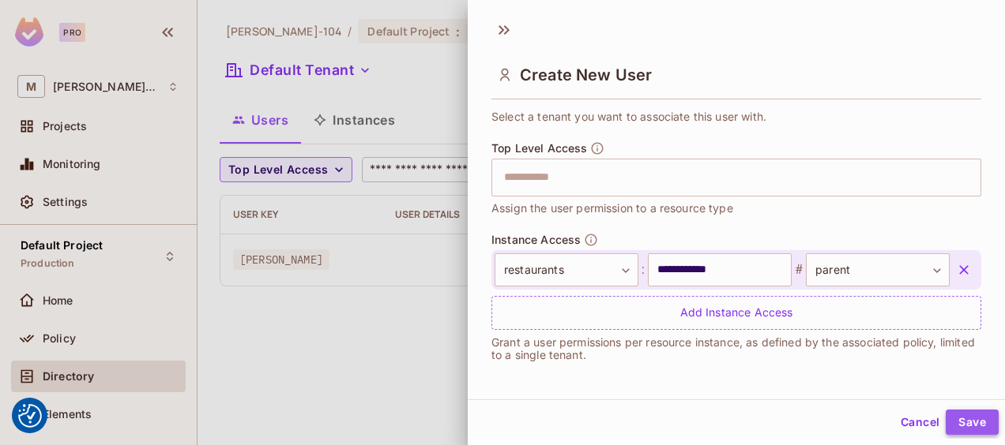
click at [959, 423] on button "Save" at bounding box center [971, 422] width 53 height 25
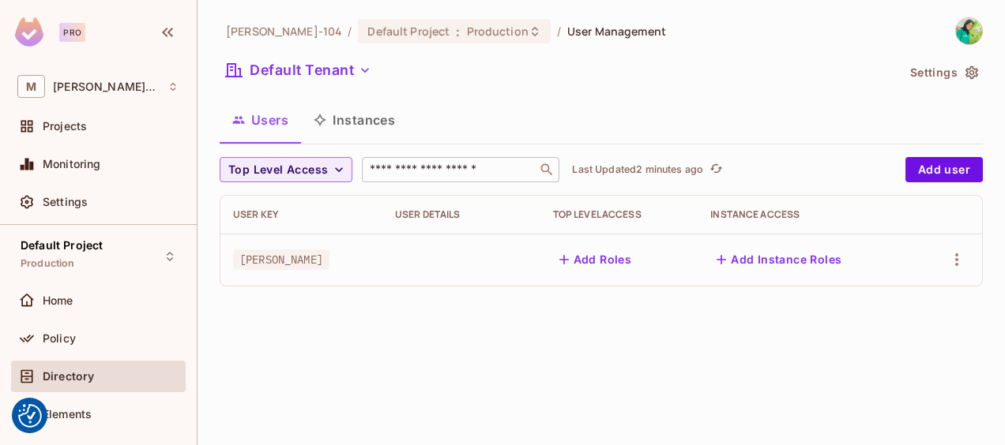
click at [376, 115] on button "Instances" at bounding box center [354, 119] width 107 height 39
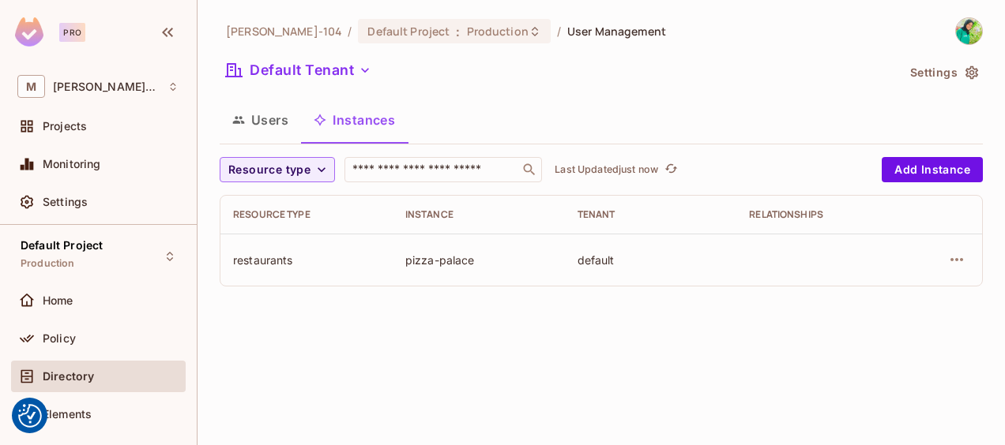
click at [779, 275] on td at bounding box center [822, 260] width 172 height 52
drag, startPoint x: 240, startPoint y: 104, endPoint x: 392, endPoint y: 276, distance: 229.4
click at [392, 276] on div "Mariama-104 / Default Project : Production / User Management Default Tenant Set…" at bounding box center [601, 158] width 763 height 282
click at [281, 118] on button "Users" at bounding box center [260, 119] width 81 height 39
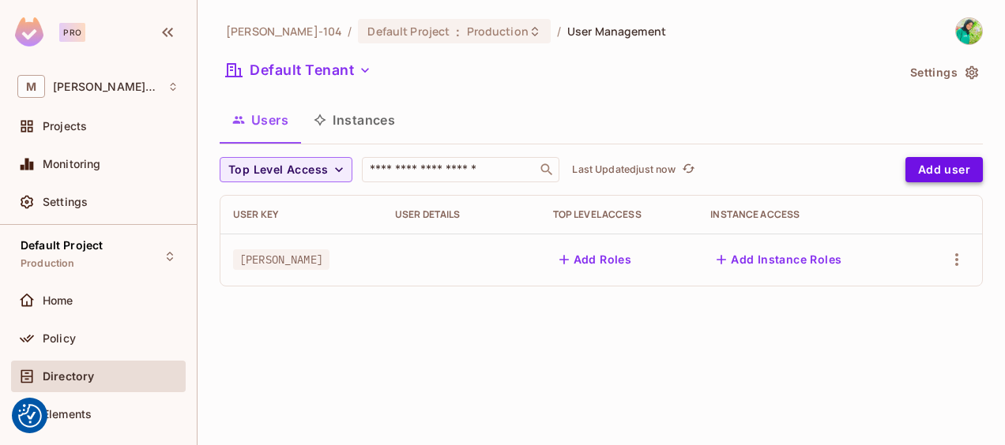
click at [921, 171] on button "Add user" at bounding box center [943, 169] width 77 height 25
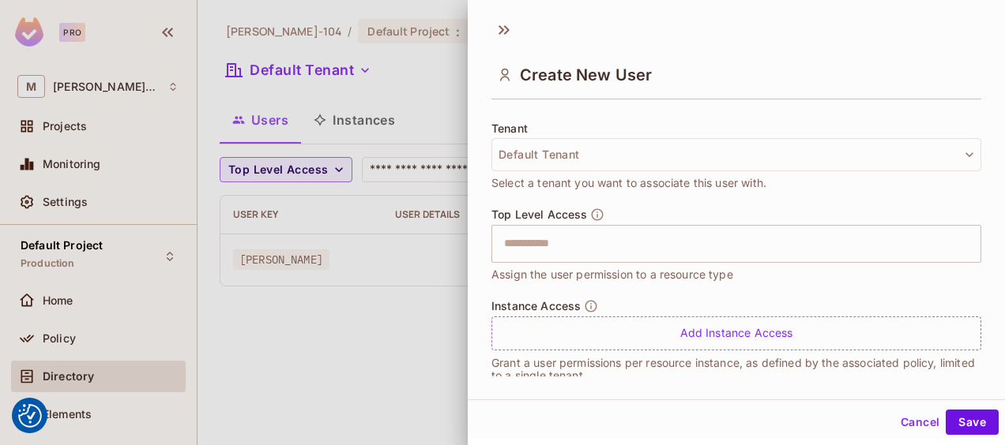
scroll to position [394, 0]
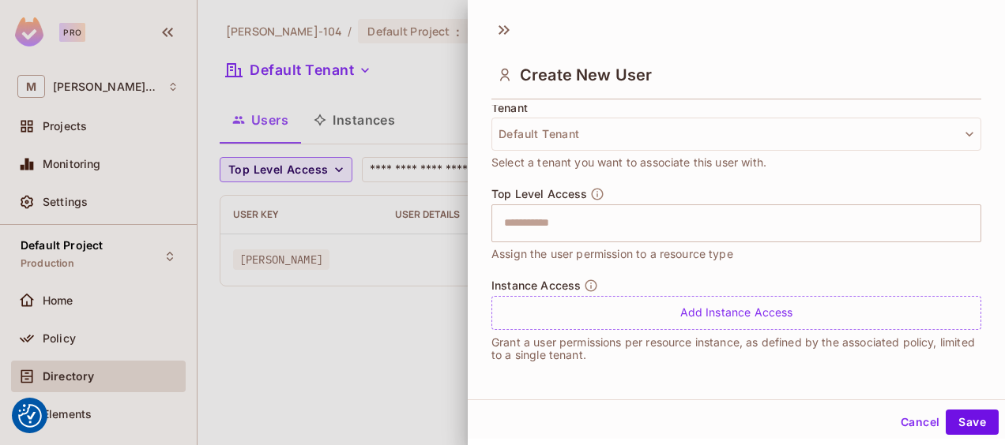
type input "***"
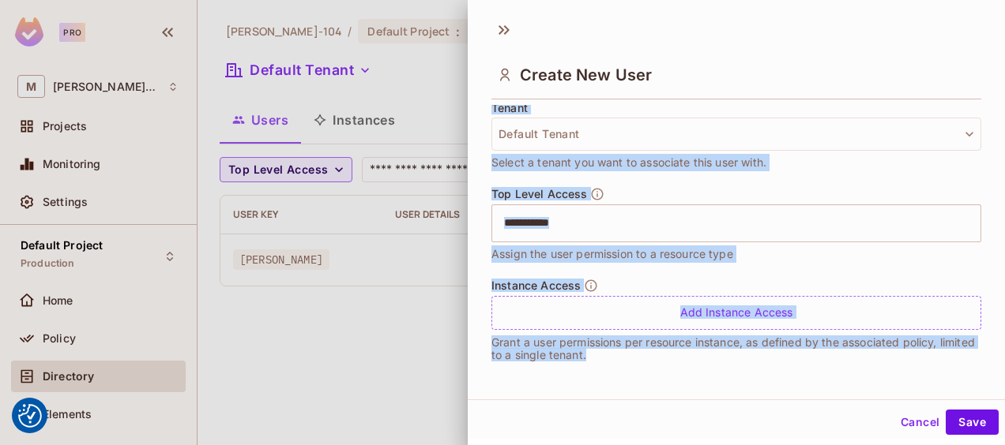
drag, startPoint x: 493, startPoint y: 118, endPoint x: 845, endPoint y: 381, distance: 439.6
click at [845, 381] on div "Create New User User Details * Key *** ​ Serves as a unique identifier for the …" at bounding box center [736, 205] width 537 height 389
copy div "User Details * Key ​ Serves as a unique identifier for the user in the current …"
click at [727, 179] on div "Tenant Default Tenant Select a tenant you want to associate this user with." at bounding box center [736, 144] width 490 height 85
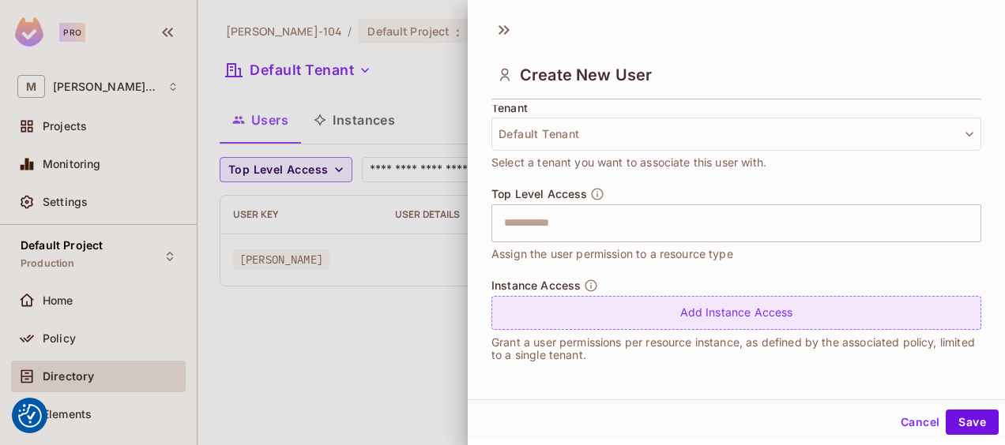
click at [698, 311] on div "Add Instance Access" at bounding box center [736, 313] width 490 height 34
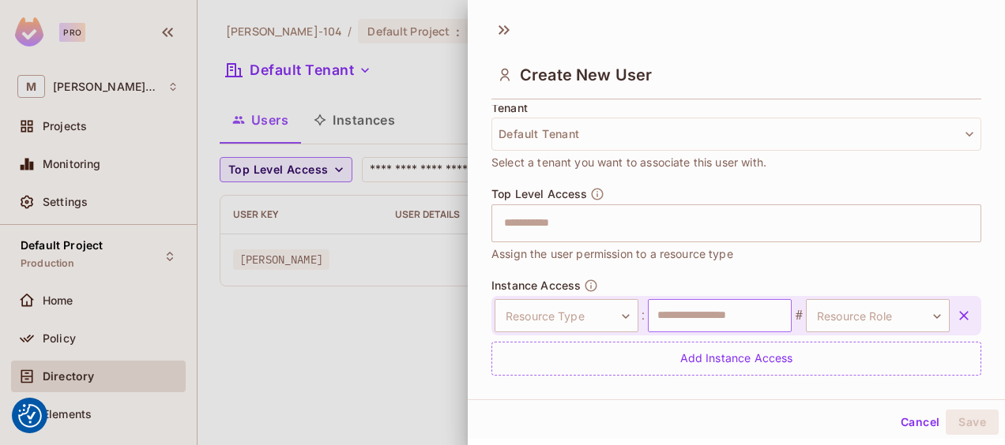
click at [698, 311] on input "text" at bounding box center [720, 315] width 144 height 33
click at [616, 313] on body "We use cookies to enhance your browsing experience, serve personalized ads or c…" at bounding box center [502, 222] width 1005 height 445
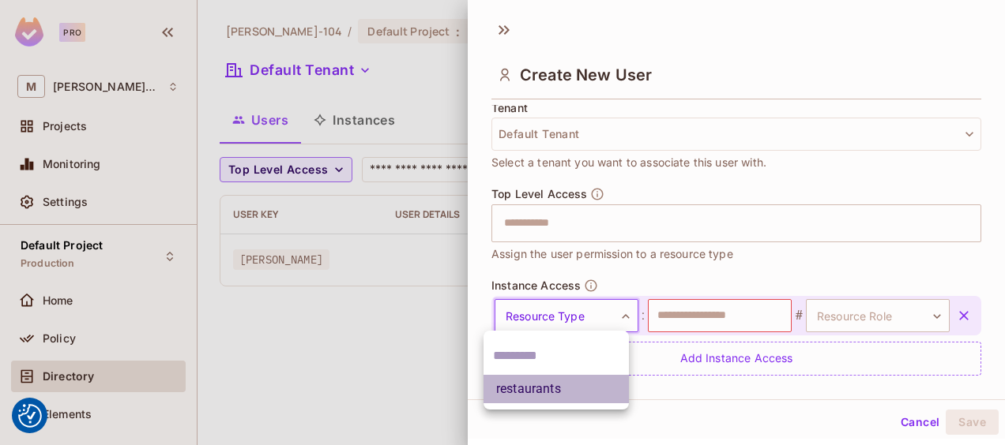
click at [577, 384] on li "restaurants" at bounding box center [555, 389] width 145 height 28
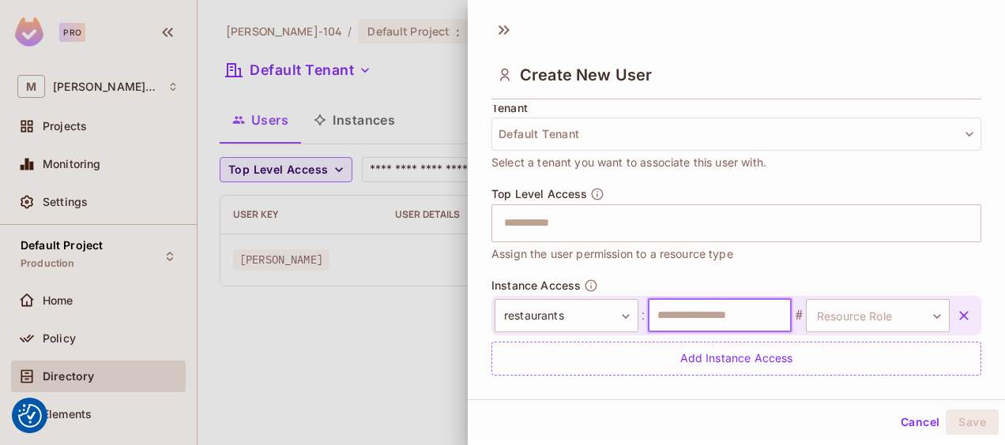
click at [749, 304] on input "text" at bounding box center [720, 315] width 144 height 33
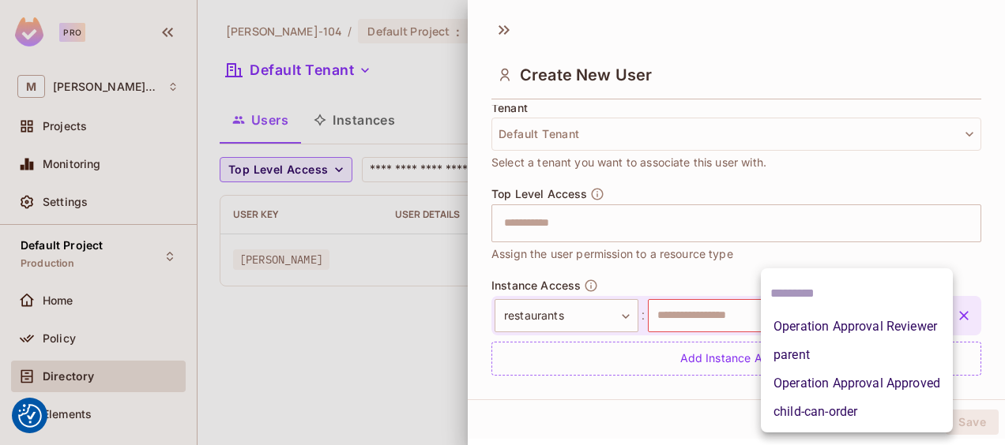
click at [853, 311] on body "We use cookies to enhance your browsing experience, serve personalized ads or c…" at bounding box center [502, 222] width 1005 height 445
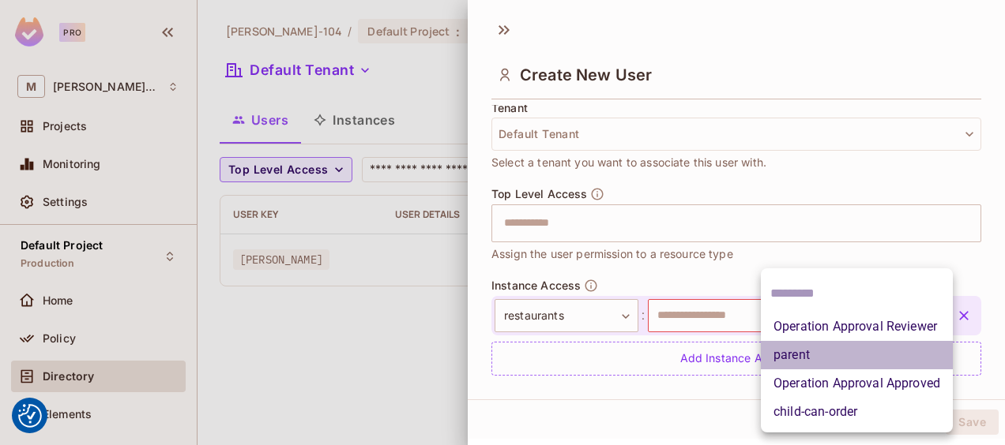
click at [824, 351] on li "parent" at bounding box center [857, 355] width 192 height 28
type input "******"
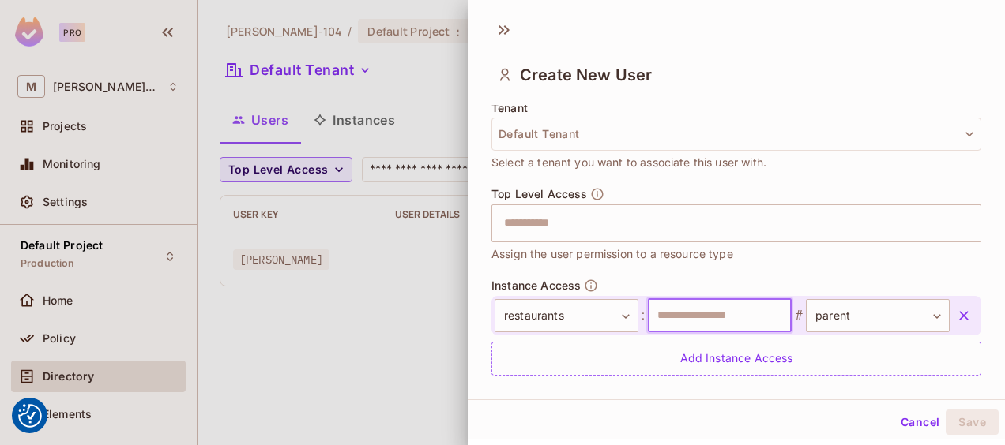
click at [763, 321] on input "text" at bounding box center [720, 315] width 144 height 33
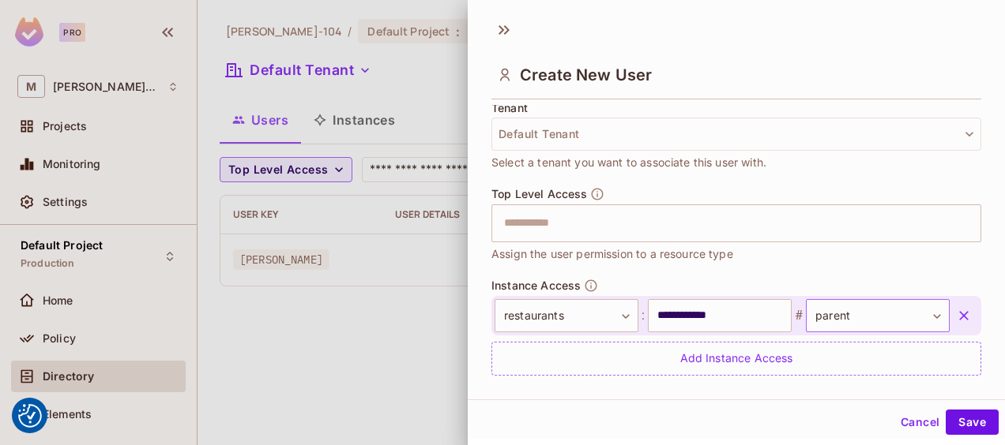
scroll to position [440, 0]
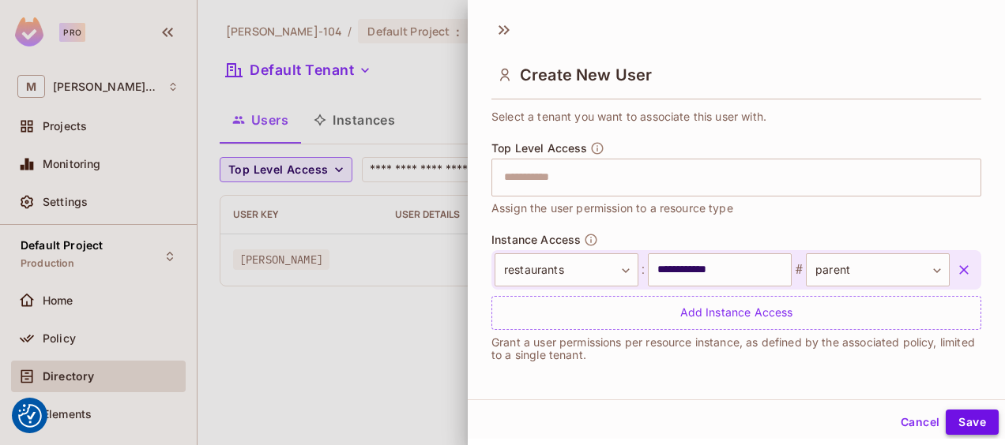
click at [953, 414] on button "Save" at bounding box center [971, 422] width 53 height 25
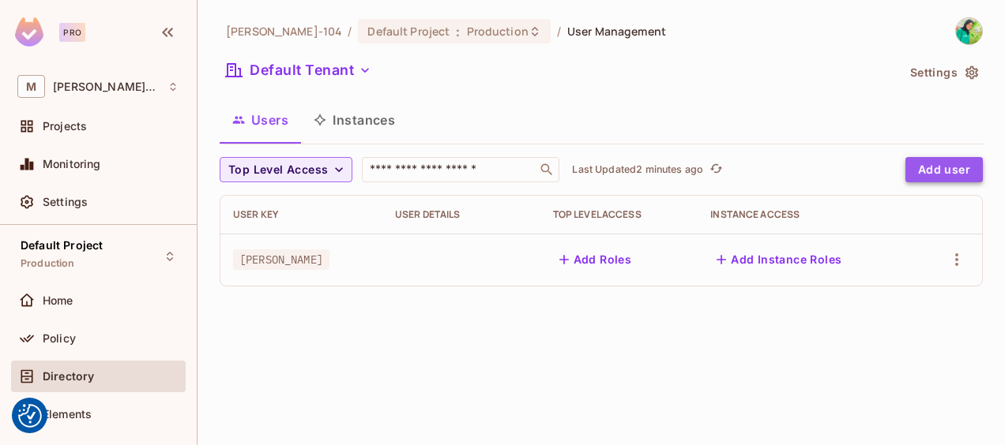
click at [919, 174] on button "Add user" at bounding box center [943, 169] width 77 height 25
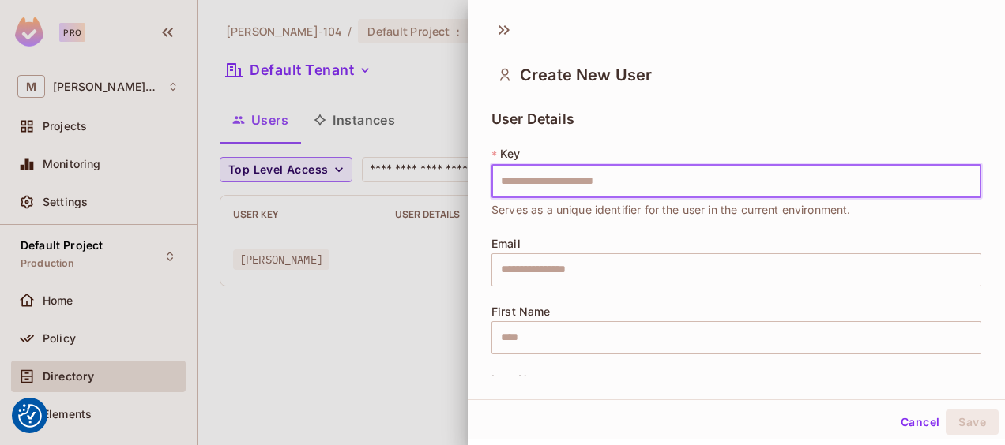
click at [719, 190] on input "text" at bounding box center [736, 181] width 490 height 33
type input "***"
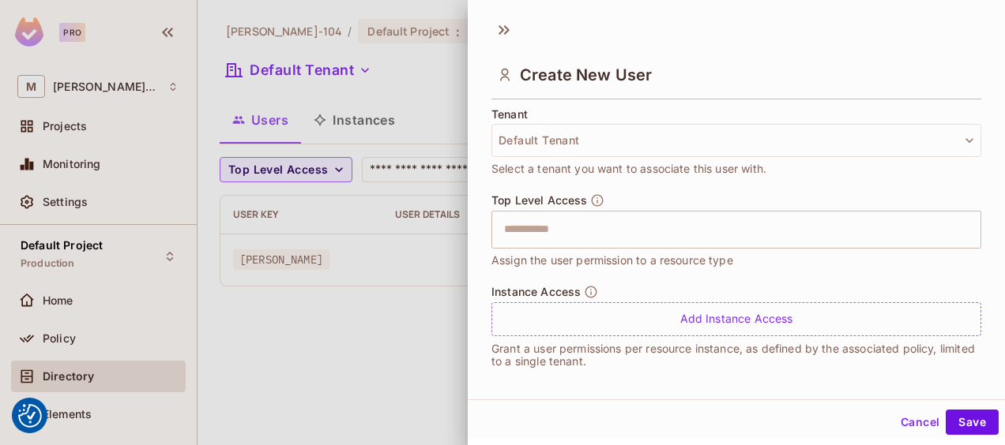
scroll to position [394, 0]
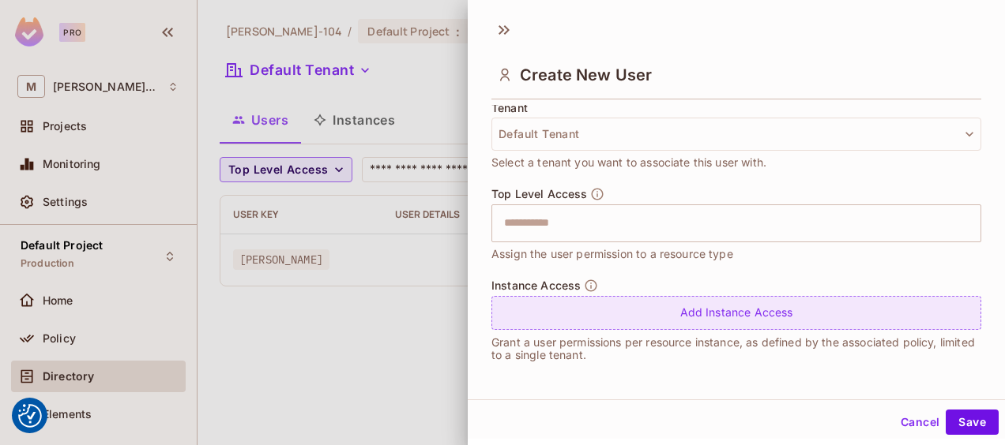
click at [626, 318] on div "Add Instance Access" at bounding box center [736, 313] width 490 height 34
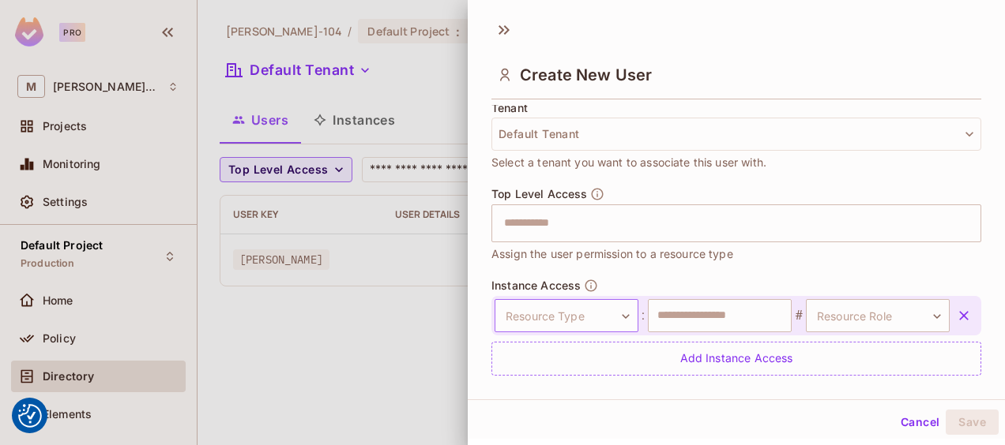
click at [607, 314] on body "We use cookies to enhance your browsing experience, serve personalized ads or c…" at bounding box center [502, 222] width 1005 height 445
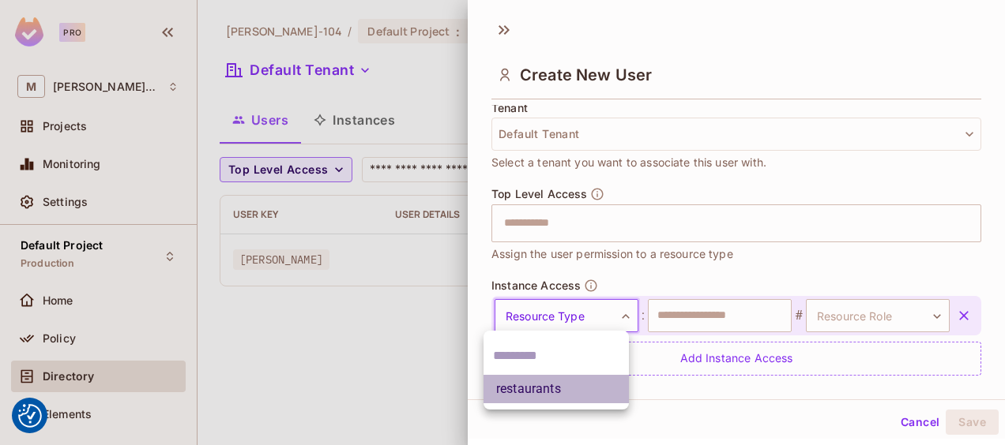
click at [563, 390] on li "restaurants" at bounding box center [555, 389] width 145 height 28
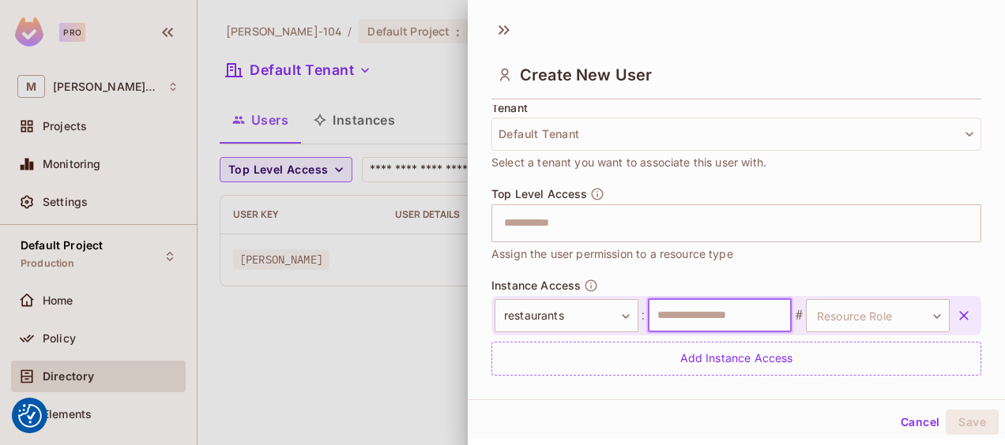
click at [680, 310] on input "text" at bounding box center [720, 315] width 144 height 33
type input "**********"
click at [846, 305] on body "We use cookies to enhance your browsing experience, serve personalized ads or c…" at bounding box center [502, 222] width 1005 height 445
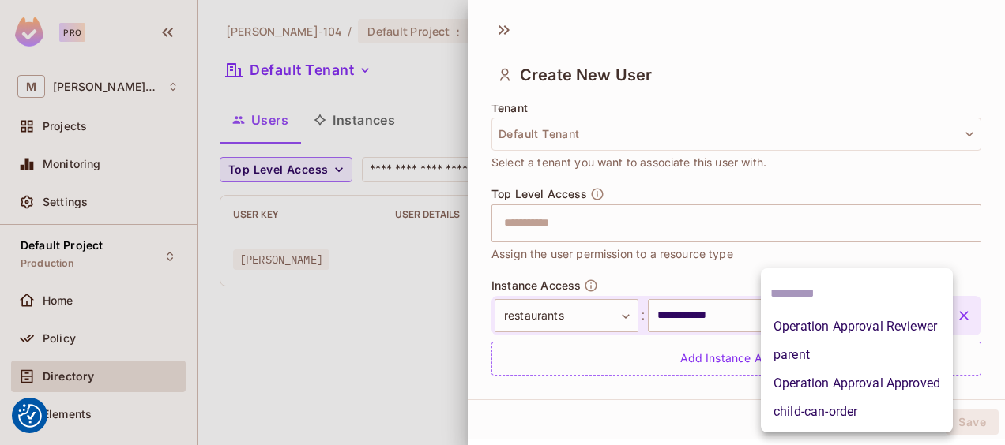
click at [827, 342] on li "parent" at bounding box center [857, 355] width 192 height 28
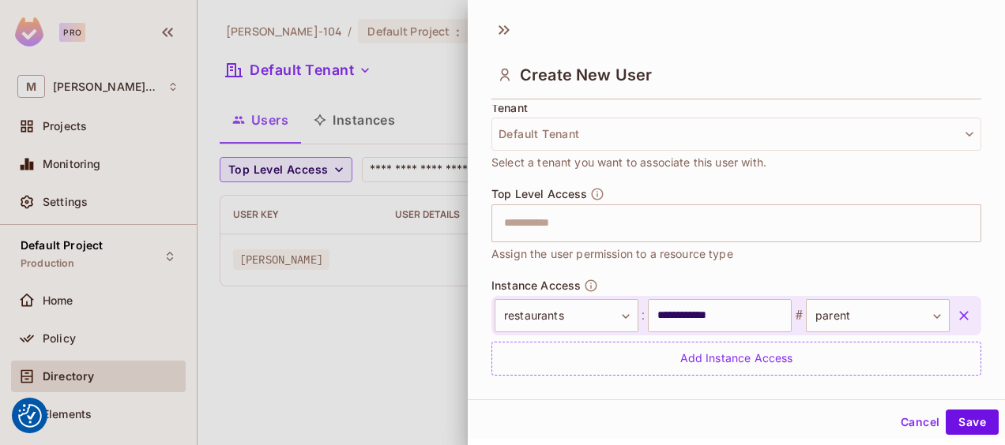
click at [827, 342] on div "Add Instance Access" at bounding box center [736, 359] width 490 height 34
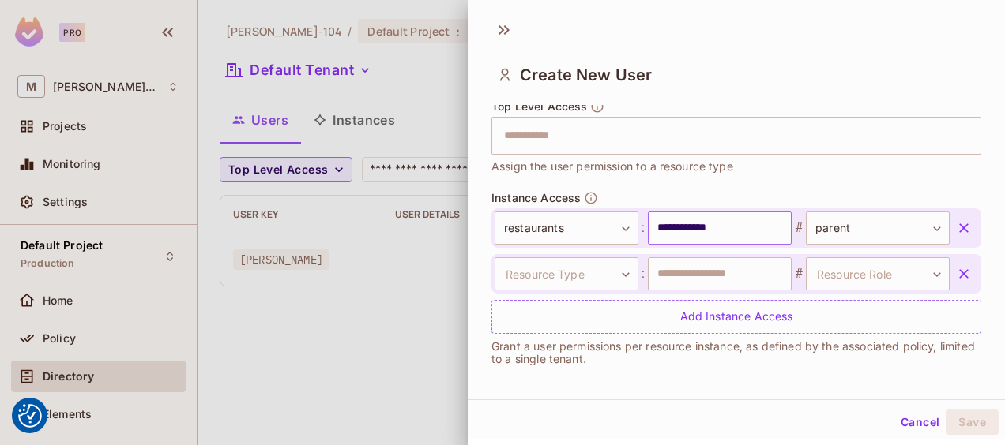
scroll to position [486, 0]
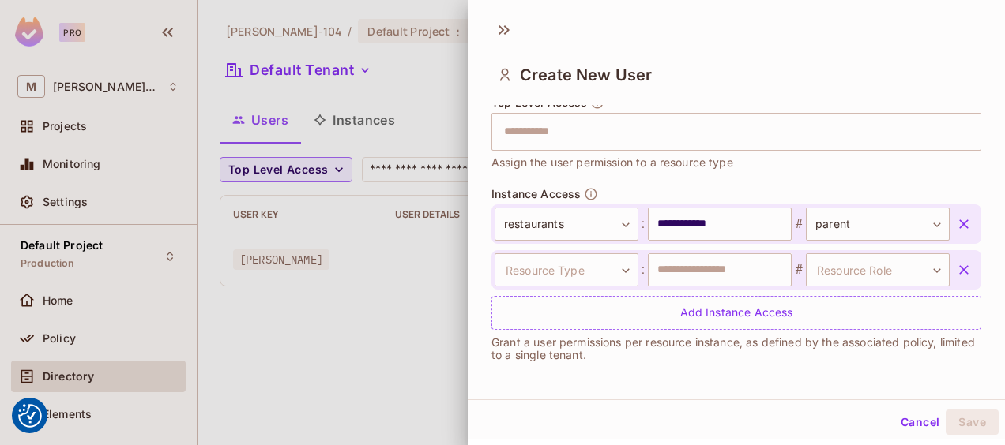
click at [956, 262] on icon "button" at bounding box center [964, 270] width 16 height 16
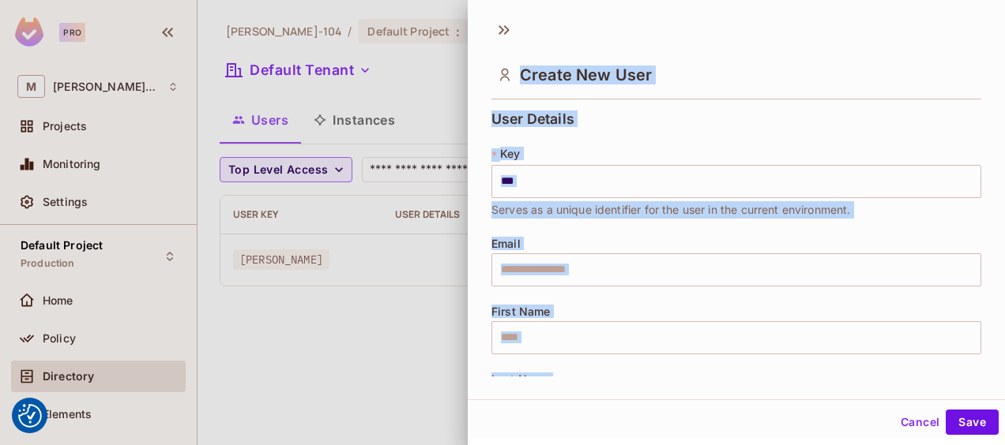
scroll to position [2, 0]
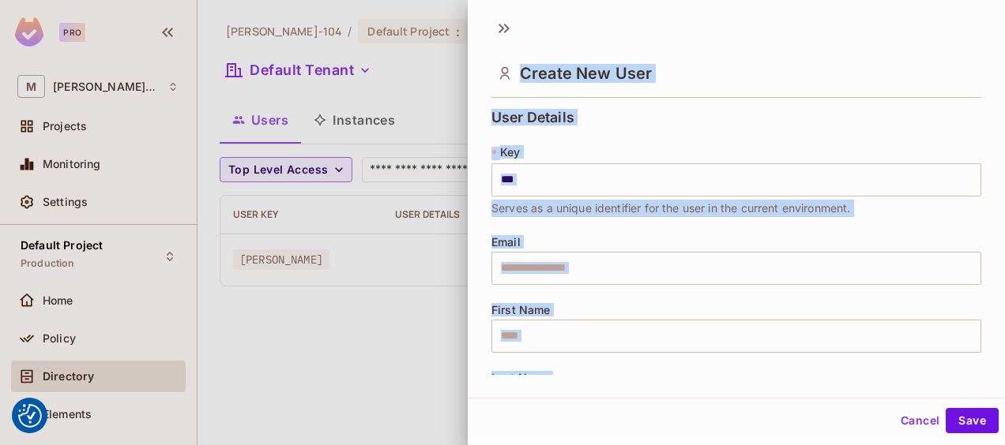
drag, startPoint x: 520, startPoint y: 68, endPoint x: 796, endPoint y: 398, distance: 430.6
click at [796, 398] on div "**********" at bounding box center [736, 217] width 537 height 439
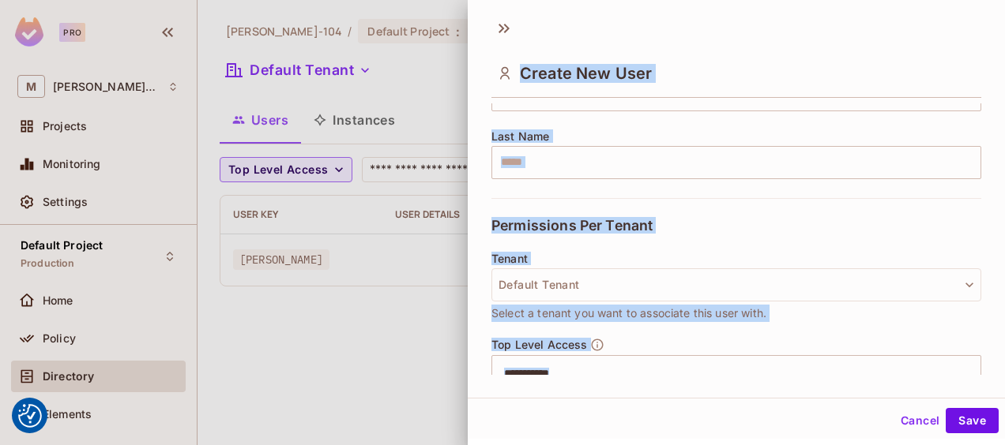
scroll to position [440, 0]
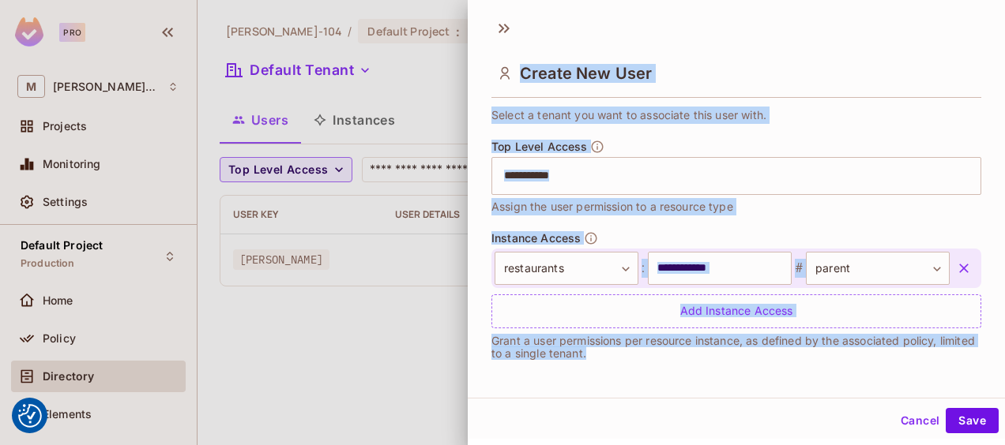
copy div "Create New User User Details * Key ​ Serves as a unique identifier for the user…"
click at [779, 245] on div "**********" at bounding box center [736, 279] width 490 height 97
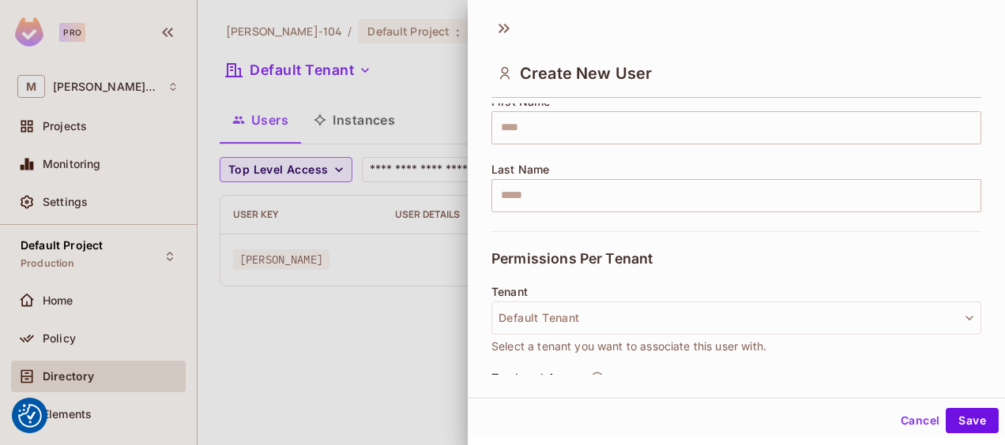
scroll to position [272, 0]
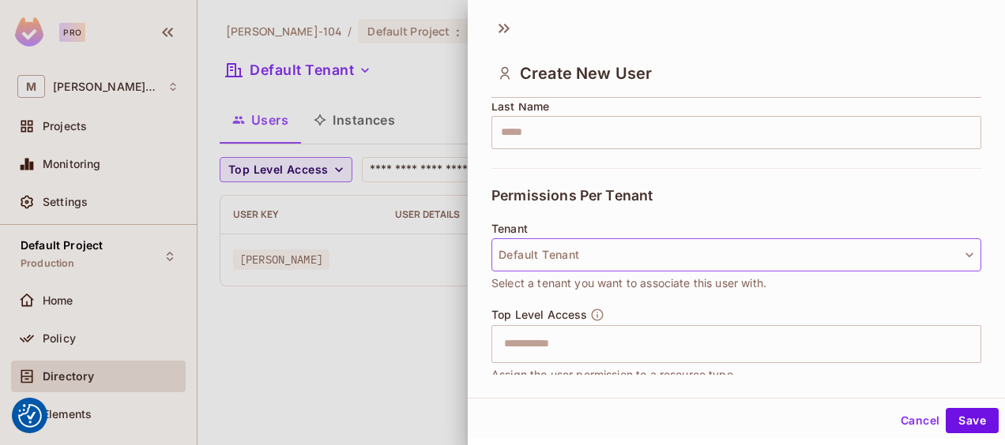
click at [783, 246] on button "Default Tenant" at bounding box center [736, 255] width 490 height 33
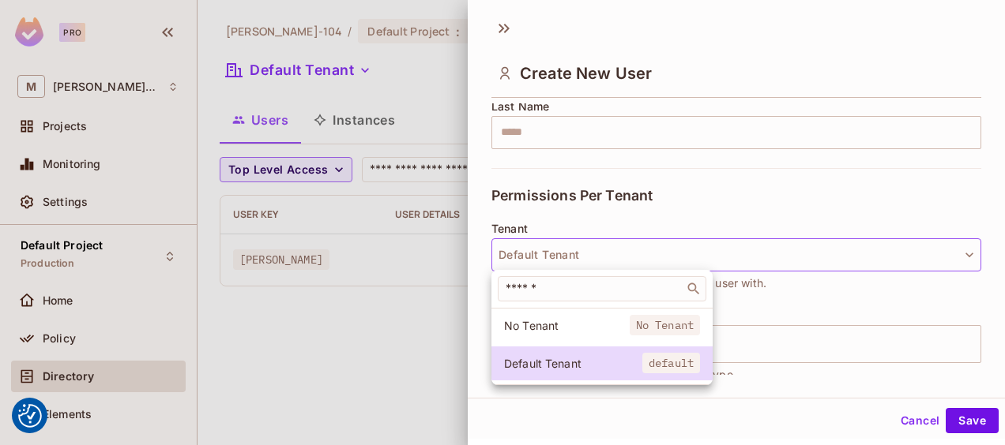
click at [777, 296] on div at bounding box center [502, 222] width 1005 height 445
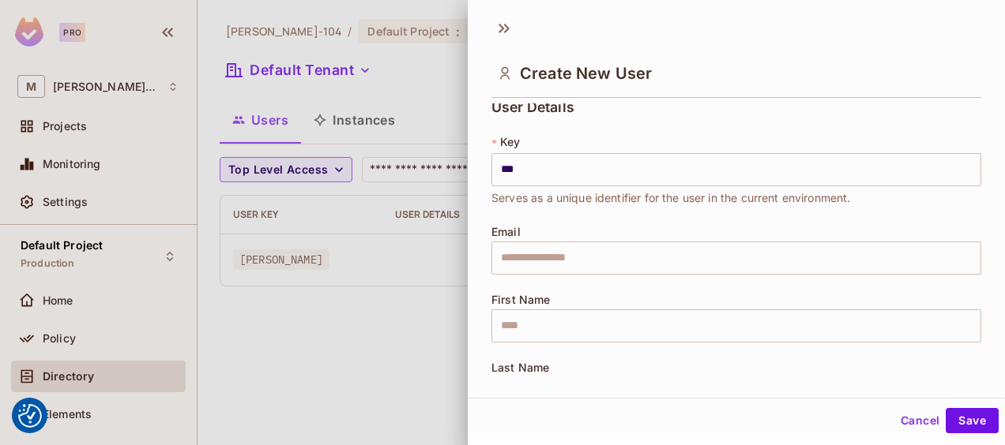
scroll to position [0, 0]
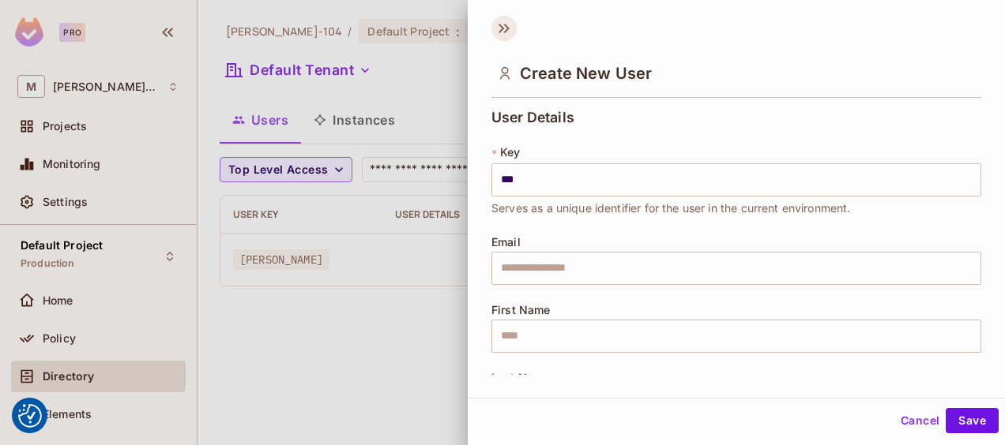
click at [499, 28] on icon at bounding box center [503, 28] width 25 height 25
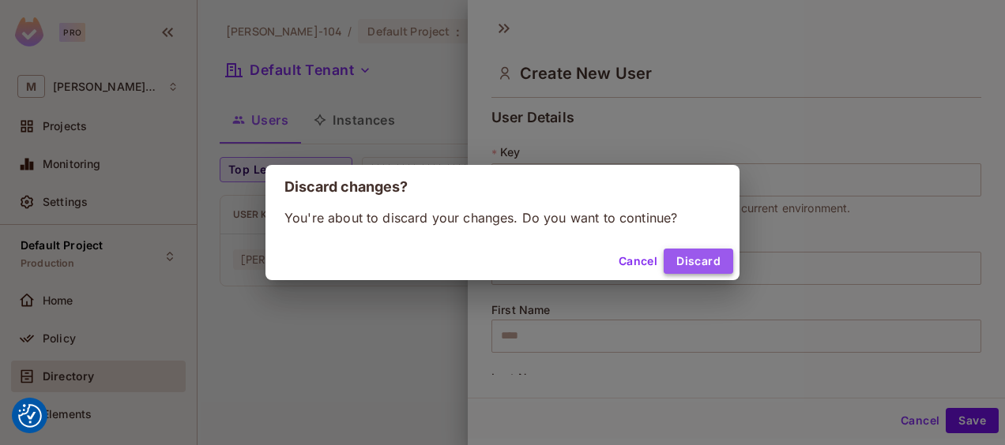
click at [681, 269] on button "Discard" at bounding box center [698, 261] width 70 height 25
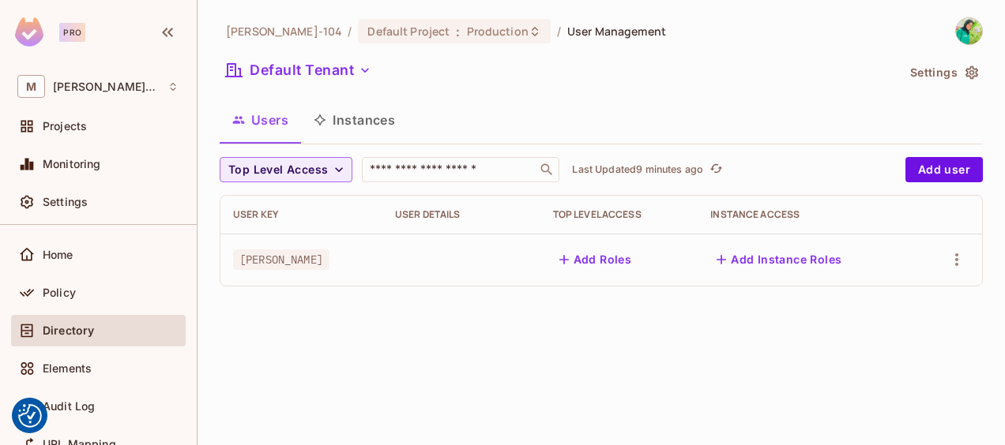
scroll to position [47, 0]
click at [118, 353] on div "Elements" at bounding box center [98, 367] width 175 height 32
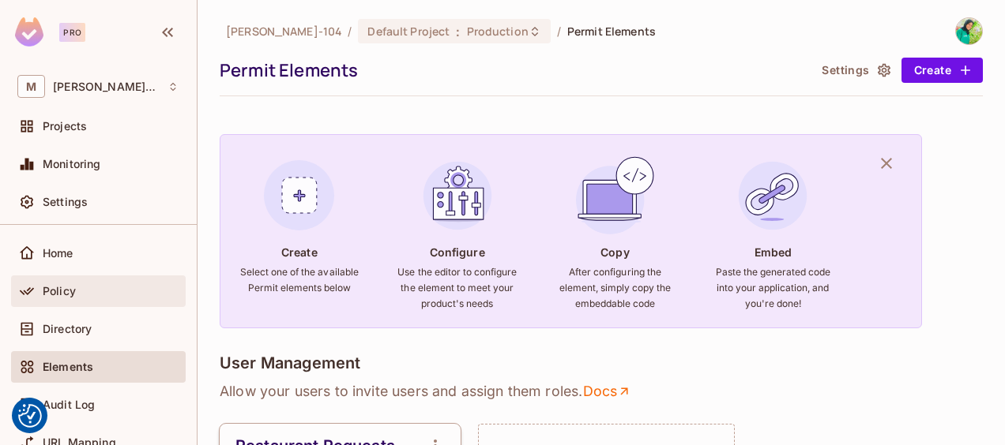
click at [97, 292] on div "Policy" at bounding box center [111, 291] width 137 height 13
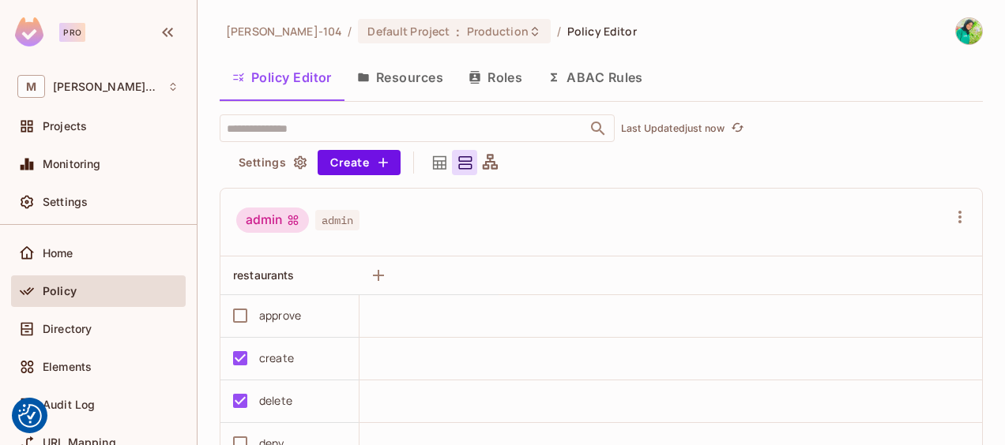
click at [415, 73] on button "Resources" at bounding box center [399, 77] width 111 height 39
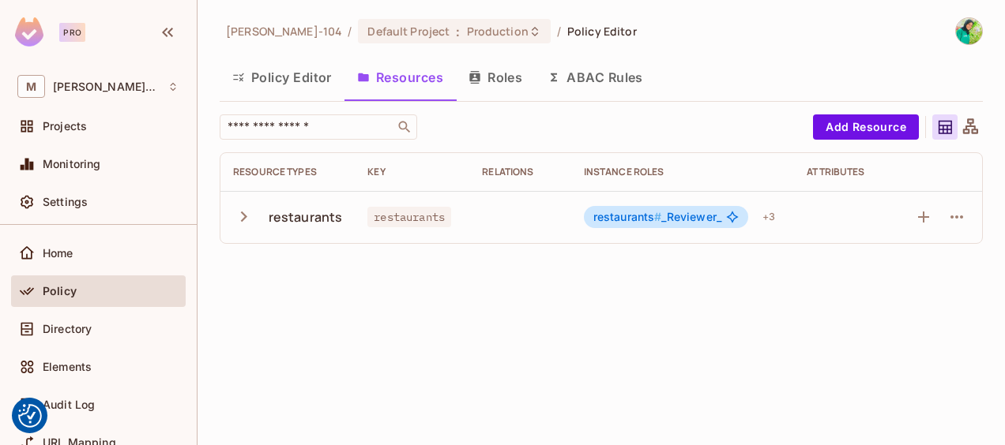
click at [247, 229] on button "button" at bounding box center [247, 217] width 28 height 34
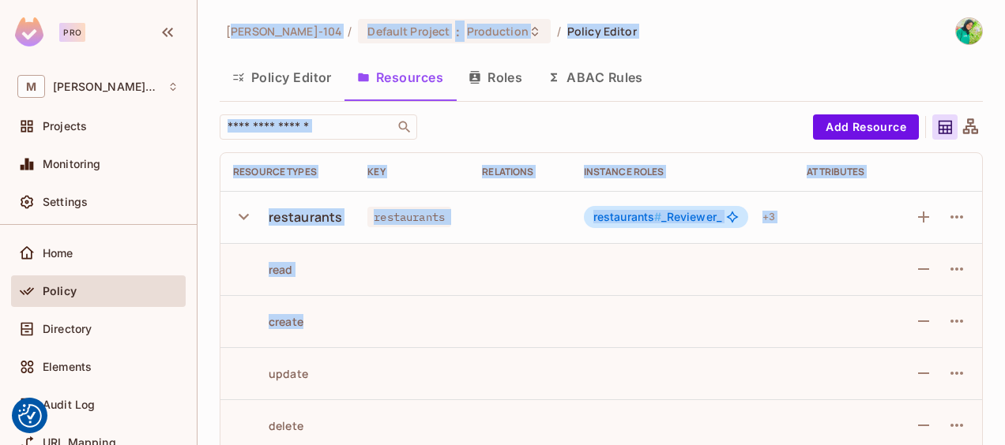
drag, startPoint x: 231, startPoint y: 26, endPoint x: 404, endPoint y: 363, distance: 379.0
click at [404, 363] on div "Mariama-104 / Default Project : Production / Policy Editor Policy Editor Resour…" at bounding box center [601, 345] width 763 height 656
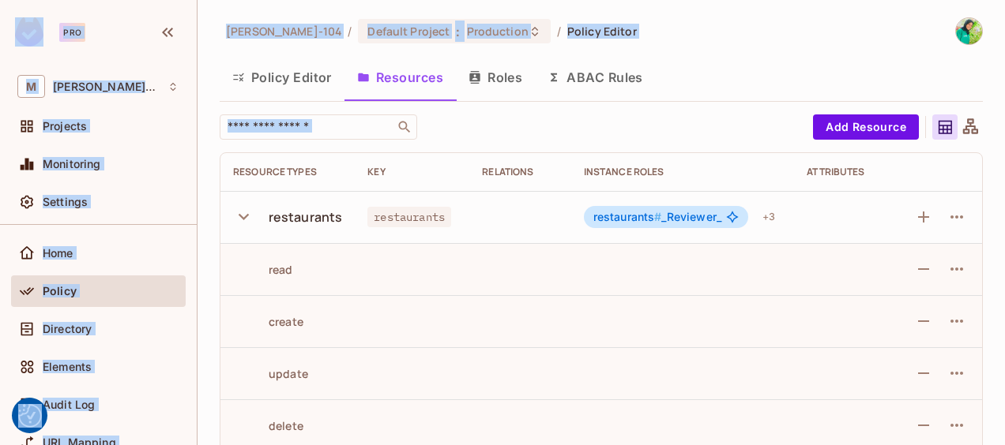
copy body "We use cookies to enhance your browsing experience, serve personalized ads or c…"
click at [103, 337] on div "Directory" at bounding box center [98, 329] width 162 height 19
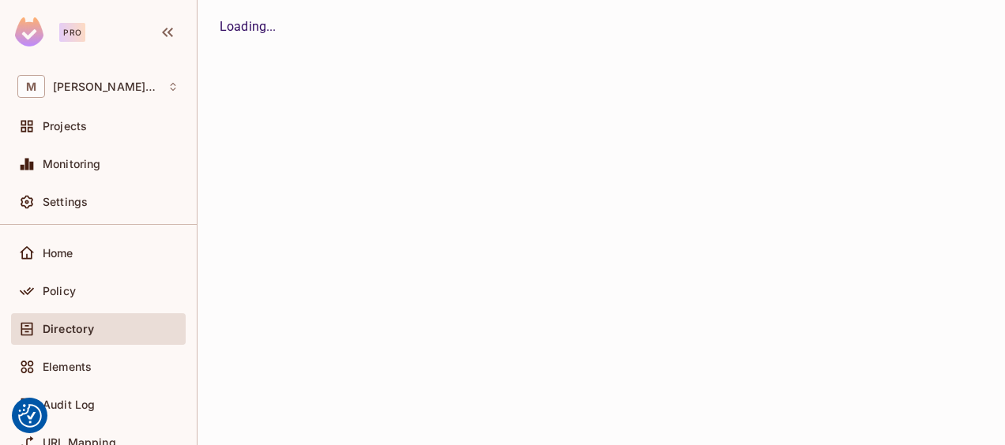
click at [103, 337] on div "Directory" at bounding box center [98, 329] width 162 height 19
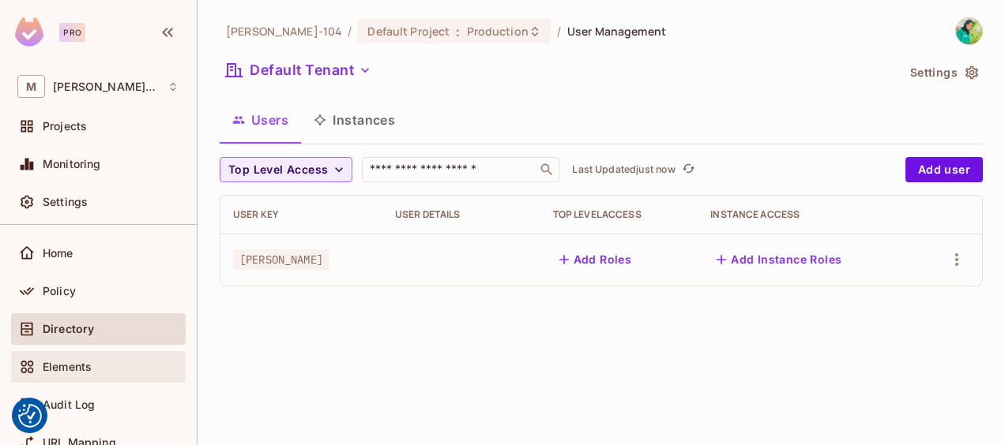
click at [79, 354] on div "Elements" at bounding box center [98, 367] width 175 height 32
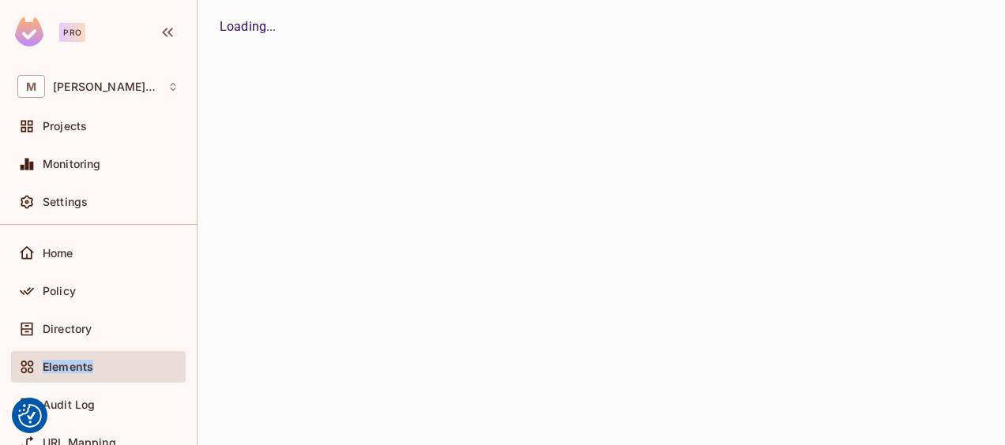
click at [79, 354] on div "Elements" at bounding box center [98, 367] width 175 height 32
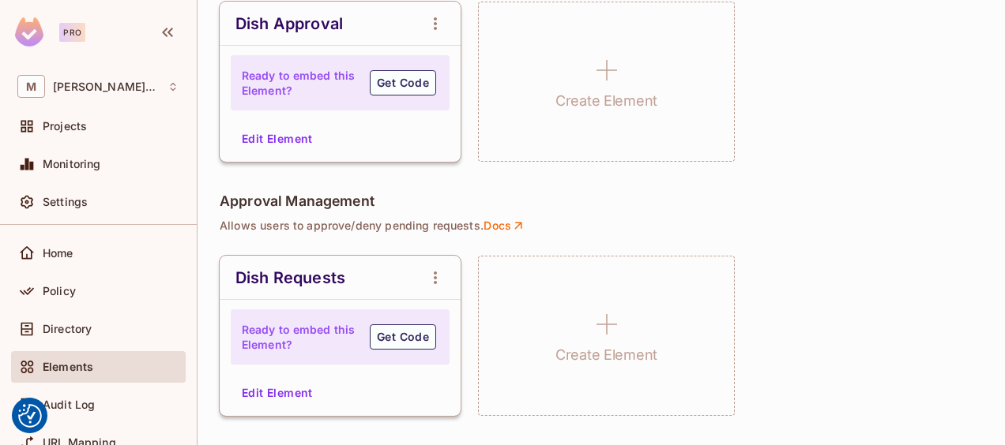
scroll to position [1313, 0]
click at [763, 138] on div "Dish Approval Ready to embed this Element? Get Code Edit Element Create Element" at bounding box center [601, 80] width 763 height 160
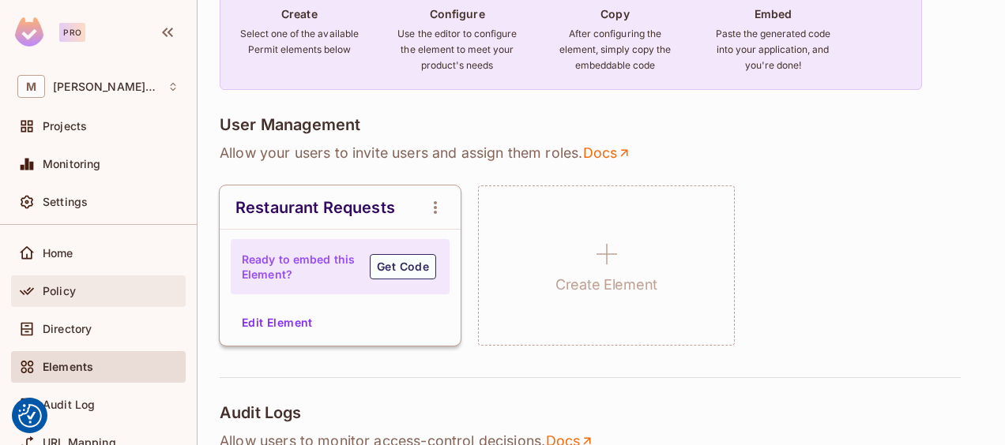
scroll to position [0, 0]
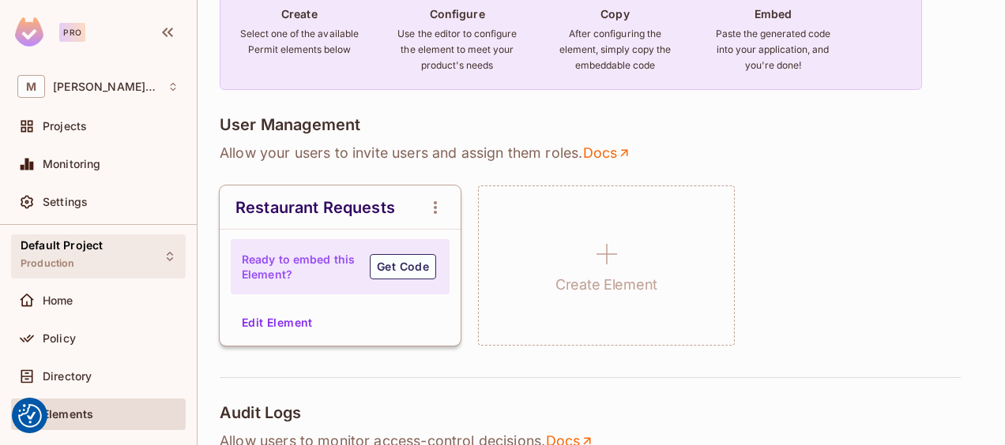
click at [81, 264] on div "Default Project Production" at bounding box center [62, 256] width 82 height 34
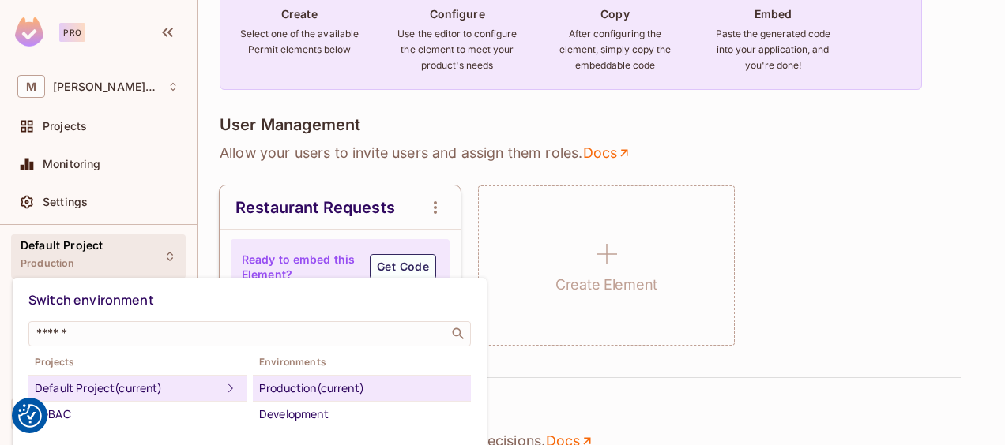
click at [79, 126] on div at bounding box center [502, 222] width 1005 height 445
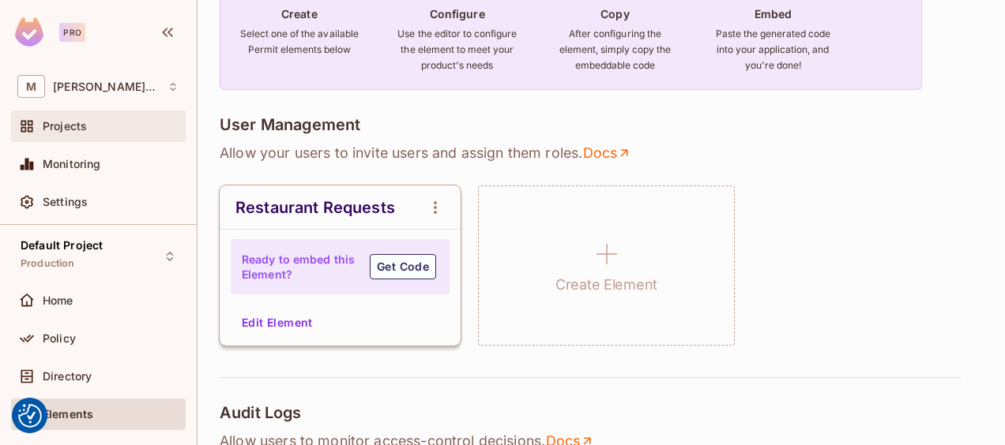
click at [79, 126] on span "Projects" at bounding box center [65, 126] width 44 height 13
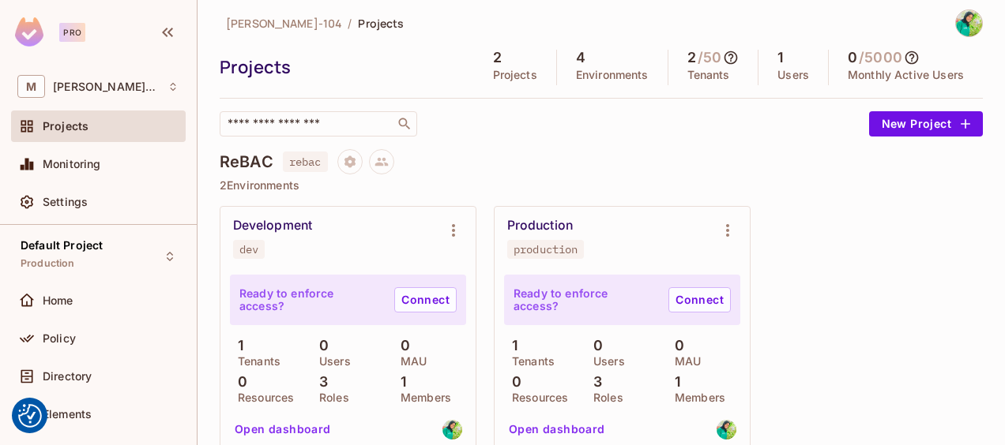
scroll to position [16, 0]
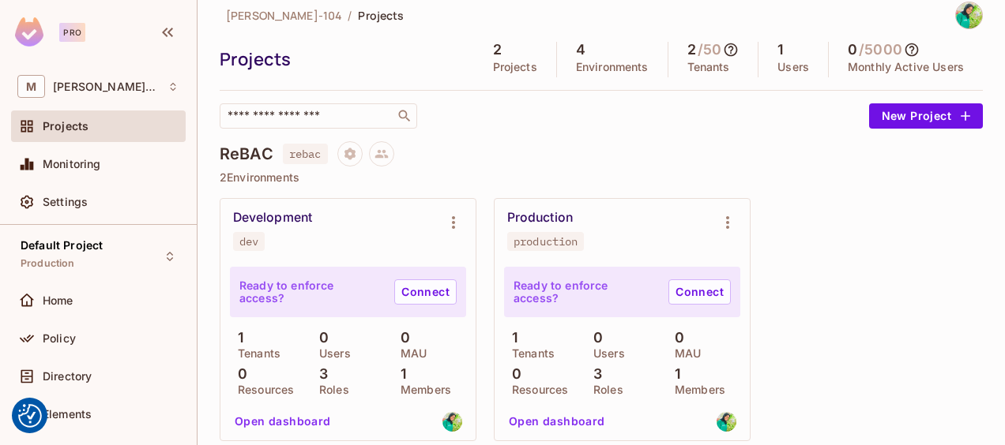
click at [113, 133] on div "Projects" at bounding box center [98, 126] width 162 height 19
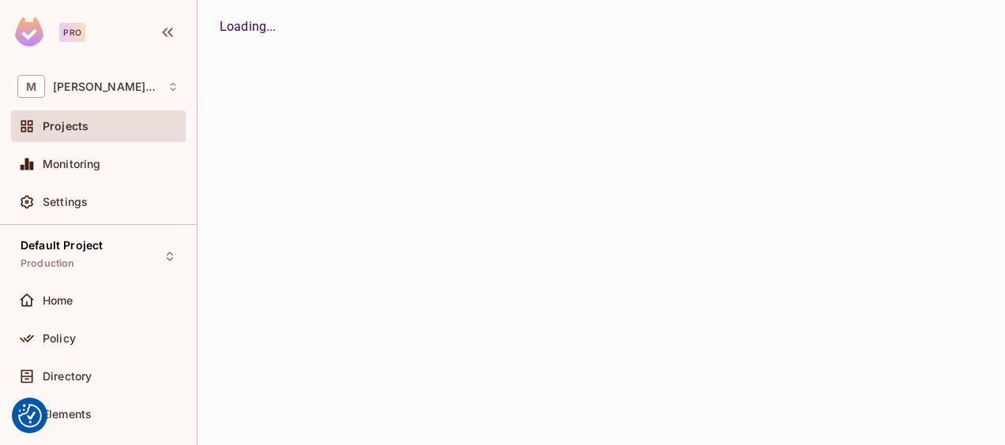
scroll to position [0, 0]
click at [113, 133] on div "Projects" at bounding box center [98, 126] width 162 height 19
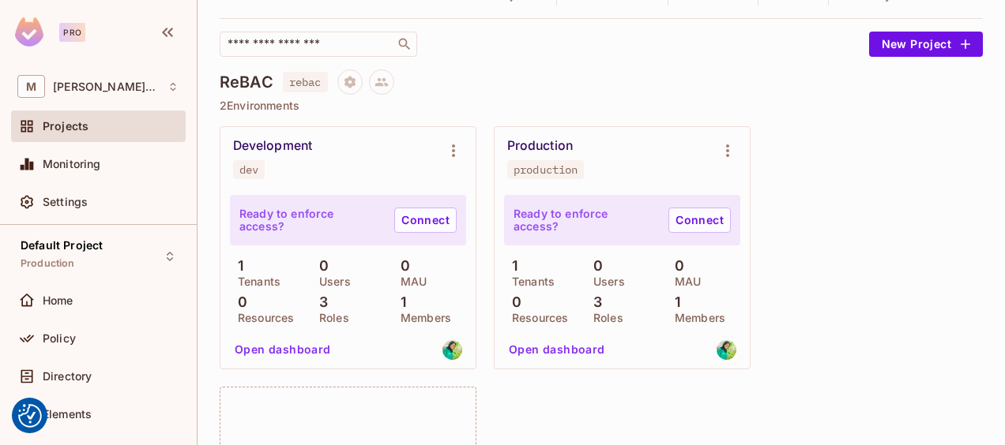
scroll to position [89, 0]
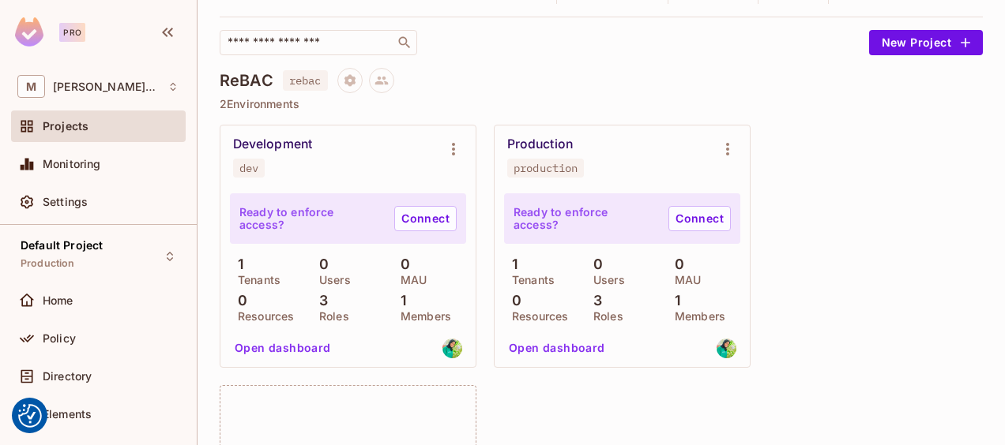
click at [542, 339] on button "Open dashboard" at bounding box center [556, 348] width 109 height 25
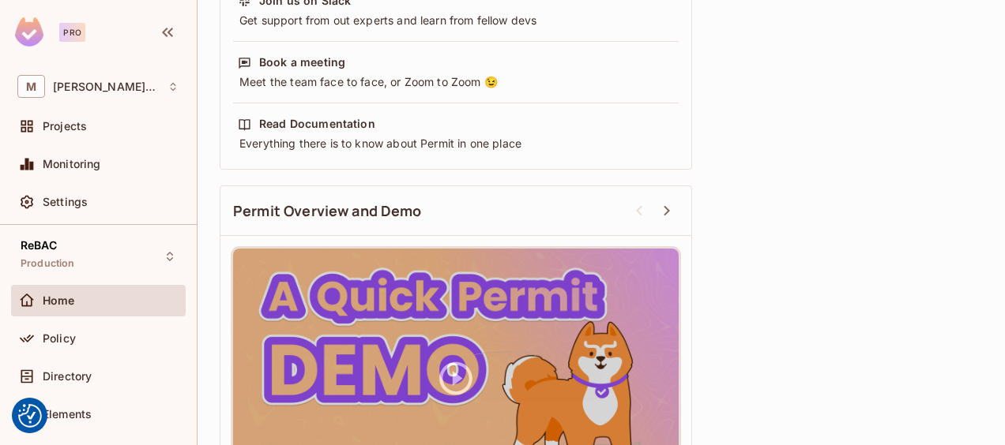
scroll to position [677, 0]
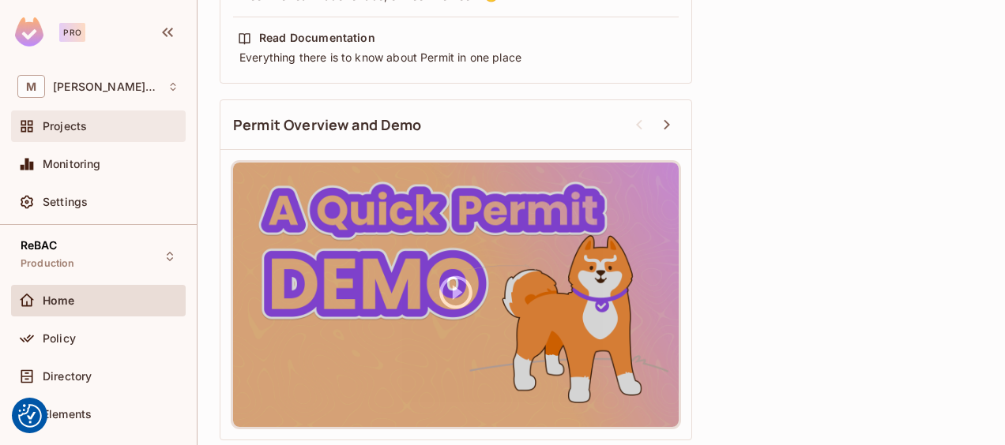
click at [111, 111] on div "Projects" at bounding box center [98, 127] width 175 height 32
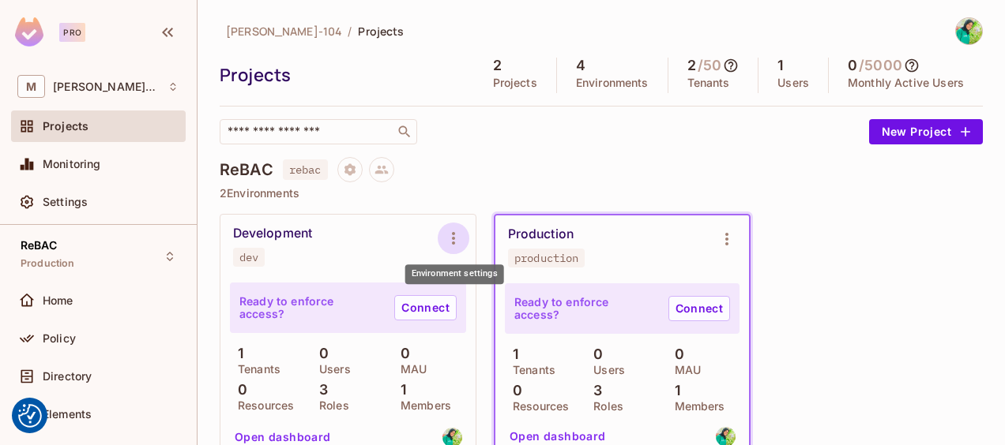
click at [450, 230] on icon "Environment settings" at bounding box center [453, 238] width 19 height 19
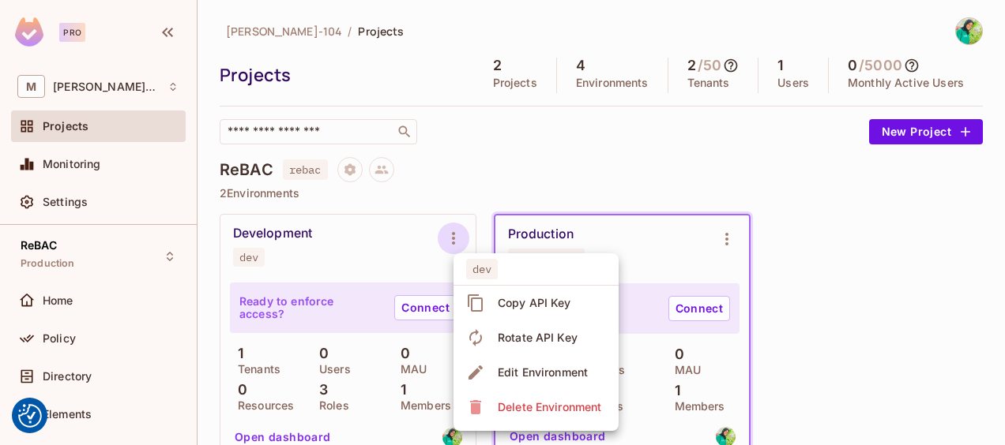
click at [517, 398] on span "Delete Environment" at bounding box center [549, 407] width 113 height 25
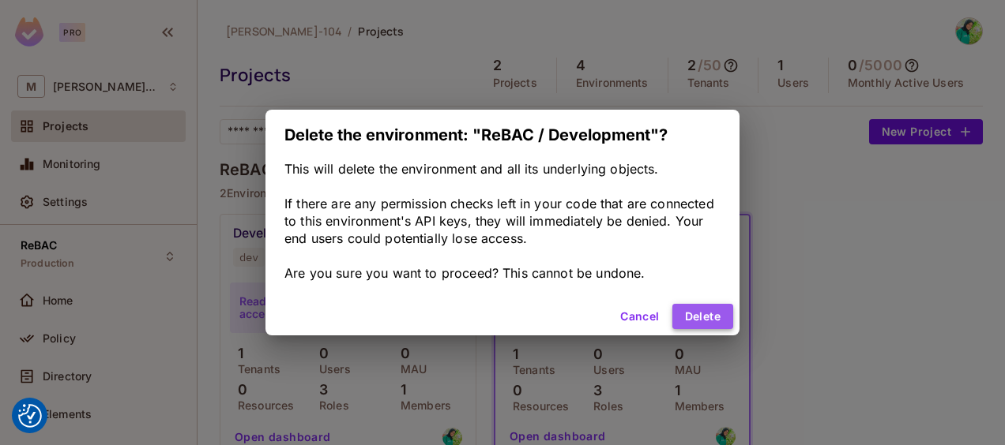
click at [720, 310] on button "Delete" at bounding box center [702, 316] width 61 height 25
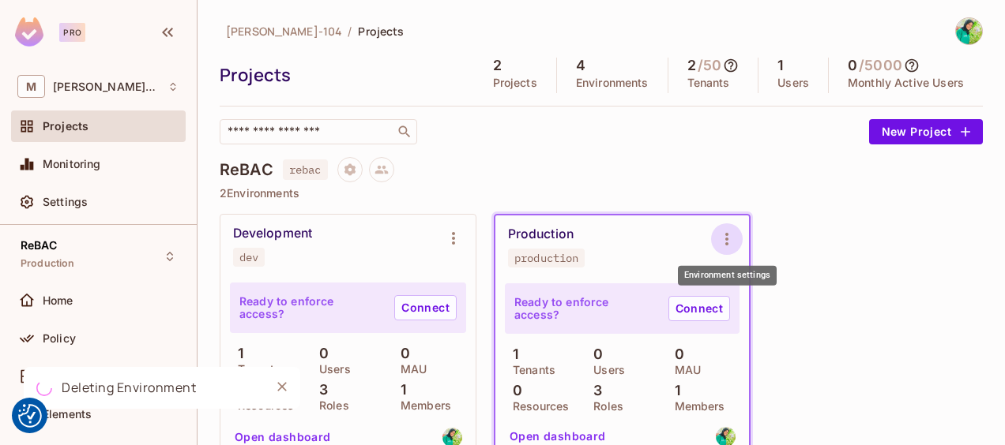
click at [733, 250] on button "Environment settings" at bounding box center [727, 240] width 32 height 32
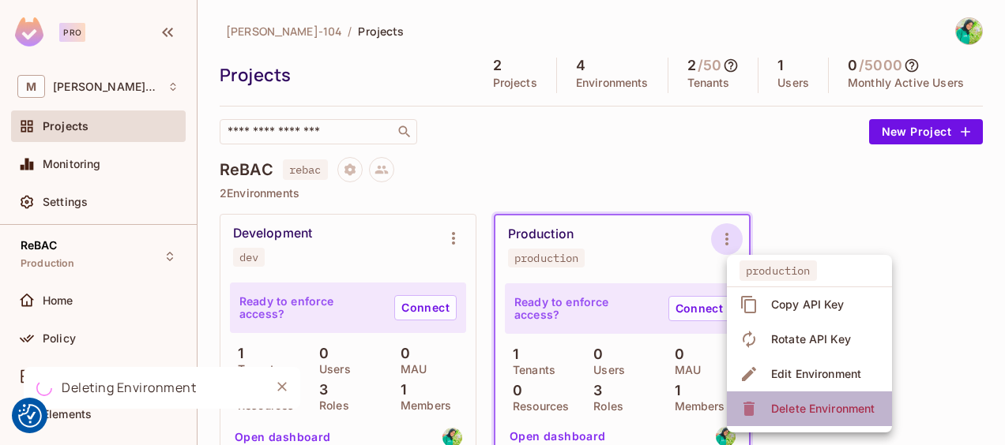
click at [769, 409] on span "Delete Environment" at bounding box center [822, 409] width 113 height 25
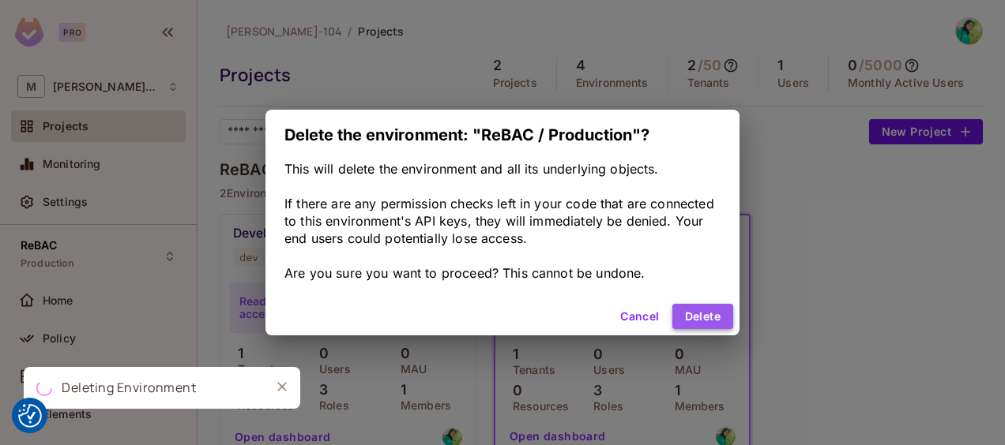
click at [686, 314] on button "Delete" at bounding box center [702, 316] width 61 height 25
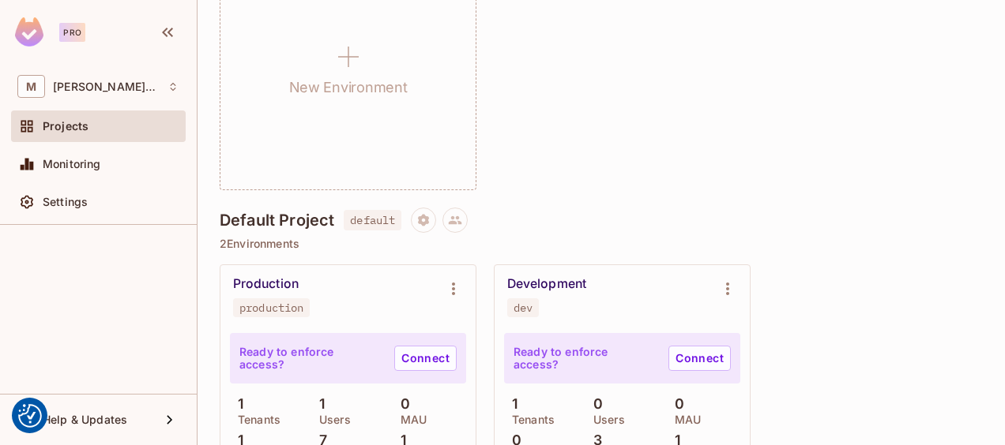
scroll to position [269, 0]
click at [684, 241] on p "2 Environments" at bounding box center [601, 242] width 763 height 13
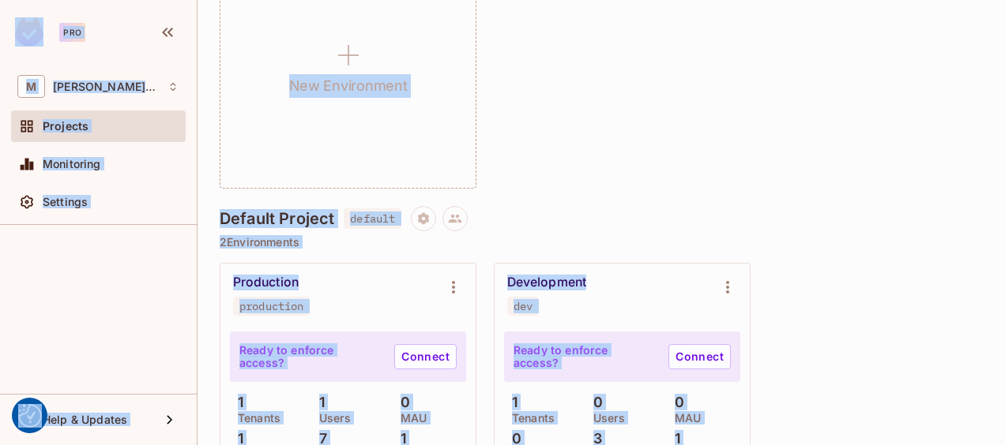
copy body "We use cookies to enhance your browsing experience, serve personalized ads or c…"
click at [716, 142] on div "New Environment" at bounding box center [601, 67] width 763 height 243
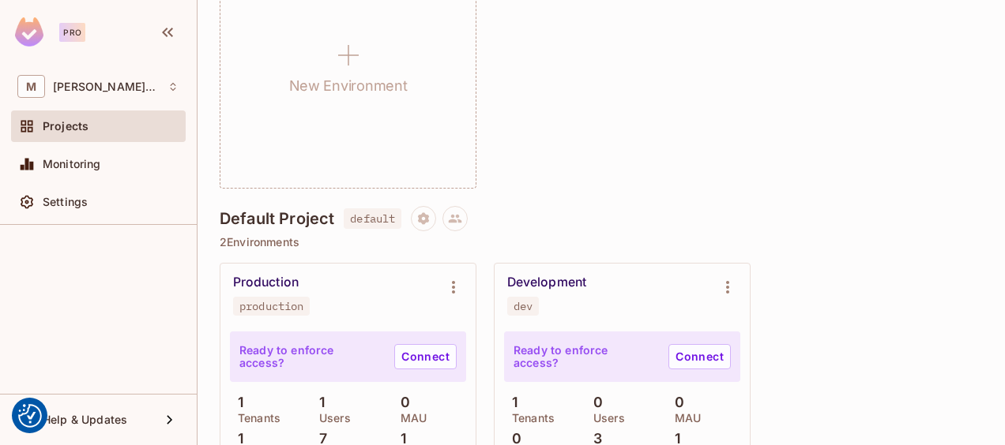
drag, startPoint x: 61, startPoint y: 159, endPoint x: 92, endPoint y: 130, distance: 43.0
click at [73, 145] on div "Projects Monitoring Settings" at bounding box center [98, 168] width 175 height 114
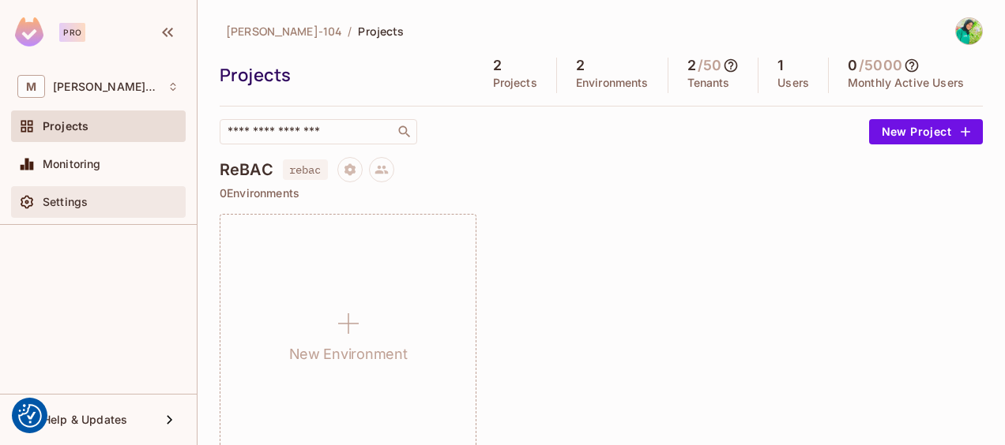
click at [88, 212] on div "Settings" at bounding box center [98, 202] width 175 height 32
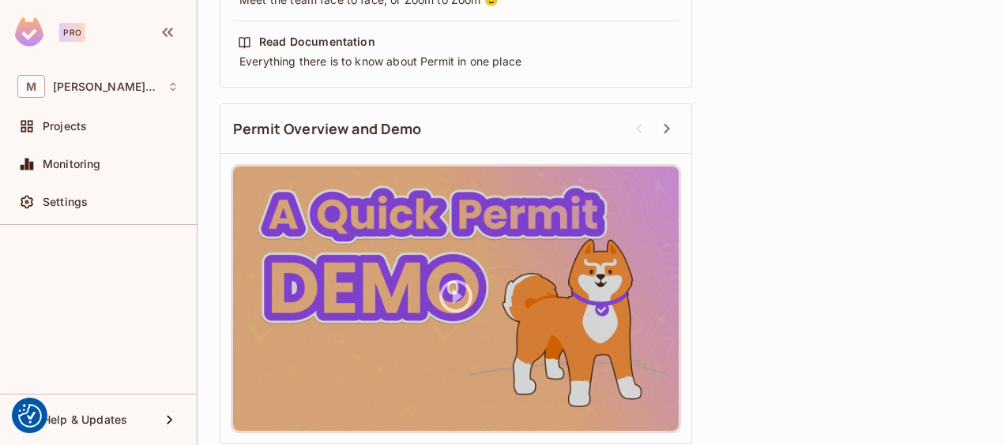
scroll to position [273, 0]
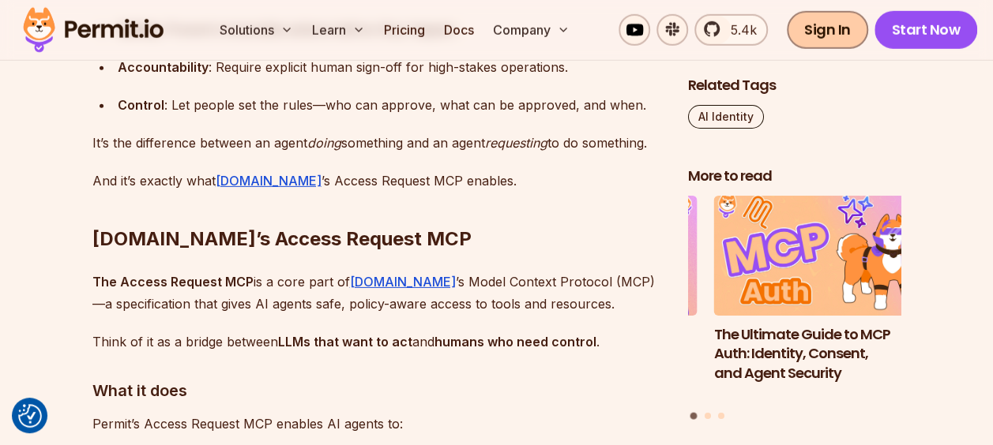
scroll to position [2257, 0]
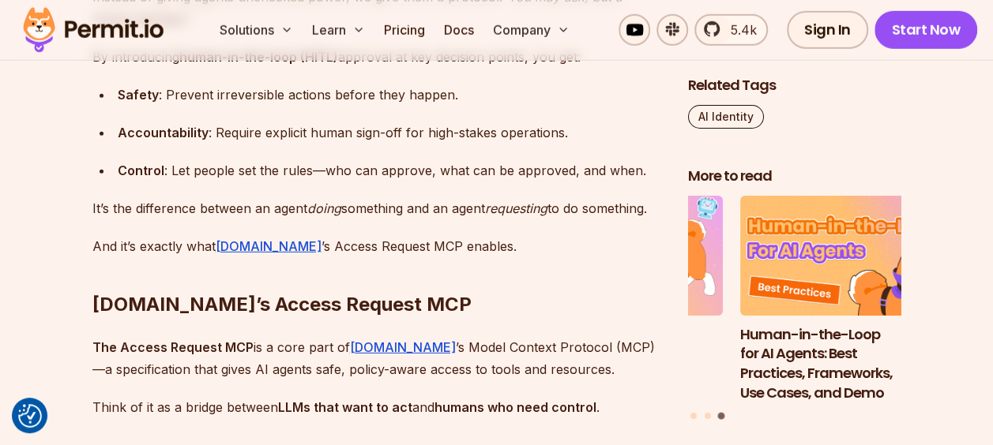
click at [504, 229] on h2 "[DOMAIN_NAME]’s Access Request MCP" at bounding box center [377, 273] width 570 height 88
